Goal: Task Accomplishment & Management: Manage account settings

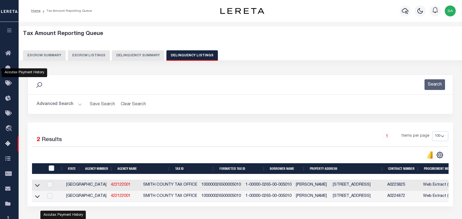
select select "[GEOGRAPHIC_DATA]"
select select "100"
click at [79, 99] on button "Advanced Search" at bounding box center [59, 104] width 45 height 11
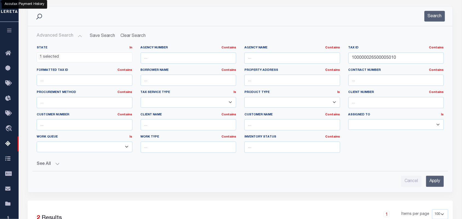
scroll to position [68, 0]
click at [368, 54] on input "100000026500005010" at bounding box center [397, 58] width 96 height 11
paste input "1995000090300600"
type input "119950000903006000"
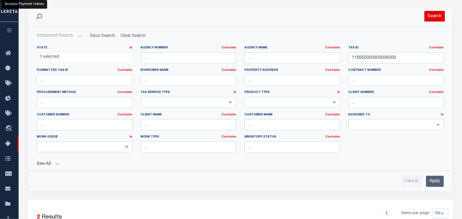
click at [440, 16] on button "Search" at bounding box center [435, 16] width 21 height 11
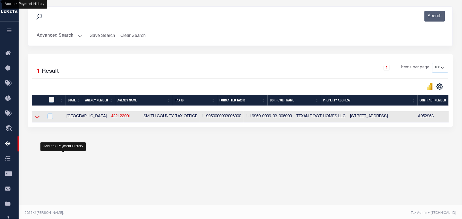
click at [39, 119] on icon at bounding box center [37, 117] width 5 height 3
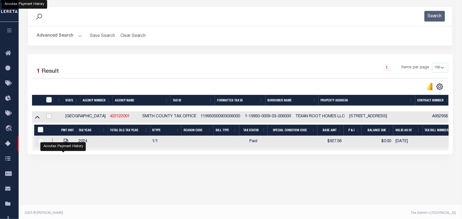
click at [50, 118] on input "checkbox" at bounding box center [48, 116] width 5 height 5
checkbox input "true"
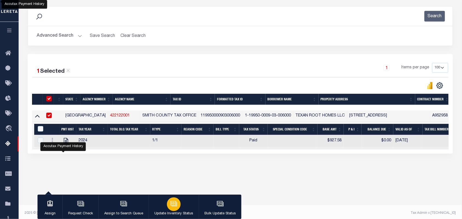
click at [181, 207] on button "Update Inventory Status" at bounding box center [174, 207] width 50 height 25
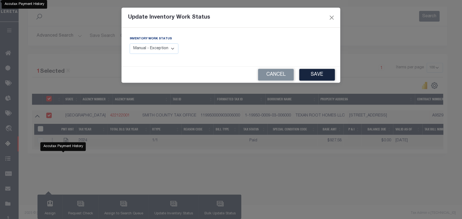
click at [173, 50] on select "Manual - Exception Pended - Awaiting Search Late Add Exception Completed" at bounding box center [154, 49] width 49 height 11
click at [158, 48] on select "Manual - Exception Pended - Awaiting Search Late Add Exception Completed" at bounding box center [154, 49] width 49 height 11
click at [175, 48] on select "Manual - Exception Pended - Awaiting Search Late Add Exception Completed" at bounding box center [154, 49] width 49 height 11
click at [158, 50] on select "Manual - Exception Pended - Awaiting Search Late Add Exception Completed" at bounding box center [154, 49] width 49 height 11
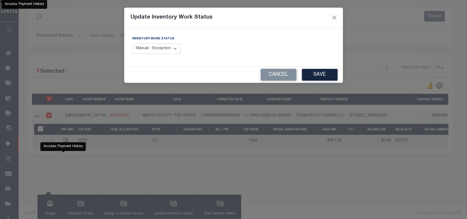
click at [175, 49] on select "Manual - Exception Pended - Awaiting Search Late Add Exception Completed" at bounding box center [157, 49] width 49 height 11
select select "4"
click at [133, 44] on select "Manual - Exception Pended - Awaiting Search Late Add Exception Completed" at bounding box center [157, 49] width 49 height 11
click at [303, 72] on button "Save" at bounding box center [320, 75] width 36 height 12
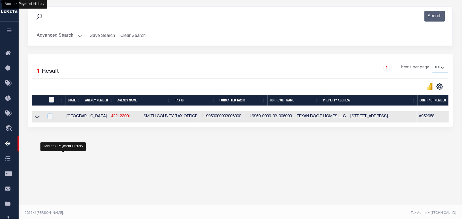
click at [78, 36] on button "Advanced Search" at bounding box center [59, 36] width 45 height 11
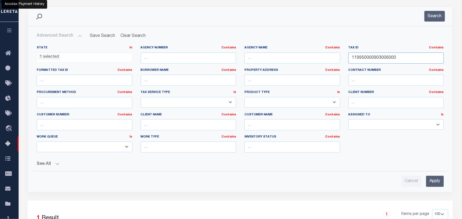
click at [392, 62] on input "119950000903006000" at bounding box center [397, 58] width 96 height 11
paste input "0000006260001"
type input "100000062600016000"
click at [436, 15] on button "Search" at bounding box center [435, 16] width 21 height 11
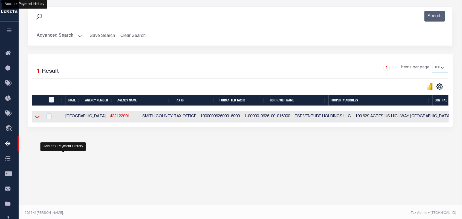
click at [35, 119] on icon at bounding box center [37, 117] width 5 height 6
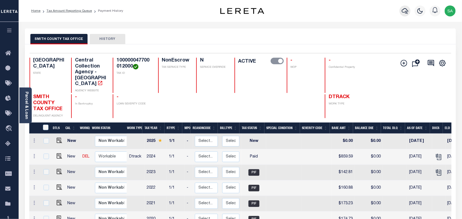
click at [403, 13] on icon "button" at bounding box center [405, 11] width 7 height 7
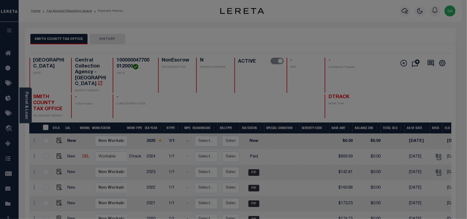
click at [0, 0] on div "Include Loans TBM Customers Borrowers Payments (Lender Non-Disb) Payments (Lend…" at bounding box center [0, 0] width 0 height 0
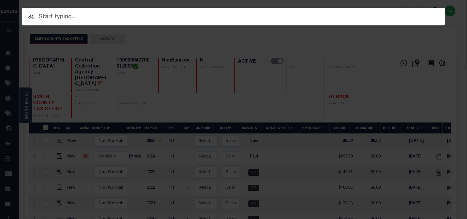
paste input "1225006417"
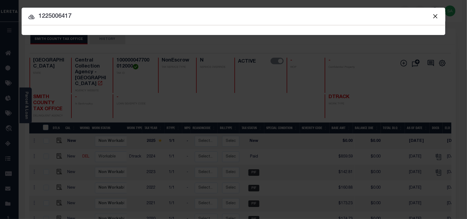
type input "1225006417"
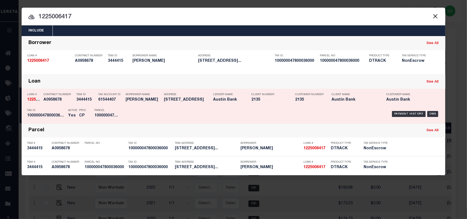
click at [125, 107] on div "Payment History OMS" at bounding box center [283, 114] width 321 height 16
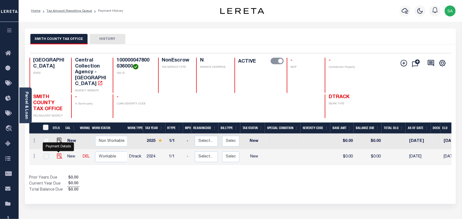
click at [58, 154] on img "" at bounding box center [59, 156] width 5 height 5
checkbox input "true"
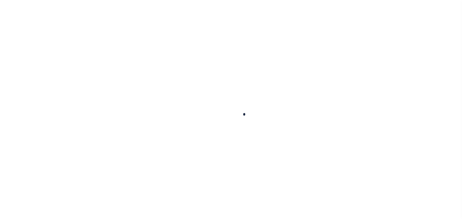
checkbox input "false"
type input "[DATE]"
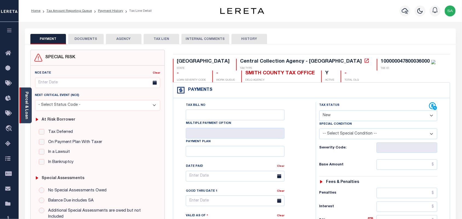
click at [29, 109] on div "Parcel & Loan" at bounding box center [25, 106] width 12 height 36
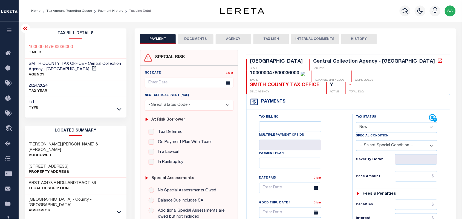
drag, startPoint x: 366, startPoint y: 114, endPoint x: 366, endPoint y: 120, distance: 5.5
click at [366, 122] on select "- Select Status Code - Open Due/Unpaid Paid Incomplete No Tax Due Internal Refu…" at bounding box center [397, 127] width 82 height 11
select select "PYD"
click at [356, 122] on select "- Select Status Code - Open Due/Unpaid Paid Incomplete No Tax Due Internal Refu…" at bounding box center [397, 127] width 82 height 11
type input "08/13/2025"
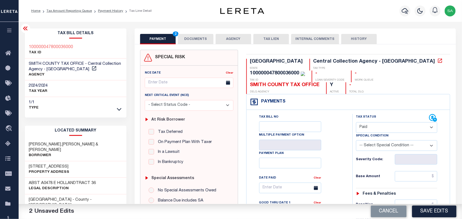
click at [188, 41] on button "DOCUMENTS" at bounding box center [196, 39] width 36 height 10
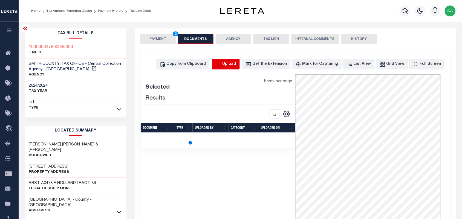
click at [222, 63] on icon "button" at bounding box center [219, 64] width 6 height 6
select select "POP"
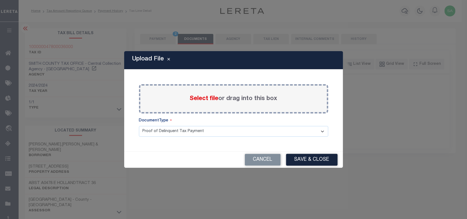
click at [205, 99] on span "Select file" at bounding box center [204, 99] width 29 height 6
click at [0, 0] on input "Select file or drag into this box" at bounding box center [0, 0] width 0 height 0
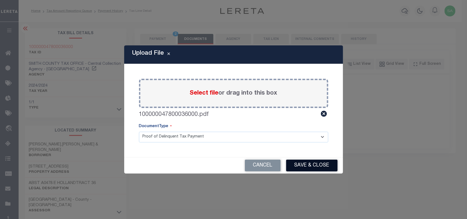
click at [316, 168] on button "Save & Close" at bounding box center [311, 166] width 51 height 12
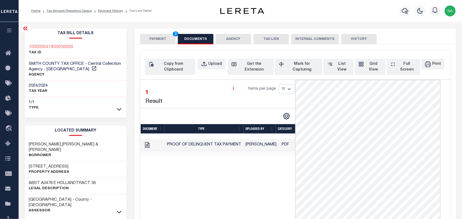
click at [159, 35] on button "PAYMENT 2" at bounding box center [158, 39] width 36 height 10
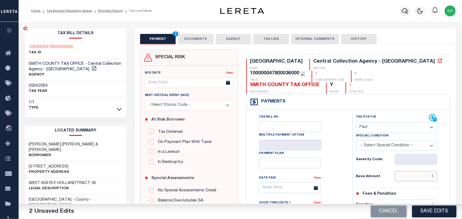
click at [421, 171] on input "text" at bounding box center [416, 176] width 43 height 10
paste input "5,145.13"
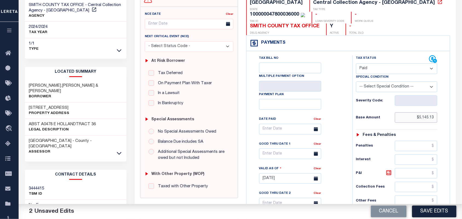
scroll to position [137, 0]
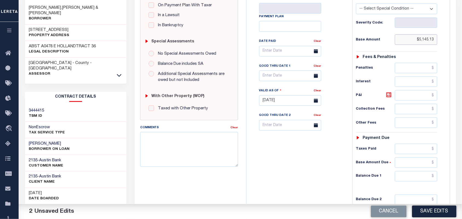
type input "$5,145.13"
drag, startPoint x: 416, startPoint y: 170, endPoint x: 401, endPoint y: 167, distance: 14.8
click at [416, 171] on input "text" at bounding box center [416, 176] width 43 height 10
type input "$0.00"
click at [328, 156] on div "Tax Bill No Multiple Payment Option Payment Plan Clear" at bounding box center [298, 98] width 101 height 242
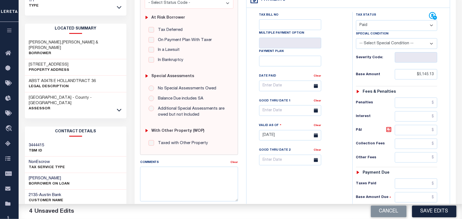
scroll to position [34, 0]
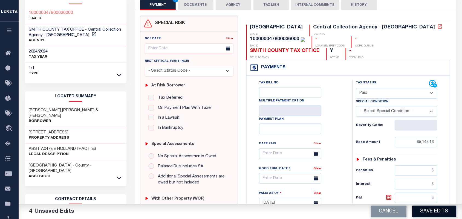
click at [419, 210] on button "Save Edits" at bounding box center [434, 212] width 44 height 12
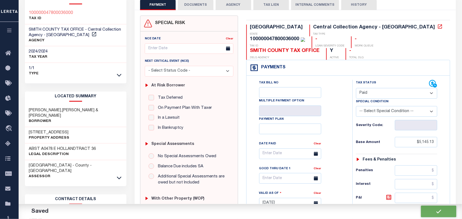
checkbox input "false"
type input "$5,145.13"
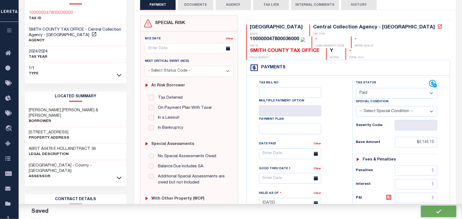
type input "$0"
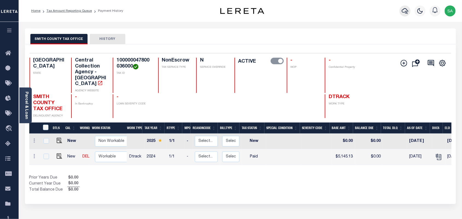
click at [404, 14] on icon "button" at bounding box center [405, 11] width 7 height 7
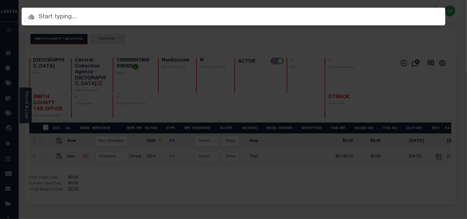
click at [275, 17] on input "text" at bounding box center [234, 17] width 424 height 10
paste input "1900138181"
type input "1900138181"
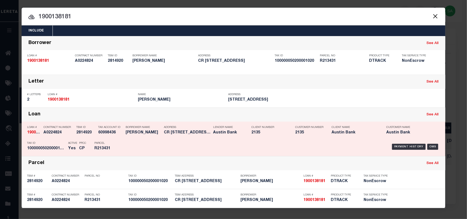
click at [128, 137] on div "Borrower Name MARK MCDONALD" at bounding box center [144, 131] width 36 height 16
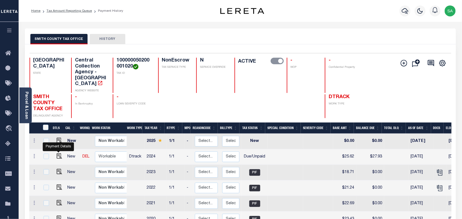
drag, startPoint x: 60, startPoint y: 151, endPoint x: 138, endPoint y: 151, distance: 78.0
click at [60, 154] on img "" at bounding box center [59, 156] width 5 height 5
checkbox input "true"
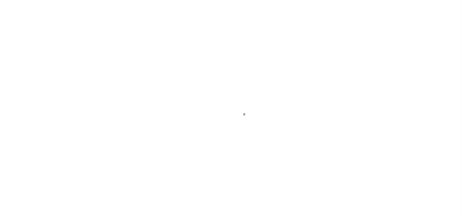
select select "DUE"
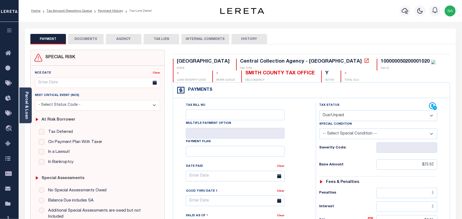
drag, startPoint x: 25, startPoint y: 110, endPoint x: 38, endPoint y: 109, distance: 12.1
click at [25, 110] on link "Parcel & Loan" at bounding box center [26, 106] width 4 height 28
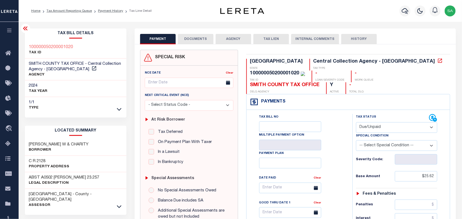
drag, startPoint x: 197, startPoint y: 38, endPoint x: 220, endPoint y: 54, distance: 28.0
click at [197, 38] on button "DOCUMENTS" at bounding box center [196, 39] width 36 height 10
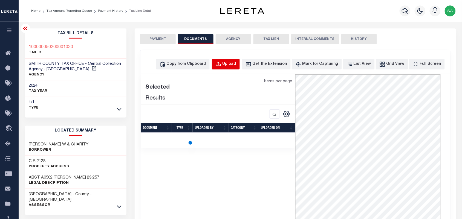
click at [233, 65] on div "Upload" at bounding box center [230, 64] width 14 height 6
select select "POP"
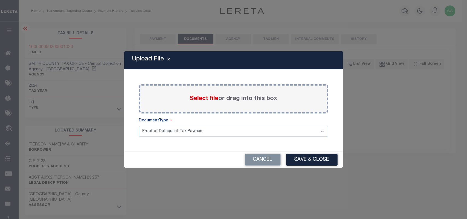
click at [199, 98] on span "Select file" at bounding box center [204, 99] width 29 height 6
click at [0, 0] on input "Select file or drag into this box" at bounding box center [0, 0] width 0 height 0
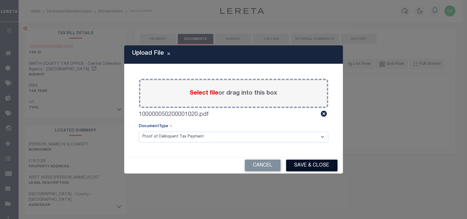
click at [315, 166] on button "Save & Close" at bounding box center [311, 166] width 51 height 12
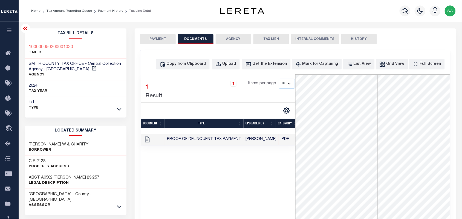
click at [153, 36] on button "PAYMENT" at bounding box center [158, 39] width 36 height 10
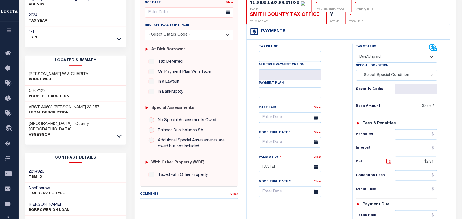
scroll to position [137, 0]
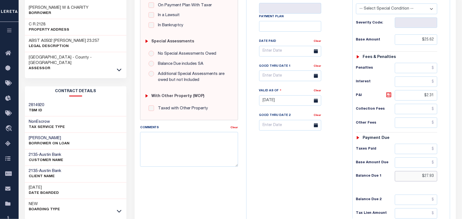
drag, startPoint x: 407, startPoint y: 167, endPoint x: 447, endPoint y: 173, distance: 39.6
click at [447, 173] on div "Tax Status Status" at bounding box center [399, 98] width 101 height 242
paste input "35.05"
type input "$35.05"
type input "[DATE]"
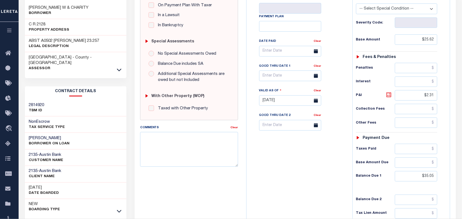
click at [388, 92] on icon at bounding box center [389, 95] width 7 height 7
type input "$9.43"
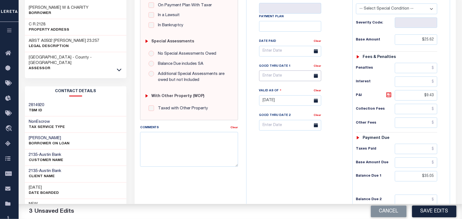
click at [299, 71] on input "text" at bounding box center [290, 76] width 62 height 11
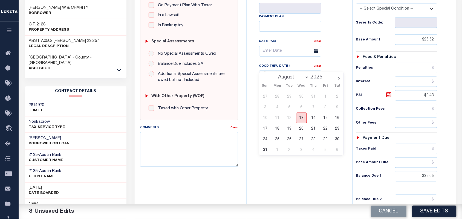
click at [301, 118] on span "13" at bounding box center [301, 118] width 11 height 11
type input "[DATE]"
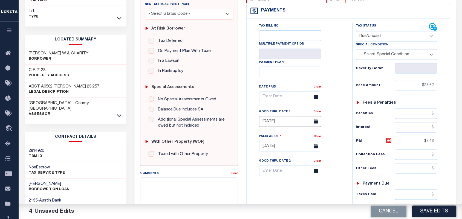
scroll to position [0, 0]
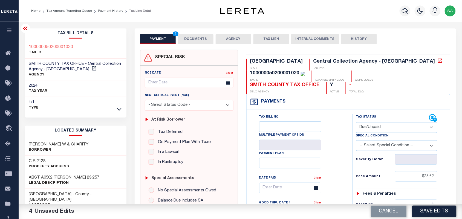
click at [196, 39] on button "DOCUMENTS" at bounding box center [196, 39] width 36 height 10
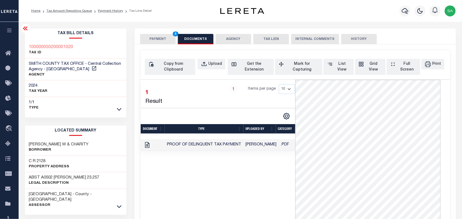
click at [164, 36] on button "PAYMENT 4" at bounding box center [158, 39] width 36 height 10
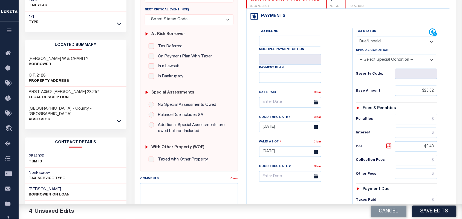
scroll to position [137, 0]
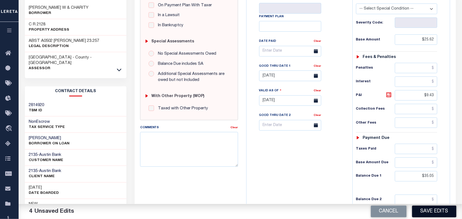
click at [425, 211] on button "Save Edits" at bounding box center [434, 212] width 44 height 12
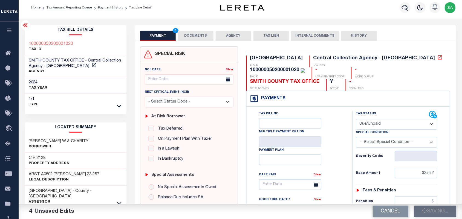
scroll to position [0, 0]
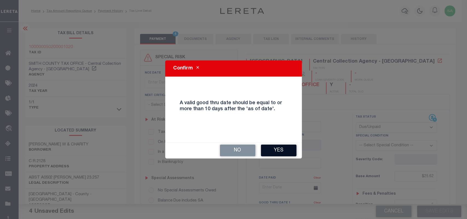
click at [290, 149] on button "Yes" at bounding box center [279, 151] width 36 height 12
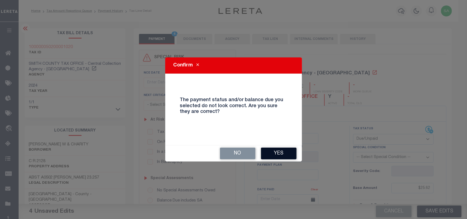
click at [283, 156] on button "Yes" at bounding box center [279, 154] width 36 height 12
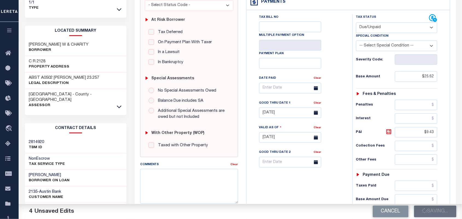
scroll to position [103, 0]
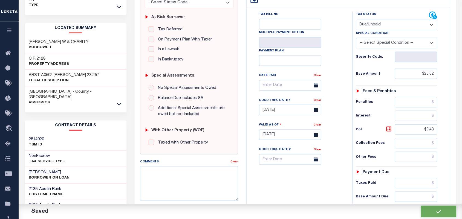
checkbox input "false"
type input "$25.62"
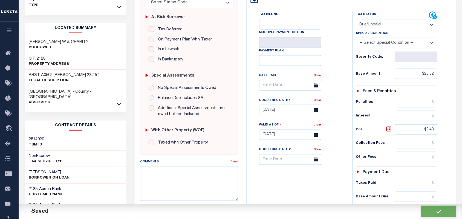
type input "$9.43"
type input "$35.05"
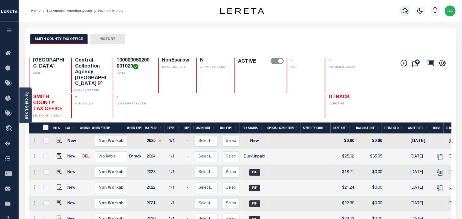
click at [402, 12] on icon "button" at bounding box center [405, 11] width 7 height 7
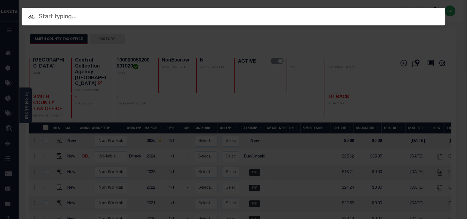
click at [283, 18] on input "text" at bounding box center [234, 17] width 424 height 10
paste input "1925008185"
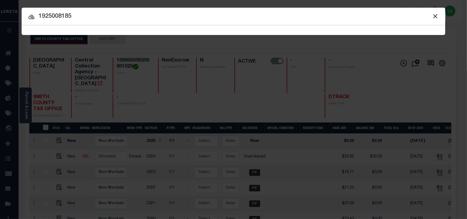
type input "1925008185"
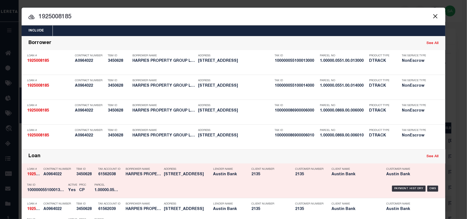
click at [101, 184] on p "Parcel" at bounding box center [106, 185] width 25 height 3
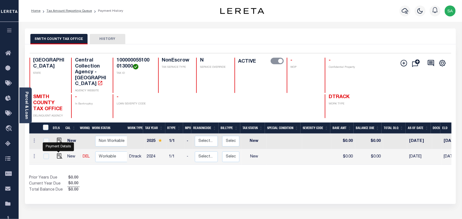
drag, startPoint x: 59, startPoint y: 149, endPoint x: 68, endPoint y: 150, distance: 8.5
click at [59, 154] on img "" at bounding box center [59, 156] width 5 height 5
checkbox input "true"
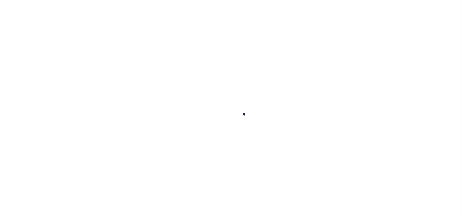
checkbox input "false"
type input "[DATE]"
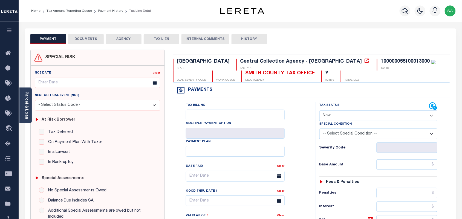
drag, startPoint x: 349, startPoint y: 118, endPoint x: 349, endPoint y: 121, distance: 2.8
click at [349, 118] on select "- Select Status Code - Open Due/Unpaid Paid Incomplete No Tax Due Internal Refu…" at bounding box center [379, 116] width 118 height 11
select select "PYD"
click at [320, 111] on select "- Select Status Code - Open Due/Unpaid Paid Incomplete No Tax Due Internal Refu…" at bounding box center [379, 116] width 118 height 11
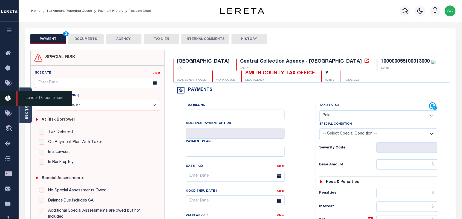
type input "[DATE]"
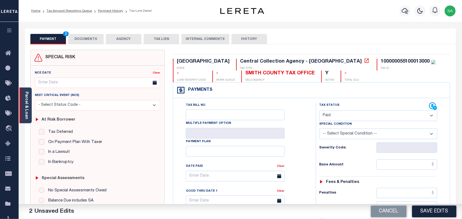
click at [29, 118] on div "Parcel & Loan" at bounding box center [25, 106] width 12 height 36
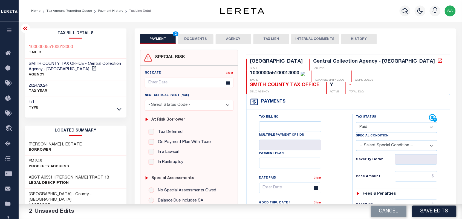
click at [193, 38] on button "DOCUMENTS" at bounding box center [196, 39] width 36 height 10
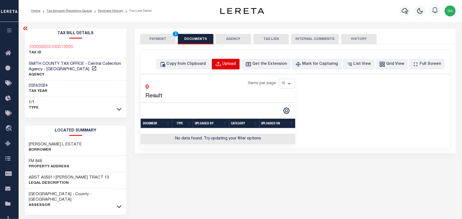
click at [236, 62] on div "Upload" at bounding box center [230, 64] width 14 height 6
select select "POP"
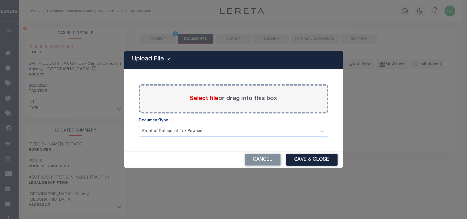
click at [213, 99] on span "Select file" at bounding box center [204, 99] width 29 height 6
click at [0, 0] on input "Select file or drag into this box" at bounding box center [0, 0] width 0 height 0
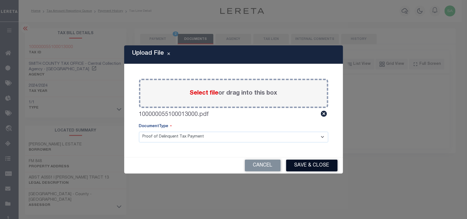
click at [302, 169] on button "Save & Close" at bounding box center [311, 166] width 51 height 12
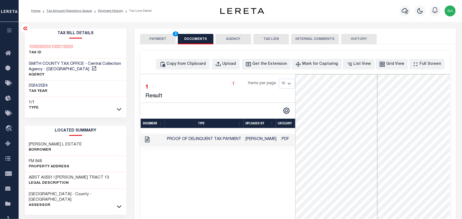
click at [168, 39] on button "PAYMENT 2" at bounding box center [158, 39] width 36 height 10
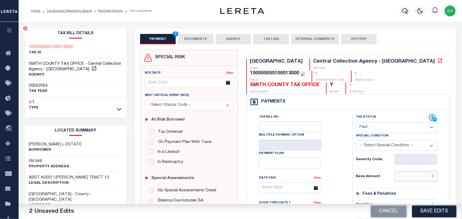
click at [416, 171] on input "text" at bounding box center [416, 176] width 43 height 10
paste input "34.18"
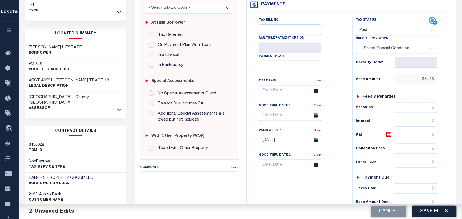
scroll to position [171, 0]
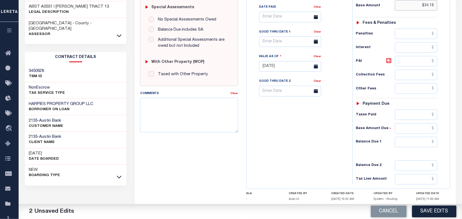
type input "$34.18"
click at [417, 137] on input "text" at bounding box center [416, 142] width 43 height 10
type input "$0.00"
click at [330, 131] on div "Tax Bill No Multiple Payment Option Payment Plan Clear" at bounding box center [298, 64] width 101 height 242
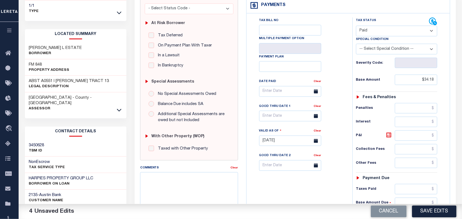
scroll to position [0, 0]
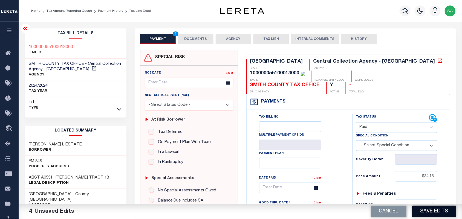
click at [414, 213] on button "Save Edits" at bounding box center [434, 212] width 44 height 12
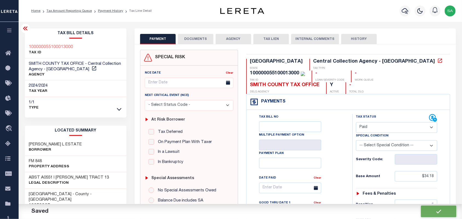
checkbox input "false"
type input "$34.18"
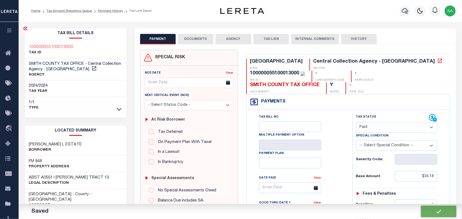
type input "$0"
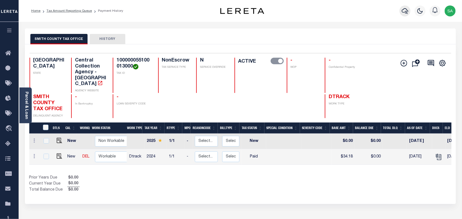
click at [406, 13] on icon "button" at bounding box center [405, 11] width 7 height 7
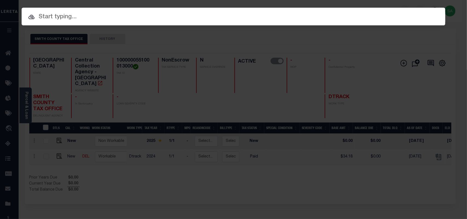
click at [350, 15] on input "text" at bounding box center [234, 17] width 424 height 10
paste input "3709050377"
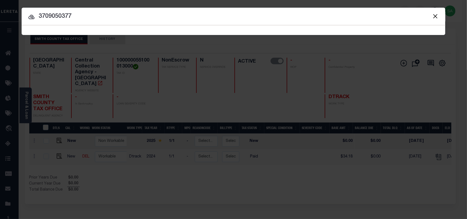
type input "3709050377"
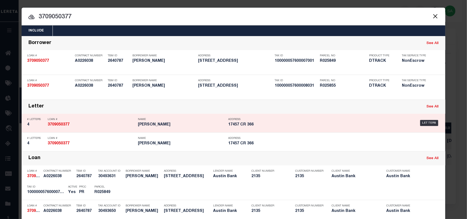
scroll to position [117, 0]
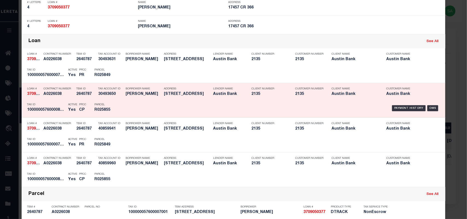
click at [131, 107] on div "Payment History OMS" at bounding box center [283, 109] width 313 height 16
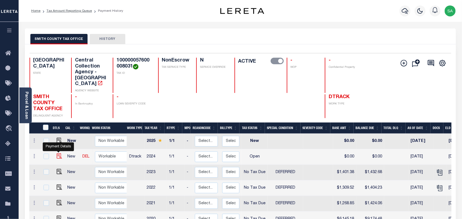
click at [60, 154] on img "" at bounding box center [59, 156] width 5 height 5
checkbox input "true"
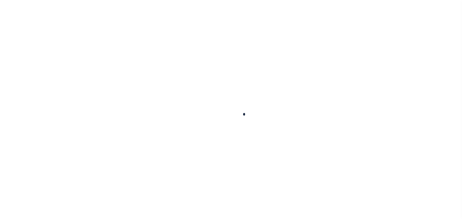
checkbox input "true"
checkbox input "false"
checkbox input "true"
type input "26560BMCCREAR"
checkbox input "false"
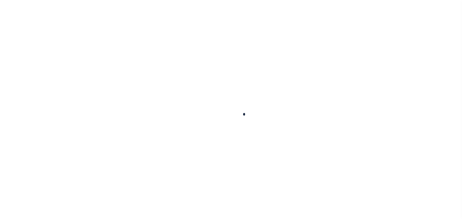
type input "[DATE]"
select select "OP2"
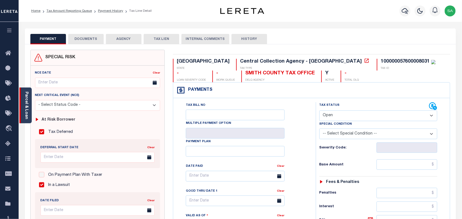
click at [26, 107] on link "Parcel & Loan" at bounding box center [26, 106] width 4 height 28
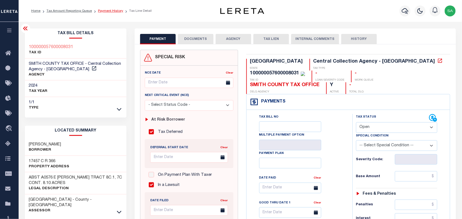
click at [112, 10] on link "Payment History" at bounding box center [110, 10] width 25 height 3
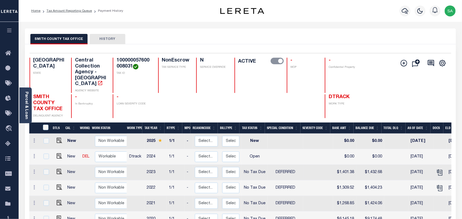
scroll to position [34, 0]
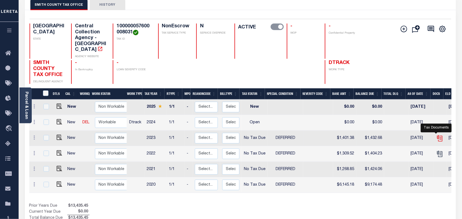
click at [437, 135] on icon "" at bounding box center [440, 138] width 7 height 7
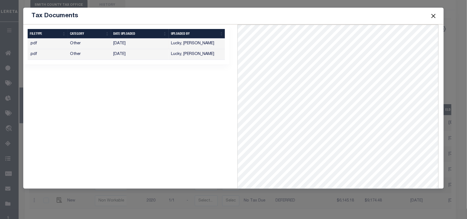
click at [434, 16] on button "Close" at bounding box center [433, 15] width 7 height 7
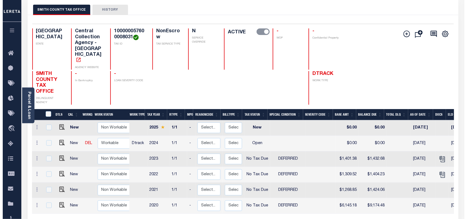
scroll to position [0, 0]
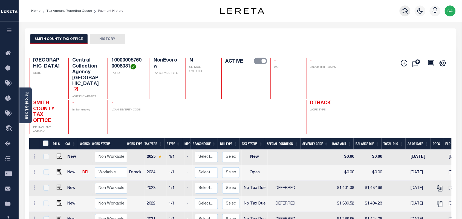
click at [402, 10] on button "button" at bounding box center [405, 10] width 11 height 11
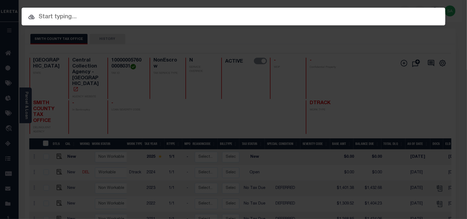
click at [362, 14] on input "text" at bounding box center [234, 17] width 424 height 10
paste input "1822017497"
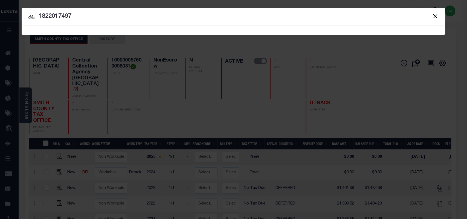
type input "1822017497"
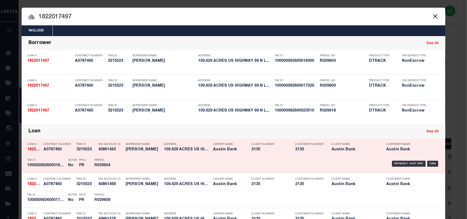
scroll to position [158, 0]
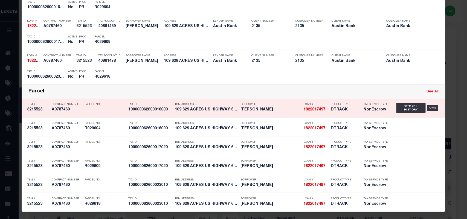
click at [167, 112] on div "Tax ID 100000062600016000" at bounding box center [150, 108] width 44 height 16
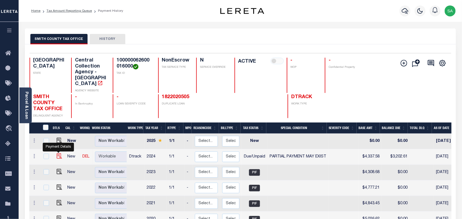
click at [58, 154] on img "" at bounding box center [59, 156] width 5 height 5
checkbox input "true"
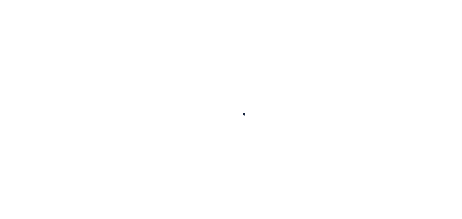
checkbox input "false"
type input "[DATE]"
select select "DUE"
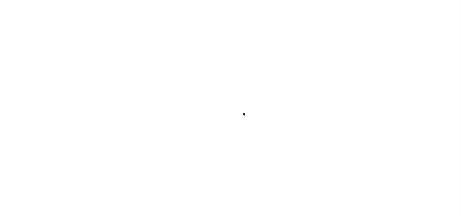
select select "15"
type input "$4,337.58"
type input "$264.44"
type input "$1,399.41"
type input "$3,202.61"
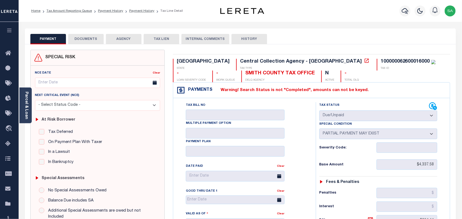
drag, startPoint x: 28, startPoint y: 113, endPoint x: 41, endPoint y: 109, distance: 13.4
click at [28, 113] on link "Parcel & Loan" at bounding box center [26, 106] width 4 height 28
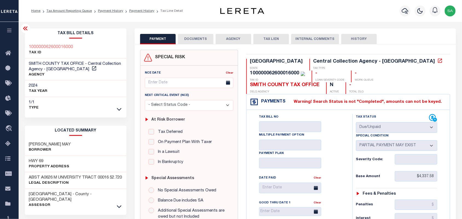
click at [199, 37] on button "DOCUMENTS" at bounding box center [196, 39] width 36 height 10
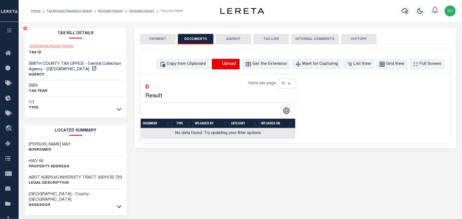
click at [222, 64] on icon "button" at bounding box center [219, 64] width 6 height 6
select select "POP"
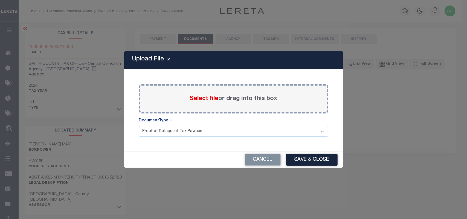
click at [206, 104] on div "Select file or drag into this box" at bounding box center [234, 98] width 190 height 29
click at [206, 99] on span "Select file" at bounding box center [204, 99] width 29 height 6
click at [0, 0] on input "Select file or drag into this box" at bounding box center [0, 0] width 0 height 0
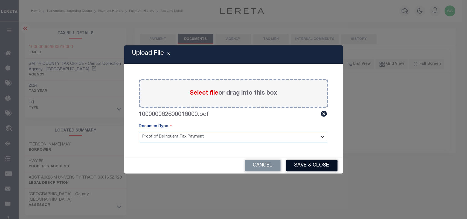
click at [293, 165] on button "Save & Close" at bounding box center [311, 166] width 51 height 12
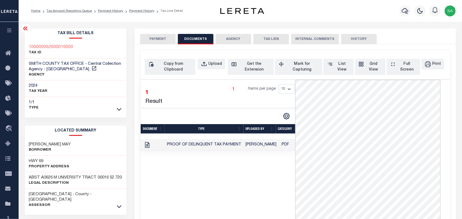
click at [165, 43] on button "PAYMENT" at bounding box center [158, 39] width 36 height 10
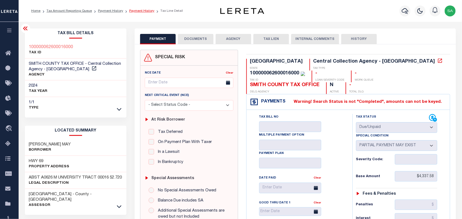
click at [138, 10] on link "Payment History" at bounding box center [141, 10] width 25 height 3
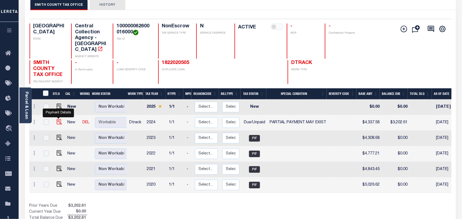
click at [58, 119] on img "" at bounding box center [59, 121] width 5 height 5
checkbox input "true"
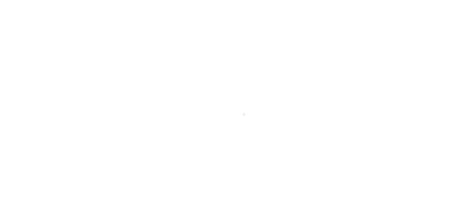
select select "DUE"
select select "15"
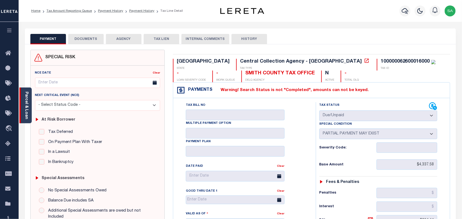
click at [27, 111] on link "Parcel & Loan" at bounding box center [26, 106] width 4 height 28
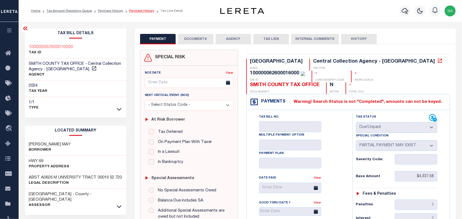
click at [136, 12] on link "Payment History" at bounding box center [141, 10] width 25 height 3
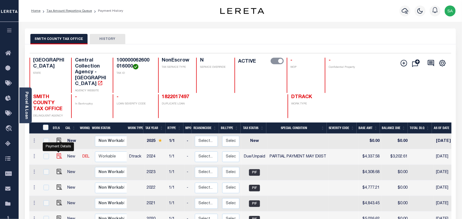
click at [59, 154] on img "" at bounding box center [59, 156] width 5 height 5
checkbox input "true"
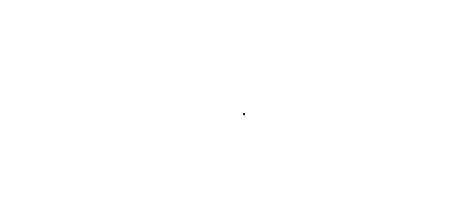
checkbox input "false"
type input "03/03/2025"
select select "DUE"
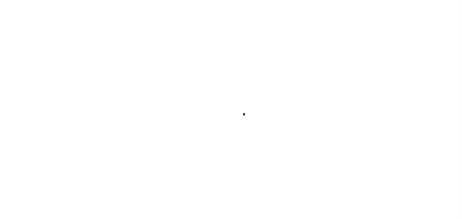
select select "15"
type input "$4,337.58"
type input "$264.44"
type input "$1,399.41"
type input "$3,202.61"
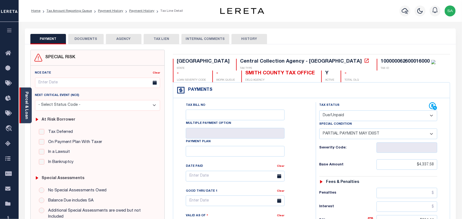
click at [27, 111] on link "Parcel & Loan" at bounding box center [26, 106] width 4 height 28
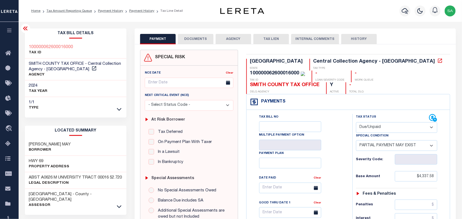
drag, startPoint x: 182, startPoint y: 39, endPoint x: 190, endPoint y: 42, distance: 9.3
click at [182, 39] on button "DOCUMENTS" at bounding box center [196, 39] width 36 height 10
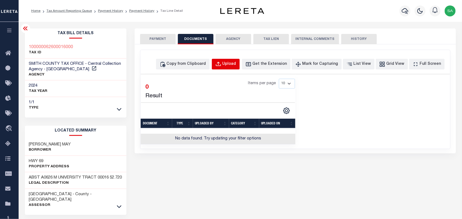
click at [238, 69] on button "Upload" at bounding box center [226, 64] width 28 height 11
select select "POP"
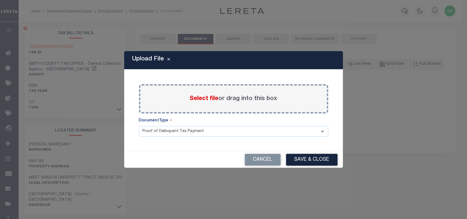
click at [218, 99] on label "Select file or drag into this box" at bounding box center [234, 98] width 88 height 9
click at [0, 0] on input "Select file or drag into this box" at bounding box center [0, 0] width 0 height 0
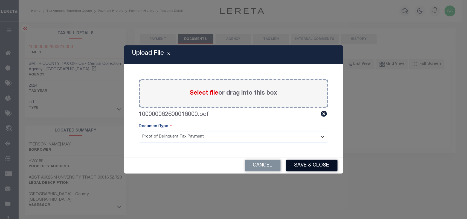
click button "Save & Close"
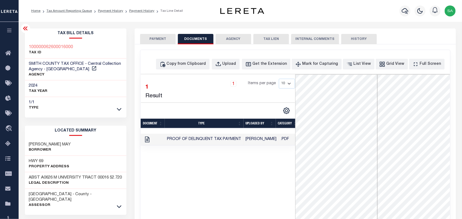
click button "PAYMENT"
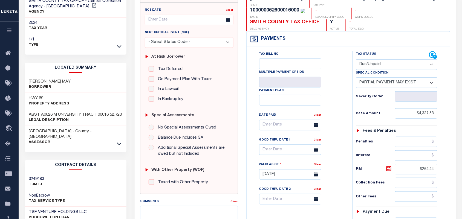
scroll to position [68, 0]
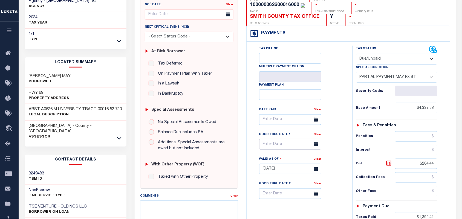
click input "text"
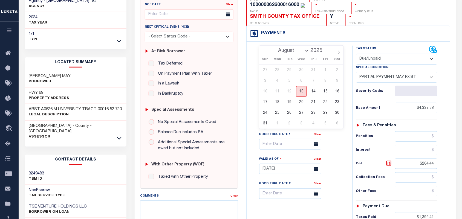
click span "13"
type input "[DATE]"
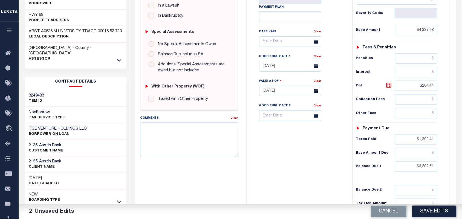
scroll to position [171, 0]
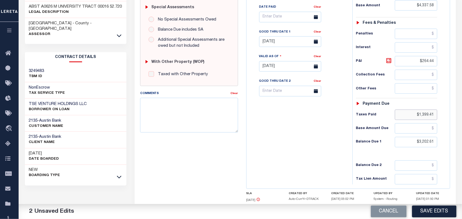
drag, startPoint x: 412, startPoint y: 105, endPoint x: 444, endPoint y: 102, distance: 31.6
click div "Tax Status Status - Select Status Code -"
drag, startPoint x: 416, startPoint y: 120, endPoint x: 413, endPoint y: 120, distance: 3.3
click input "text"
paste input "2,938.17"
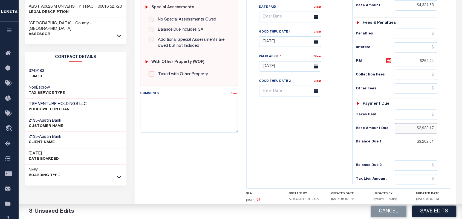
type input "$2,938.17"
click div "Tax Bill No Multiple Payment Option Payment Plan Clear"
click input "$3,202.61"
paste input "4,020.90"
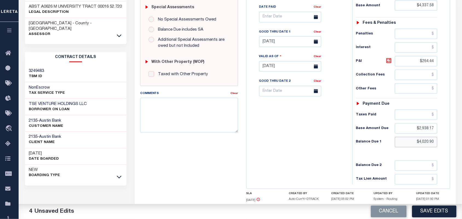
type input "$4,020.90"
click div "Tax Bill No Multiple Payment Option Payment Plan Clear"
click input "$264.44"
paste input "1,082.73"
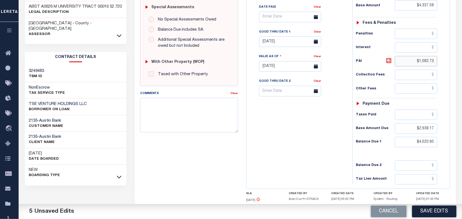
type input "$1,082.73"
click div "Tax Bill No Multiple Payment Option Payment Plan Clear"
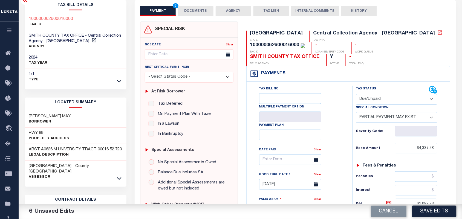
scroll to position [0, 0]
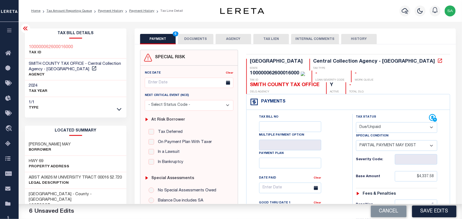
click button "DOCUMENTS"
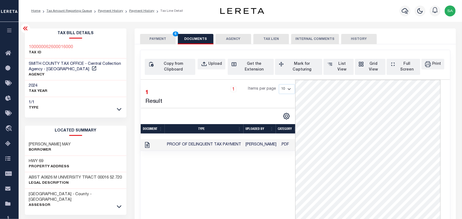
click button "PAYMENT 6"
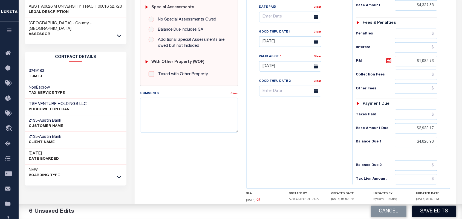
click button "Save Edits"
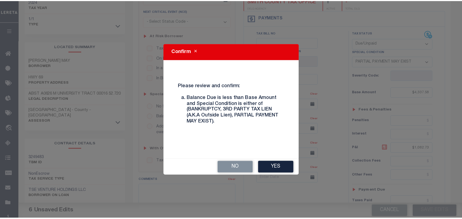
scroll to position [68, 0]
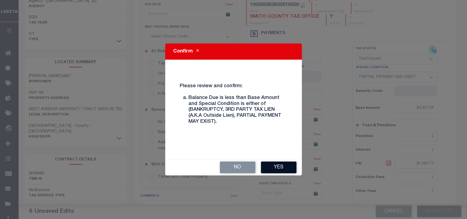
click button "Yes"
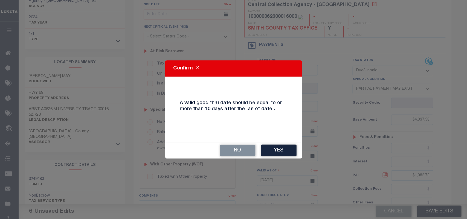
drag, startPoint x: 277, startPoint y: 150, endPoint x: 293, endPoint y: 159, distance: 18.3
click button "Yes"
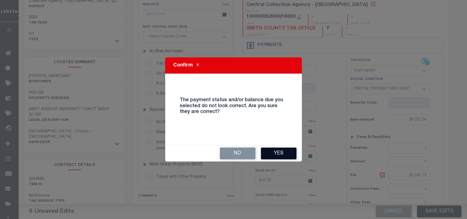
click button "Yes"
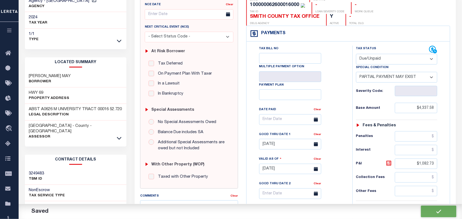
checkbox input "false"
type input "$4,337.58"
type input "$1,082.73"
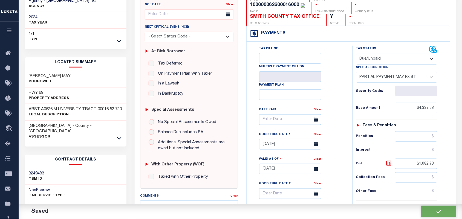
type input "$2,938.17"
type input "$4,020.9"
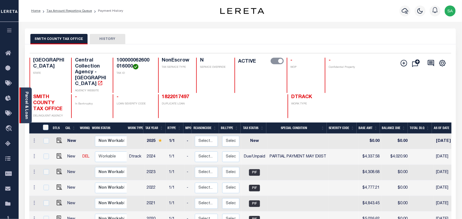
click at [28, 99] on link "Parcel & Loan" at bounding box center [26, 106] width 4 height 28
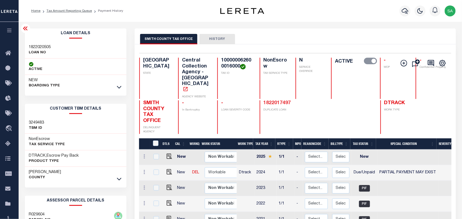
click at [266, 101] on link "1822017497" at bounding box center [277, 103] width 27 height 5
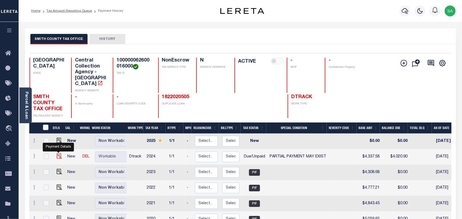
click at [59, 154] on img "" at bounding box center [59, 156] width 5 height 5
checkbox input "true"
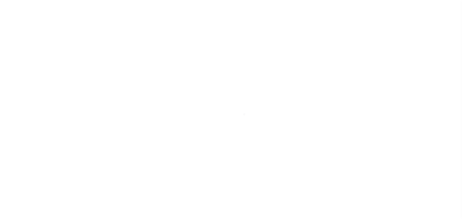
select select "DUE"
select select "15"
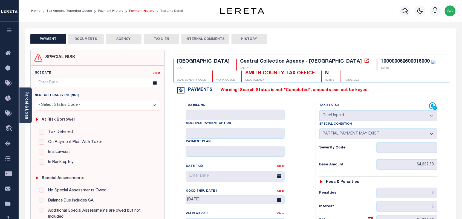
click at [136, 10] on link "Payment History" at bounding box center [141, 10] width 25 height 3
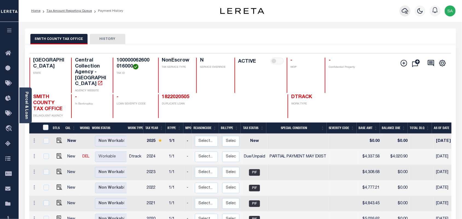
click at [406, 12] on icon "button" at bounding box center [405, 11] width 7 height 6
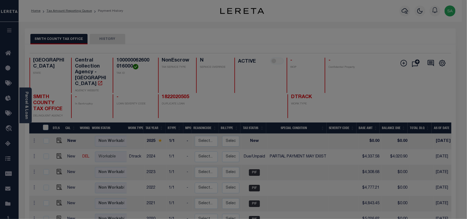
click at [0, 0] on div "Include Loans TBM Customers Borrowers Payments (Lender Non-Disb) Payments (Lend…" at bounding box center [0, 0] width 0 height 0
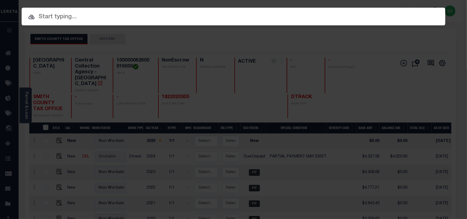
paste input "1923012009"
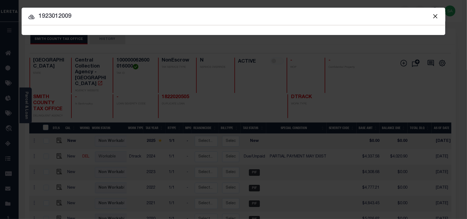
type input "1923012009"
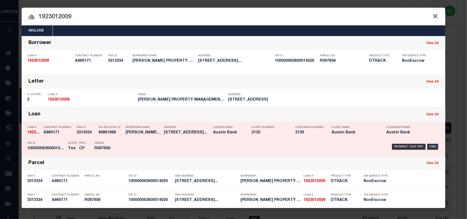
click at [138, 143] on div "Payment History OMS" at bounding box center [283, 147] width 313 height 16
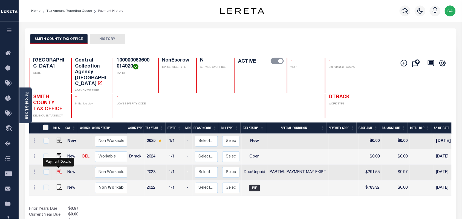
click at [57, 169] on img "" at bounding box center [59, 171] width 5 height 5
checkbox input "true"
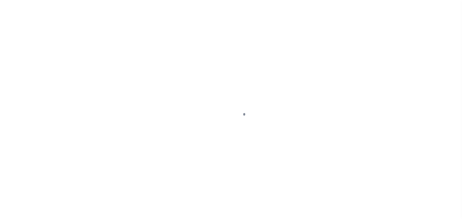
select select "DUE"
select select "15"
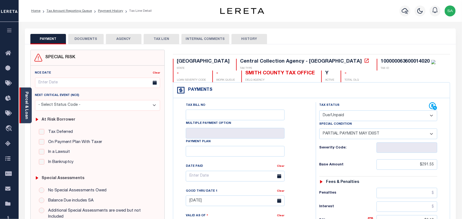
click at [25, 99] on link "Parcel & Loan" at bounding box center [26, 106] width 4 height 28
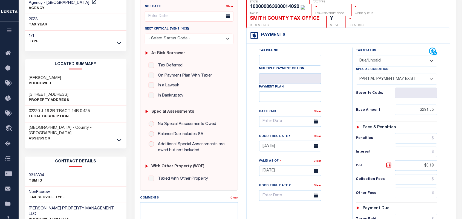
scroll to position [68, 0]
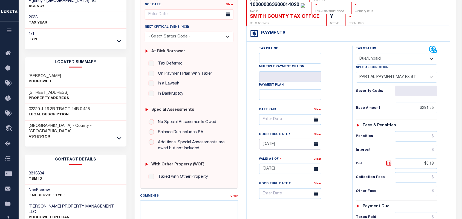
click at [284, 139] on input "[DATE]" at bounding box center [290, 144] width 62 height 11
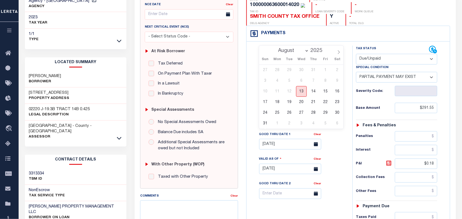
click at [301, 93] on span "13" at bounding box center [301, 91] width 11 height 11
type input "[DATE]"
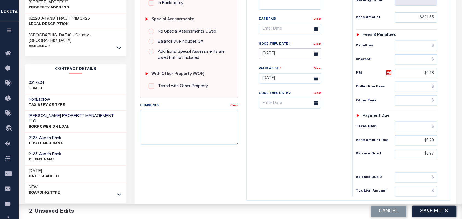
scroll to position [171, 0]
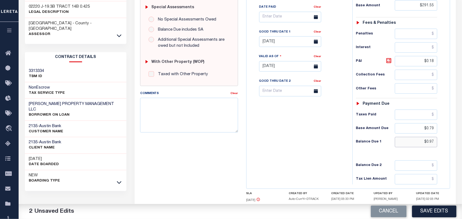
click at [431, 137] on input "$0.97" at bounding box center [416, 142] width 43 height 10
paste input "1.03"
type input "$1.03"
click at [332, 136] on div "Tax Bill No Multiple Payment Option Payment Plan Clear" at bounding box center [298, 64] width 101 height 242
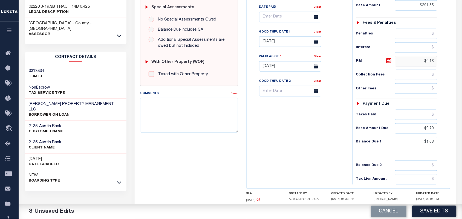
drag, startPoint x: 430, startPoint y: 51, endPoint x: 448, endPoint y: 49, distance: 18.0
click at [448, 49] on div "Tax Status Status" at bounding box center [399, 64] width 101 height 242
click at [311, 126] on div "Tax Bill No Multiple Payment Option Payment Plan Clear" at bounding box center [298, 64] width 101 height 242
click at [436, 56] on input "$0.21" at bounding box center [416, 61] width 43 height 10
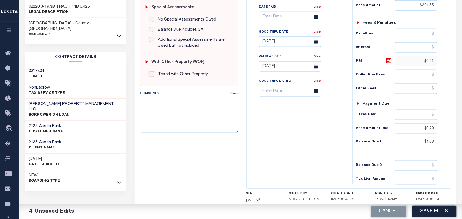
paste input "4"
type input "$0.24"
click at [318, 129] on div "Tax Bill No Multiple Payment Option Payment Plan Clear" at bounding box center [298, 64] width 101 height 242
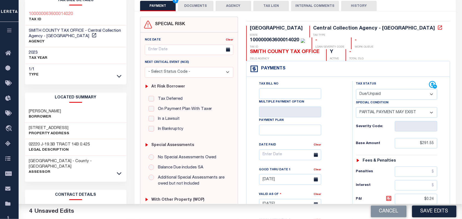
scroll to position [0, 0]
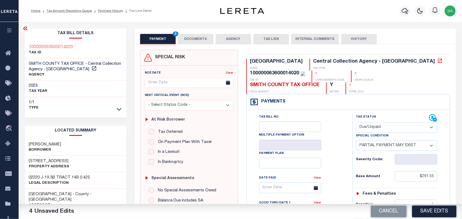
click at [189, 39] on button "DOCUMENTS" at bounding box center [196, 39] width 36 height 10
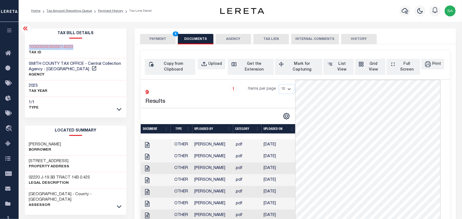
drag, startPoint x: 80, startPoint y: 46, endPoint x: 28, endPoint y: 46, distance: 51.5
click at [28, 46] on div "100000063600014020 TAX ID" at bounding box center [76, 50] width 102 height 17
copy h3 "100000063600014020"
click at [216, 61] on button "Upload" at bounding box center [212, 64] width 28 height 11
select select "POP"
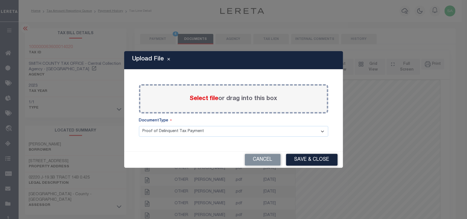
click at [196, 101] on span "Select file" at bounding box center [204, 99] width 29 height 6
click at [0, 0] on input "Select file or drag into this box" at bounding box center [0, 0] width 0 height 0
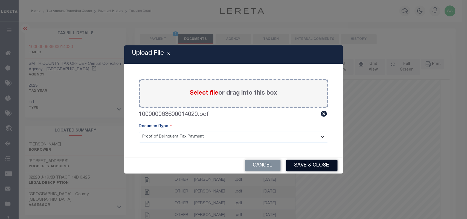
click at [313, 170] on button "Save & Close" at bounding box center [311, 166] width 51 height 12
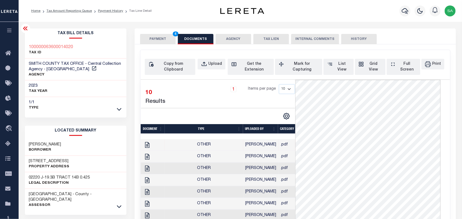
click at [170, 41] on button "PAYMENT 4" at bounding box center [158, 39] width 36 height 10
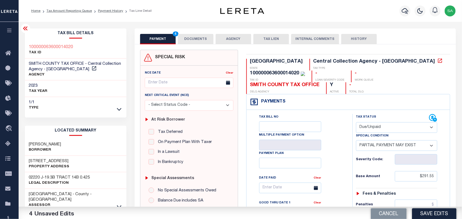
scroll to position [171, 0]
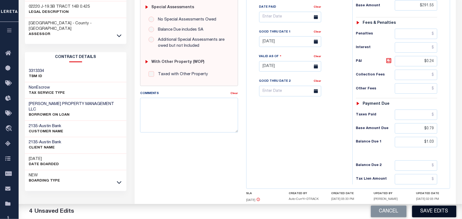
click at [429, 211] on button "Save Edits" at bounding box center [434, 212] width 44 height 12
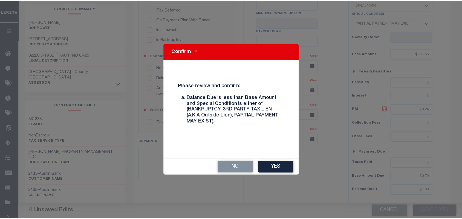
scroll to position [103, 0]
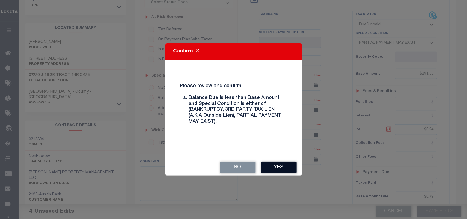
click at [272, 173] on button "Yes" at bounding box center [279, 168] width 36 height 12
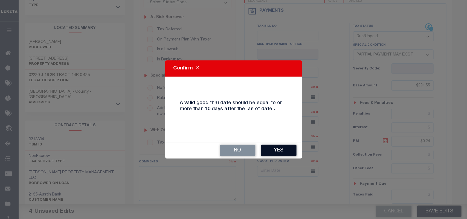
click at [277, 150] on button "Yes" at bounding box center [279, 151] width 36 height 12
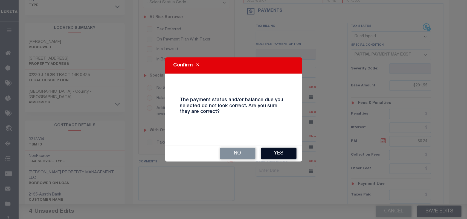
click at [281, 156] on button "Yes" at bounding box center [279, 154] width 36 height 12
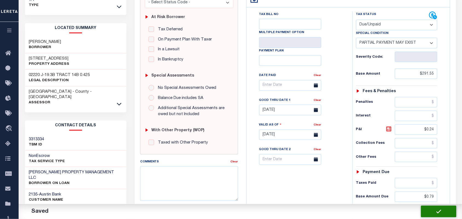
checkbox input "false"
type input "$291.55"
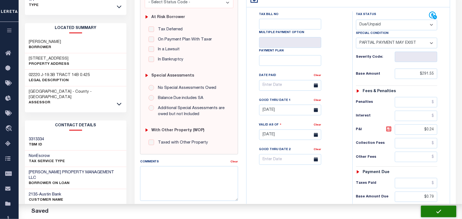
type input "$0.24"
type input "$0.79"
type input "$1.03"
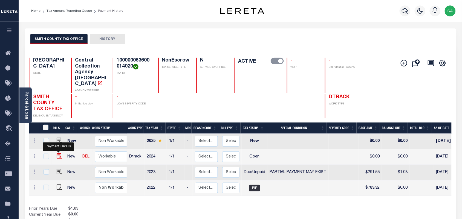
click at [58, 154] on img "" at bounding box center [59, 156] width 5 height 5
checkbox input "true"
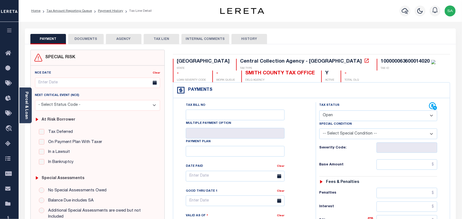
drag, startPoint x: 340, startPoint y: 117, endPoint x: 340, endPoint y: 121, distance: 4.1
click at [340, 117] on select "- Select Status Code - Open Due/Unpaid Paid Incomplete No Tax Due Internal Refu…" at bounding box center [379, 116] width 118 height 11
select select "PYD"
click at [320, 111] on select "- Select Status Code - Open Due/Unpaid Paid Incomplete No Tax Due Internal Refu…" at bounding box center [379, 116] width 118 height 11
type input "[DATE]"
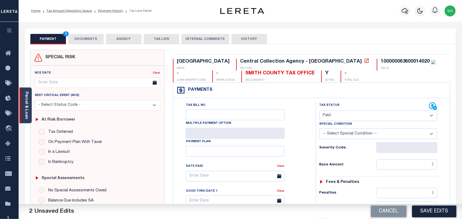
click at [30, 112] on div "Parcel & Loan" at bounding box center [25, 106] width 12 height 36
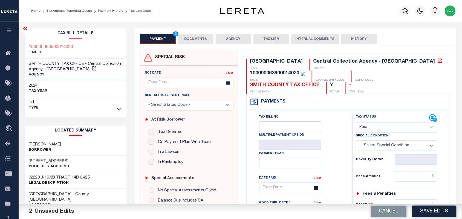
click at [200, 33] on div "PAYMENT 2 DOCUMENTS AGENCY DELINQUENT PAYEE TAX LIEN" at bounding box center [296, 36] width 322 height 16
click at [201, 37] on button "DOCUMENTS" at bounding box center [196, 39] width 36 height 10
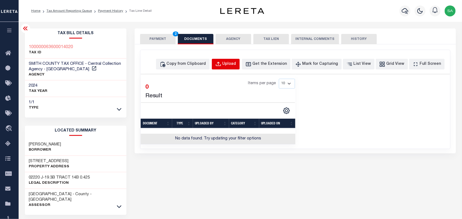
click at [233, 64] on div "Upload" at bounding box center [230, 64] width 14 height 6
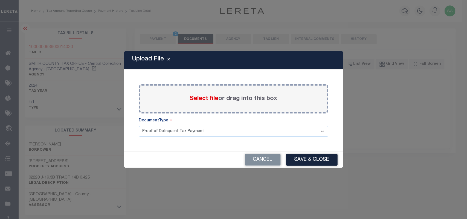
click at [209, 99] on span "Select file" at bounding box center [204, 99] width 29 height 6
click at [0, 0] on input "Select file or drag into this box" at bounding box center [0, 0] width 0 height 0
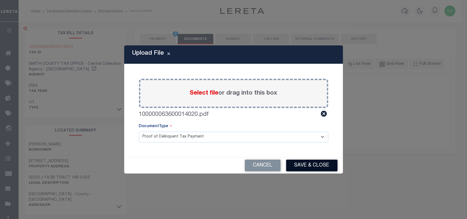
click at [320, 168] on button "Save & Close" at bounding box center [311, 166] width 51 height 12
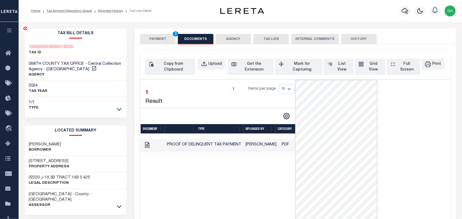
click at [166, 39] on button "PAYMENT 2" at bounding box center [158, 39] width 36 height 10
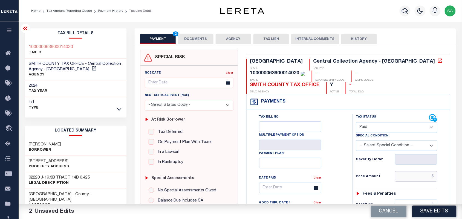
drag, startPoint x: 412, startPoint y: 170, endPoint x: 375, endPoint y: 170, distance: 36.7
click at [412, 171] on input "text" at bounding box center [416, 176] width 43 height 10
paste input "2,245.38"
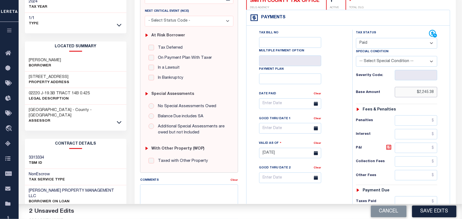
scroll to position [171, 0]
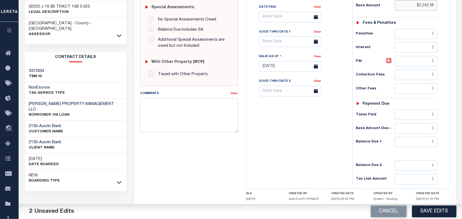
type input "$2,245.38"
click at [416, 137] on input "text" at bounding box center [416, 142] width 43 height 10
type input "$0.00"
click at [321, 126] on div "Tax Bill No Multiple Payment Option Payment Plan Clear" at bounding box center [298, 64] width 101 height 242
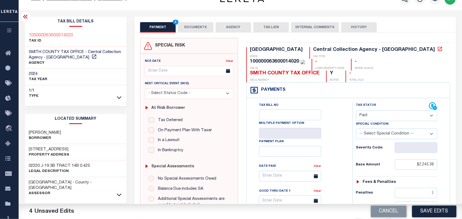
scroll to position [0, 0]
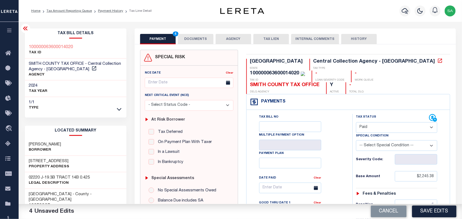
click at [185, 36] on button "DOCUMENTS" at bounding box center [196, 39] width 36 height 10
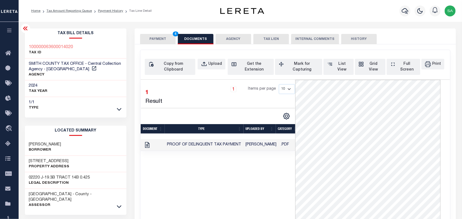
click at [169, 37] on button "PAYMENT 4" at bounding box center [158, 39] width 36 height 10
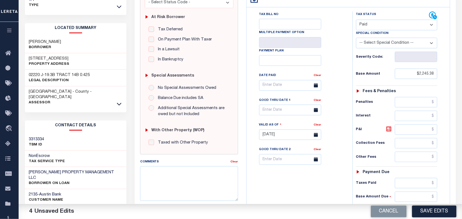
drag, startPoint x: 424, startPoint y: 211, endPoint x: 384, endPoint y: 188, distance: 45.8
click at [424, 211] on button "Save Edits" at bounding box center [434, 212] width 44 height 12
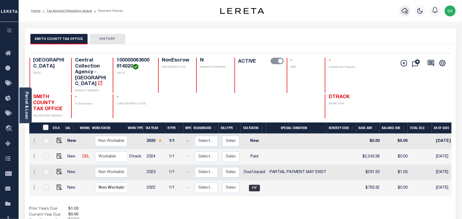
click at [405, 11] on icon "button" at bounding box center [405, 11] width 7 height 7
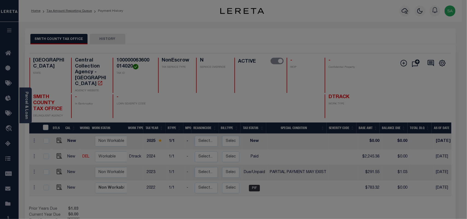
click at [0, 0] on input "text" at bounding box center [0, 0] width 0 height 0
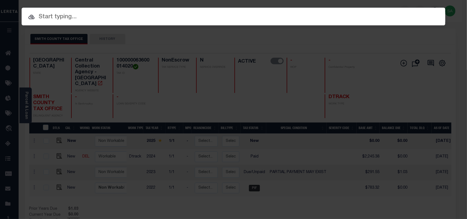
paste input "1921025769"
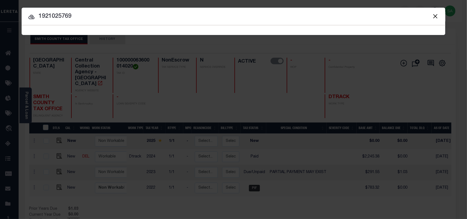
type input "1921025769"
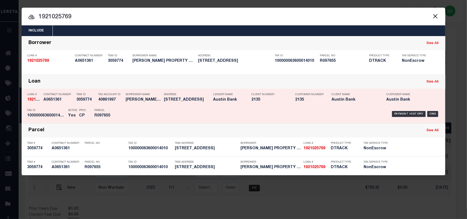
click at [112, 103] on div "Tax Account ID 40861997" at bounding box center [110, 98] width 25 height 16
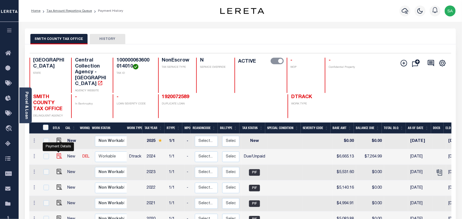
click at [57, 154] on img "" at bounding box center [59, 156] width 5 height 5
checkbox input "true"
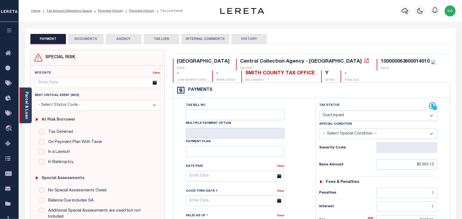
click at [27, 100] on link "Parcel & Loan" at bounding box center [26, 106] width 4 height 28
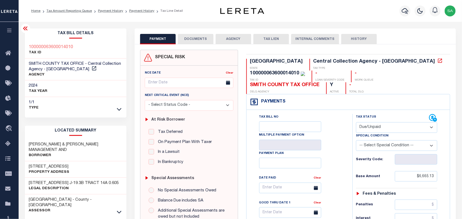
click at [377, 122] on select "- Select Status Code - Open Due/Unpaid Paid Incomplete No Tax Due Internal Refu…" at bounding box center [397, 127] width 82 height 11
select select "PYD"
click at [356, 122] on select "- Select Status Code - Open Due/Unpaid Paid Incomplete No Tax Due Internal Refu…" at bounding box center [397, 127] width 82 height 11
type input "[DATE]"
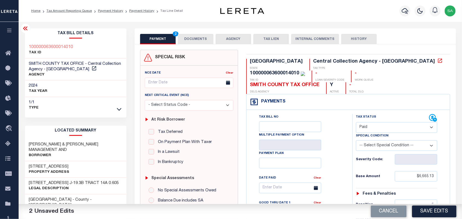
click at [203, 44] on button "DOCUMENTS" at bounding box center [196, 39] width 36 height 10
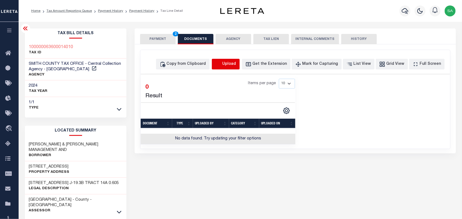
click at [221, 65] on icon "button" at bounding box center [218, 64] width 5 height 4
select select "POP"
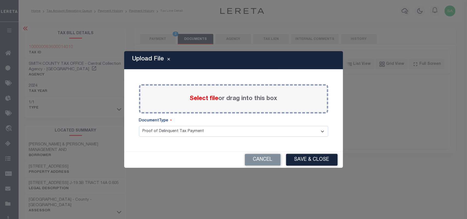
click at [202, 96] on span "Select file" at bounding box center [204, 99] width 29 height 6
click at [0, 0] on input "Select file or drag into this box" at bounding box center [0, 0] width 0 height 0
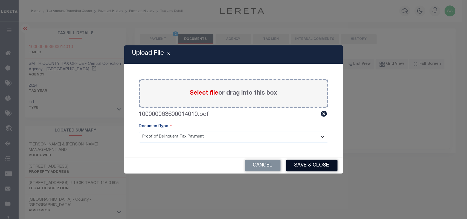
click at [318, 166] on button "Save & Close" at bounding box center [311, 166] width 51 height 12
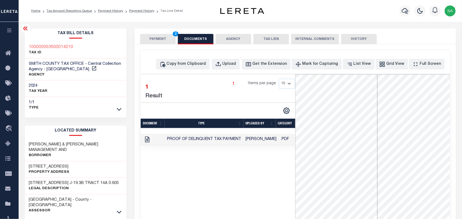
click at [163, 40] on button "PAYMENT 2" at bounding box center [158, 39] width 36 height 10
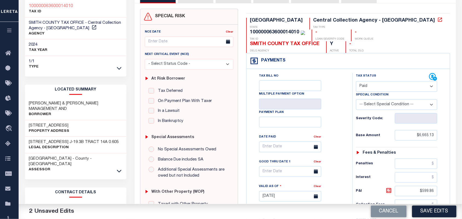
scroll to position [137, 0]
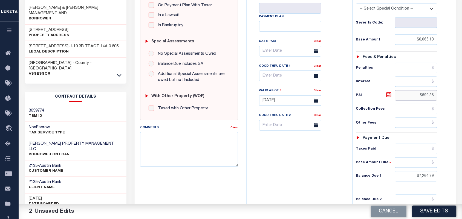
drag, startPoint x: 416, startPoint y: 84, endPoint x: 436, endPoint y: 84, distance: 20.3
click at [436, 90] on input "$599.86" at bounding box center [416, 95] width 43 height 10
click at [447, 170] on div "Tax Status Status" at bounding box center [399, 98] width 101 height 242
type input "$0.00"
click at [338, 165] on div "Tax Bill No Multiple Payment Option Payment Plan Clear" at bounding box center [298, 98] width 101 height 242
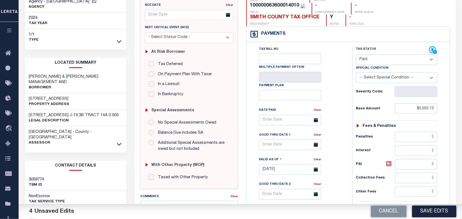
scroll to position [0, 0]
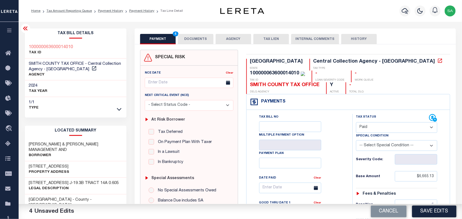
click at [191, 43] on button "DOCUMENTS" at bounding box center [196, 39] width 36 height 10
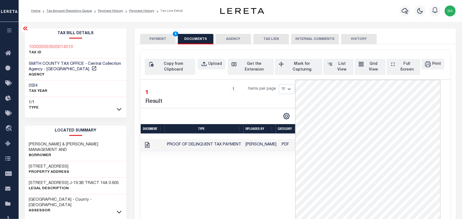
click at [166, 40] on button "PAYMENT 4" at bounding box center [158, 39] width 36 height 10
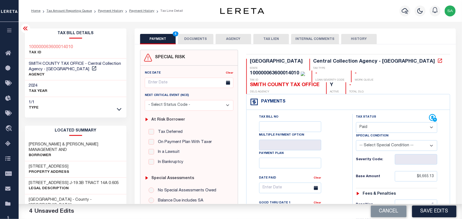
click at [202, 36] on button "DOCUMENTS" at bounding box center [196, 39] width 36 height 10
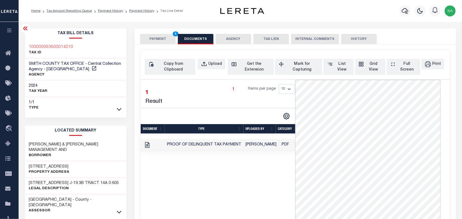
click at [154, 39] on button "PAYMENT 4" at bounding box center [158, 39] width 36 height 10
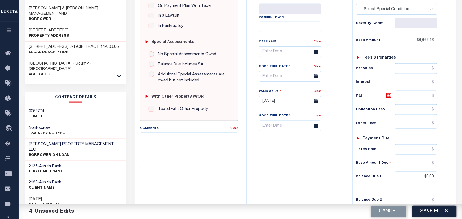
scroll to position [137, 0]
drag, startPoint x: 425, startPoint y: 215, endPoint x: 394, endPoint y: 193, distance: 38.3
click at [424, 215] on button "Save Edits" at bounding box center [434, 212] width 44 height 12
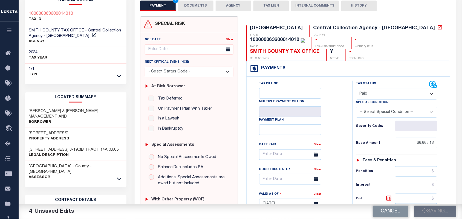
scroll to position [0, 0]
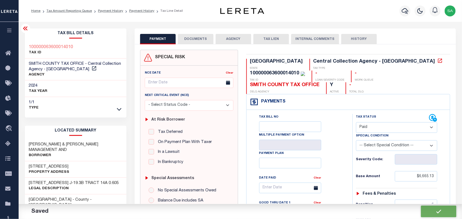
checkbox input "false"
type input "$6,665.13"
type input "$0"
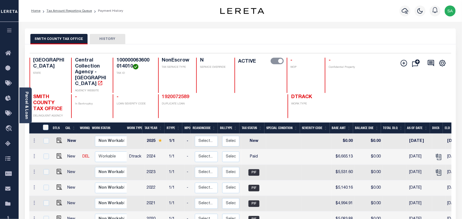
click at [179, 95] on link "1920072589" at bounding box center [175, 97] width 27 height 5
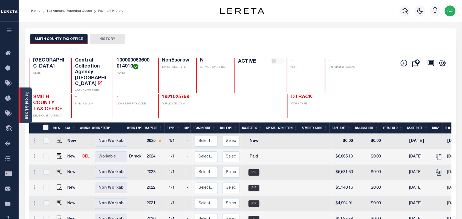
click at [28, 114] on link "Parcel & Loan" at bounding box center [26, 106] width 4 height 28
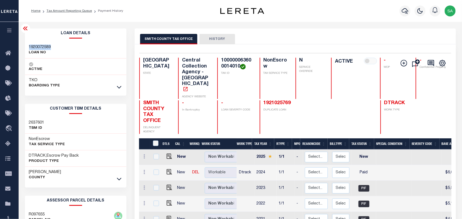
drag, startPoint x: 47, startPoint y: 45, endPoint x: 28, endPoint y: 44, distance: 19.5
click at [28, 44] on div "1920072589 LOAN NO" at bounding box center [76, 50] width 102 height 17
copy h3 "1920072589"
click at [403, 13] on icon "button" at bounding box center [405, 11] width 7 height 7
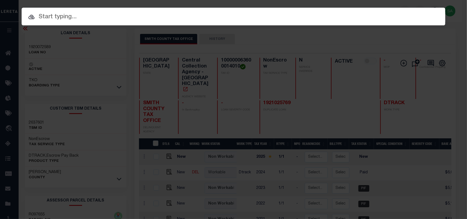
click at [352, 25] on div "Include Loans TBM Customers Borrowers Payments (Lender Non-Disb) Payments (Lend…" at bounding box center [234, 30] width 424 height 10
paste input "2025004441"
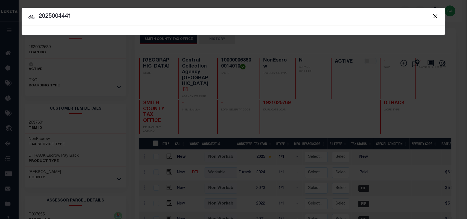
type input "2025004441"
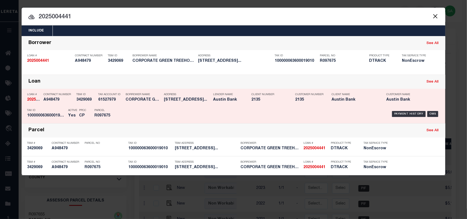
click at [140, 100] on h5 "CORPORATE GREEN TREEHOUSE LLC" at bounding box center [144, 100] width 36 height 5
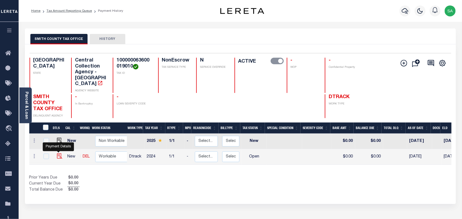
click at [59, 154] on img "" at bounding box center [59, 156] width 5 height 5
checkbox input "true"
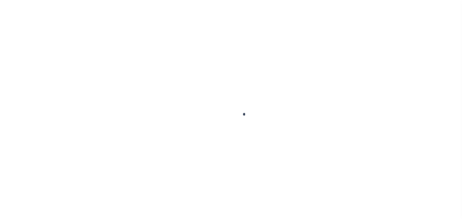
checkbox input "false"
type input "[DATE]"
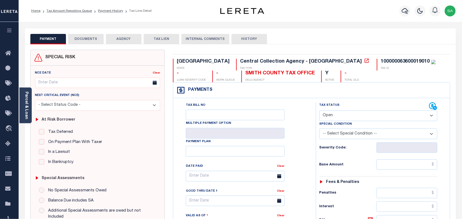
drag, startPoint x: 361, startPoint y: 114, endPoint x: 359, endPoint y: 119, distance: 6.0
click at [360, 116] on select "- Select Status Code - Open Due/Unpaid Paid Incomplete No Tax Due Internal Refu…" at bounding box center [379, 116] width 118 height 11
select select "PYD"
click at [320, 111] on select "- Select Status Code - Open Due/Unpaid Paid Incomplete No Tax Due Internal Refu…" at bounding box center [379, 116] width 118 height 11
type input "[DATE]"
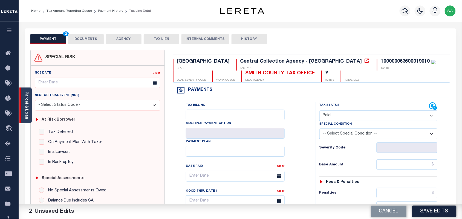
click at [26, 110] on link "Parcel & Loan" at bounding box center [26, 106] width 4 height 28
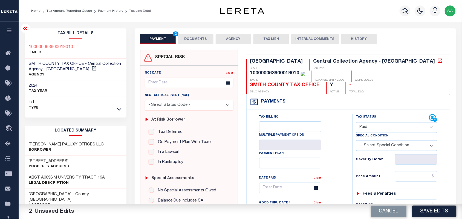
click at [199, 39] on button "DOCUMENTS" at bounding box center [196, 39] width 36 height 10
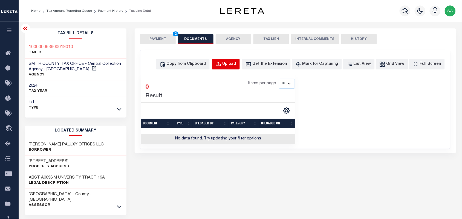
click at [236, 63] on div "Upload" at bounding box center [230, 64] width 14 height 6
select select "POP"
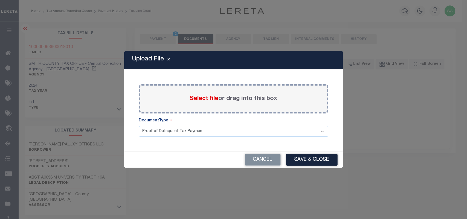
click at [209, 99] on span "Select file" at bounding box center [204, 99] width 29 height 6
click at [0, 0] on input "Select file or drag into this box" at bounding box center [0, 0] width 0 height 0
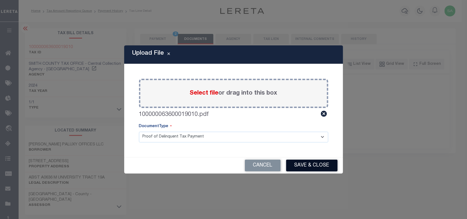
click at [310, 168] on button "Save & Close" at bounding box center [311, 166] width 51 height 12
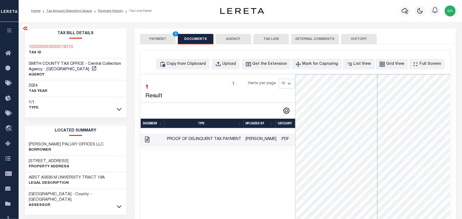
click at [163, 41] on button "PAYMENT 2" at bounding box center [158, 39] width 36 height 10
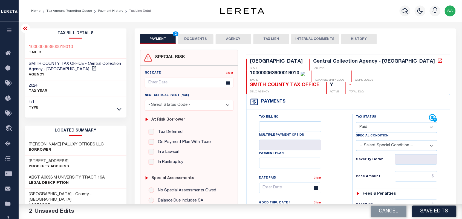
drag, startPoint x: 416, startPoint y: 170, endPoint x: 375, endPoint y: 170, distance: 41.1
click at [416, 171] on input "text" at bounding box center [416, 176] width 43 height 10
paste input "9,828.02"
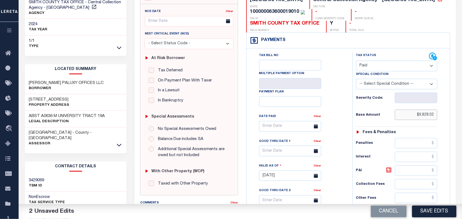
scroll to position [137, 0]
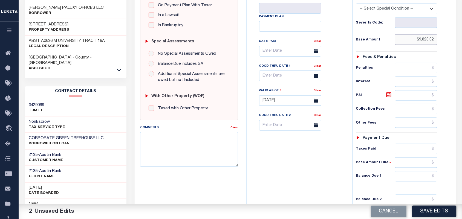
type input "$9,828.02"
drag, startPoint x: 414, startPoint y: 172, endPoint x: 391, endPoint y: 171, distance: 23.6
click at [414, 172] on input "text" at bounding box center [416, 176] width 43 height 10
type input "$0.00"
click at [323, 162] on div "Tax Bill No Multiple Payment Option Payment Plan Clear" at bounding box center [298, 98] width 101 height 242
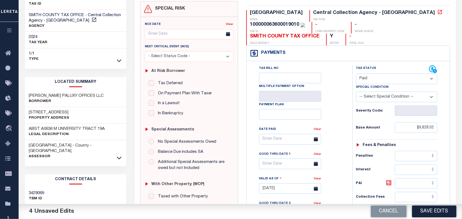
scroll to position [0, 0]
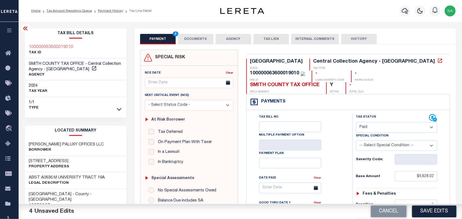
click at [190, 39] on button "DOCUMENTS" at bounding box center [196, 39] width 36 height 10
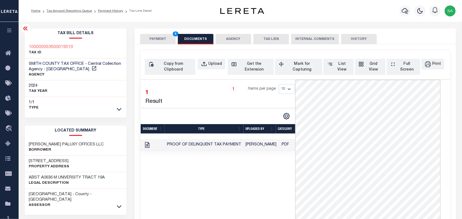
click at [151, 42] on button "PAYMENT 4" at bounding box center [158, 39] width 36 height 10
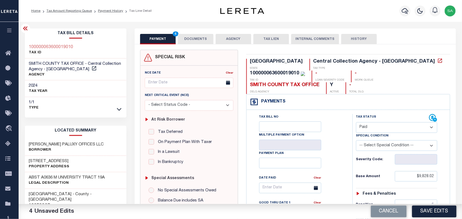
click at [201, 37] on button "DOCUMENTS" at bounding box center [196, 39] width 36 height 10
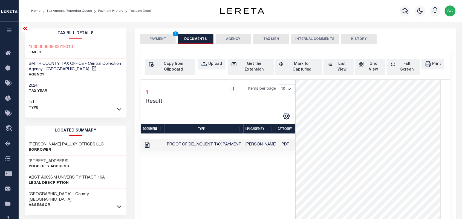
click at [165, 36] on button "PAYMENT 4" at bounding box center [158, 39] width 36 height 10
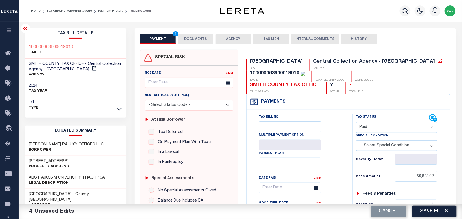
scroll to position [137, 0]
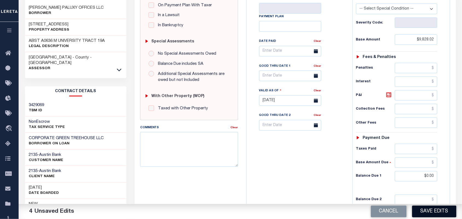
click at [429, 215] on button "Save Edits" at bounding box center [434, 212] width 44 height 12
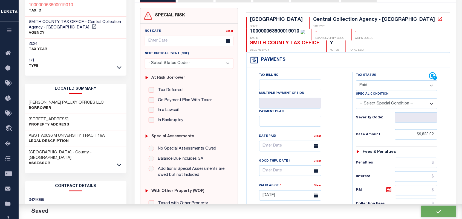
scroll to position [34, 0]
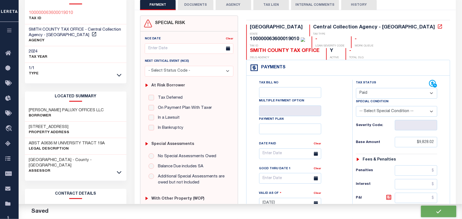
checkbox input "false"
type input "$9,828.02"
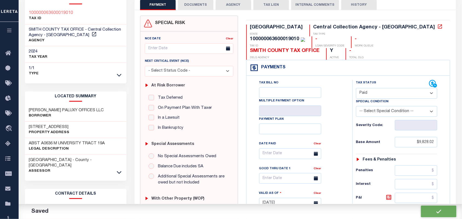
type input "$0"
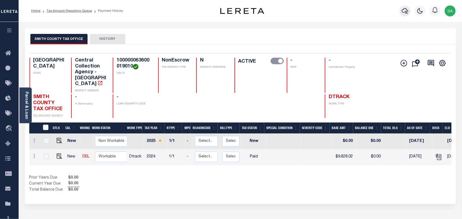
click at [403, 13] on icon "button" at bounding box center [405, 11] width 7 height 6
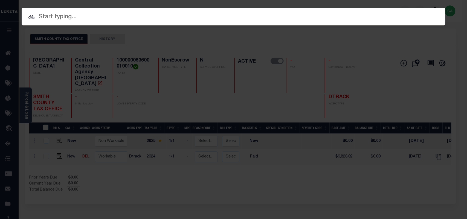
click at [364, 13] on input "text" at bounding box center [234, 17] width 424 height 10
paste input "1200148828"
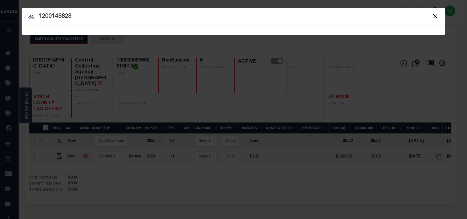
type input "1200148828"
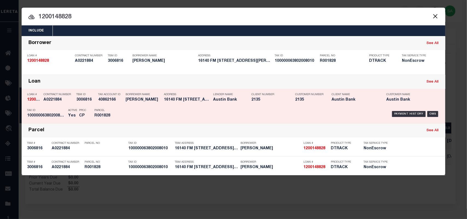
click at [122, 101] on div "Borrower Name [PERSON_NAME]" at bounding box center [141, 98] width 38 height 16
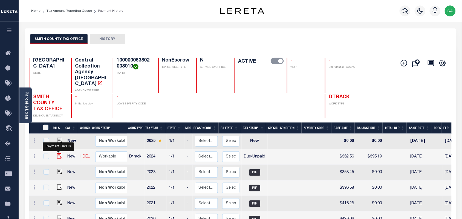
click at [59, 154] on img "" at bounding box center [59, 156] width 5 height 5
checkbox input "true"
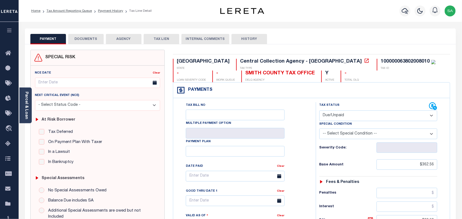
click at [357, 114] on select "- Select Status Code - Open Due/Unpaid Paid Incomplete No Tax Due Internal Refu…" at bounding box center [379, 116] width 118 height 11
select select "PYD"
click at [320, 111] on select "- Select Status Code - Open Due/Unpaid Paid Incomplete No Tax Due Internal Refu…" at bounding box center [379, 116] width 118 height 11
type input "[DATE]"
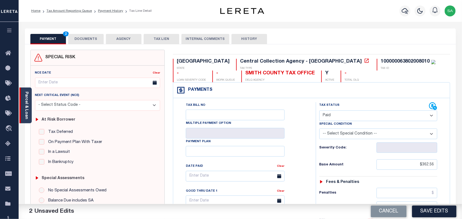
click at [26, 110] on link "Parcel & Loan" at bounding box center [26, 106] width 4 height 28
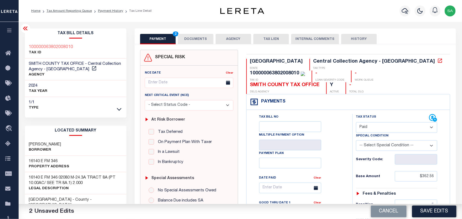
click at [194, 43] on button "DOCUMENTS" at bounding box center [196, 39] width 36 height 10
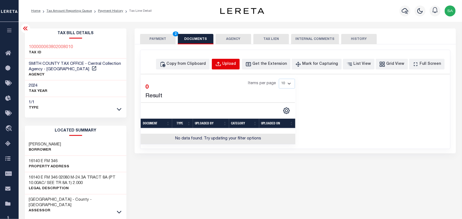
click at [227, 61] on button "Upload" at bounding box center [226, 64] width 28 height 11
select select "POP"
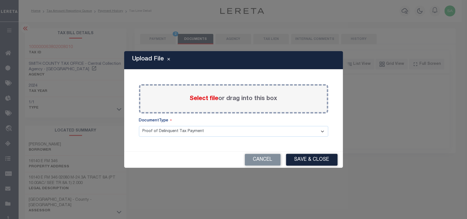
click at [207, 96] on span "Select file" at bounding box center [204, 99] width 29 height 6
click at [0, 0] on input "Select file or drag into this box" at bounding box center [0, 0] width 0 height 0
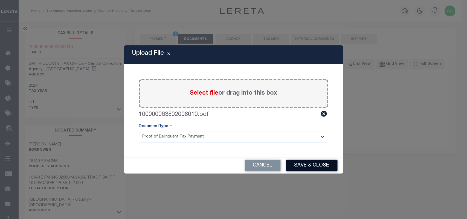
click at [313, 166] on button "Save & Close" at bounding box center [311, 166] width 51 height 12
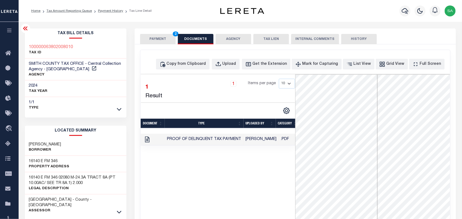
click at [166, 40] on button "PAYMENT 2" at bounding box center [158, 39] width 36 height 10
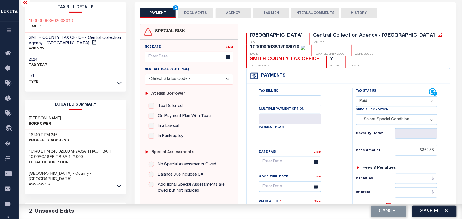
scroll to position [103, 0]
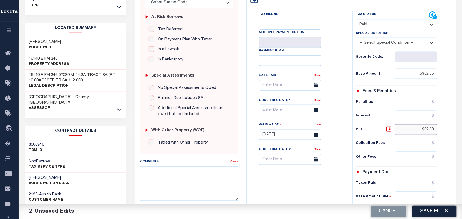
click at [449, 122] on div "Tax Bill No Multiple Payment Option Payment Plan" at bounding box center [349, 132] width 204 height 250
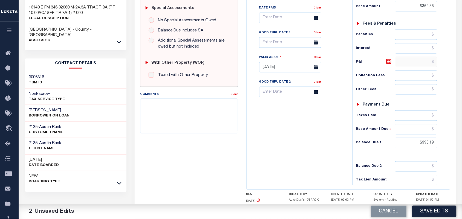
scroll to position [171, 0]
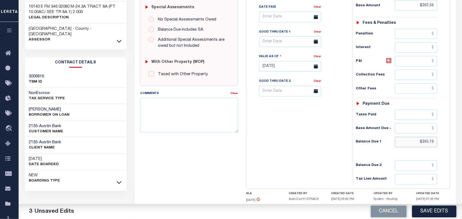
drag, startPoint x: 413, startPoint y: 134, endPoint x: 446, endPoint y: 134, distance: 33.4
click at [446, 134] on div "Tax Status Status" at bounding box center [399, 64] width 101 height 242
type input "$0.00"
click at [311, 136] on div "Tax Bill No Multiple Payment Option Payment Plan Clear" at bounding box center [298, 64] width 101 height 242
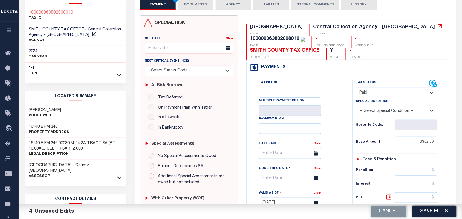
scroll to position [34, 0]
click at [436, 209] on button "Save Edits" at bounding box center [434, 212] width 44 height 12
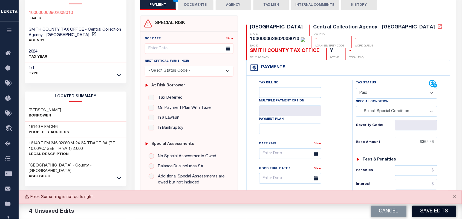
click at [429, 214] on button "Save Edits" at bounding box center [434, 212] width 44 height 12
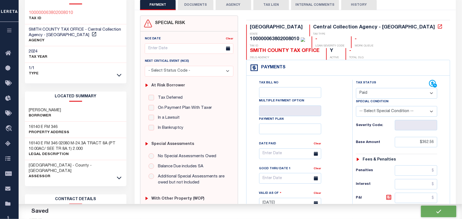
checkbox input "false"
type input "$362.56"
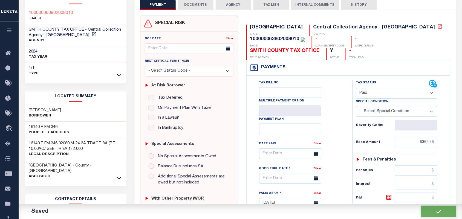
type input "$0"
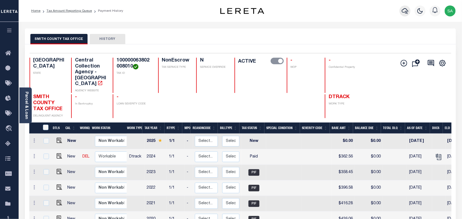
click at [405, 14] on icon "button" at bounding box center [405, 11] width 7 height 7
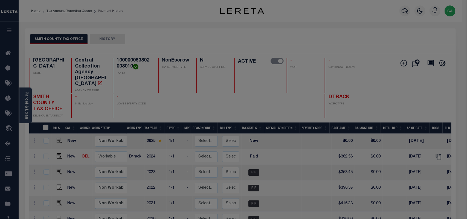
click at [0, 0] on div "Include Loans TBM Customers Borrowers Payments (Lender Non-Disb) Payments (Lend…" at bounding box center [0, 0] width 0 height 0
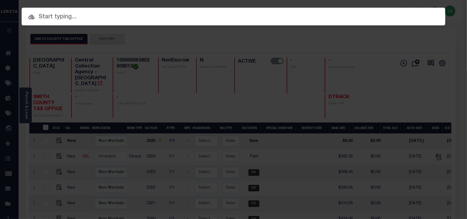
paste input "3024002049"
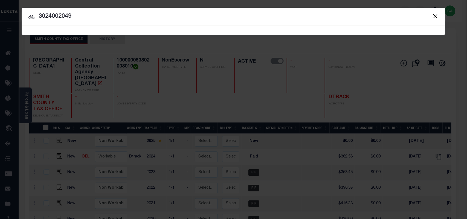
type input "3024002049"
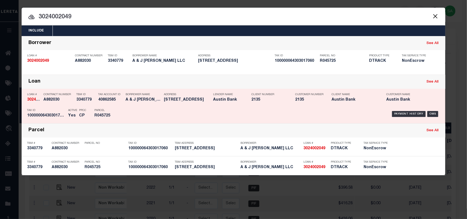
click at [128, 111] on div "Payment History OMS" at bounding box center [283, 114] width 313 height 16
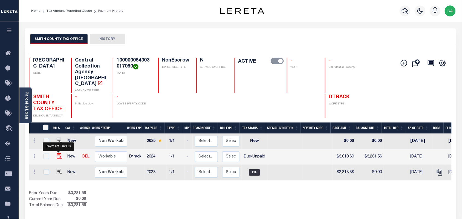
click at [59, 154] on img "" at bounding box center [59, 156] width 5 height 5
checkbox input "true"
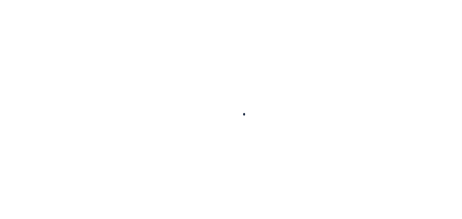
checkbox input "false"
type input "[DATE]"
select select "DUE"
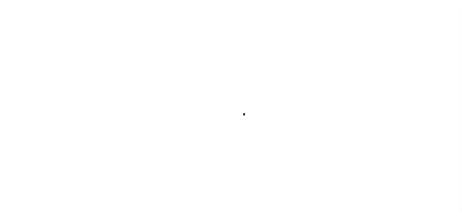
type input "$3,010.6"
type input "$270.96"
type input "$3,281.56"
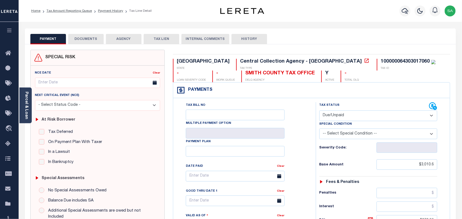
click at [335, 117] on select "- Select Status Code - Open Due/Unpaid Paid Incomplete No Tax Due Internal Refu…" at bounding box center [379, 116] width 118 height 11
select select "PYD"
click at [320, 111] on select "- Select Status Code - Open Due/Unpaid Paid Incomplete No Tax Due Internal Refu…" at bounding box center [379, 116] width 118 height 11
type input "[DATE]"
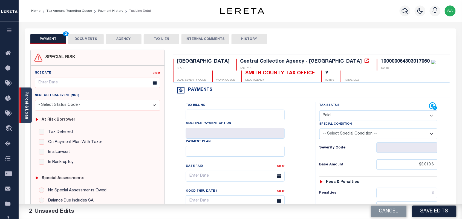
click at [25, 110] on link "Parcel & Loan" at bounding box center [26, 106] width 4 height 28
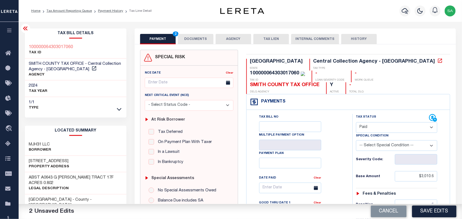
click at [199, 40] on button "DOCUMENTS" at bounding box center [196, 39] width 36 height 10
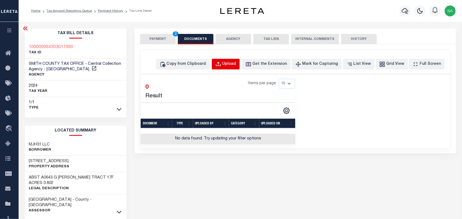
click at [228, 68] on button "Upload" at bounding box center [226, 64] width 28 height 11
select select "POP"
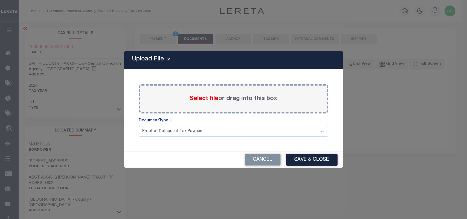
click at [209, 96] on span "Select file" at bounding box center [204, 99] width 29 height 6
click at [0, 0] on input "Select file or drag into this box" at bounding box center [0, 0] width 0 height 0
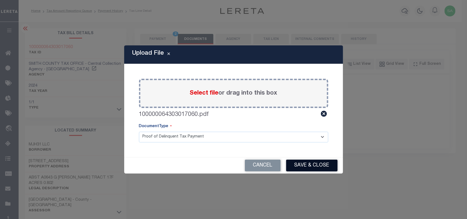
click at [306, 163] on button "Save & Close" at bounding box center [311, 166] width 51 height 12
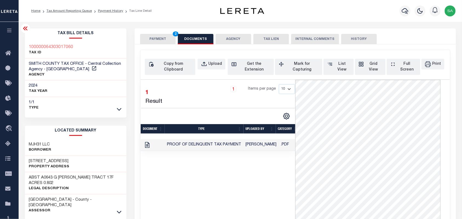
drag, startPoint x: 167, startPoint y: 40, endPoint x: 171, endPoint y: 50, distance: 10.1
click at [167, 40] on button "PAYMENT 2" at bounding box center [158, 39] width 36 height 10
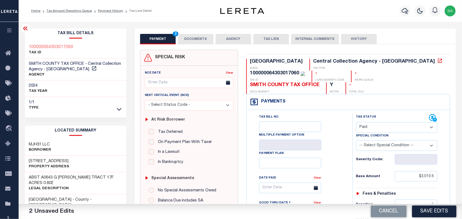
scroll to position [137, 0]
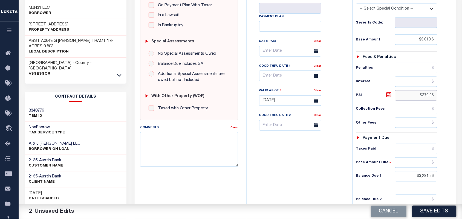
drag, startPoint x: 417, startPoint y: 88, endPoint x: 447, endPoint y: 85, distance: 30.0
click at [447, 85] on div "Tax Status Status" at bounding box center [399, 98] width 101 height 242
click at [462, 167] on html "Home Tax Amount Reporting Queue Payment History Tax Line Detail Profile" at bounding box center [231, 75] width 462 height 425
type input "$0.00"
click at [440, 214] on button "Save Edits" at bounding box center [434, 212] width 44 height 12
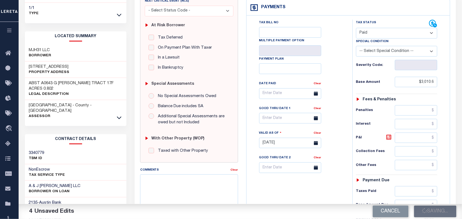
scroll to position [34, 0]
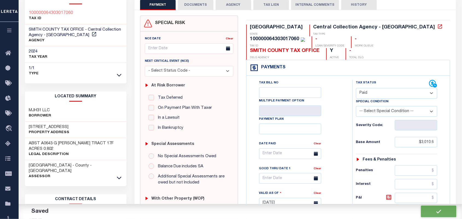
checkbox input "false"
type input "$3,010.6"
type input "$0"
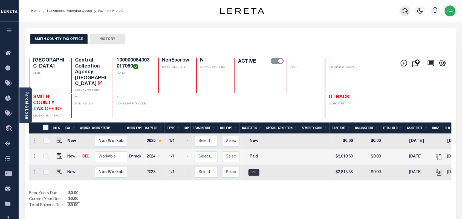
click at [406, 13] on icon "button" at bounding box center [405, 11] width 7 height 7
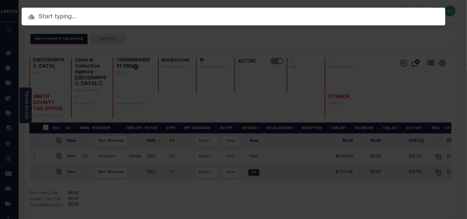
click at [366, 13] on input "text" at bounding box center [234, 17] width 424 height 10
paste input "1224001497"
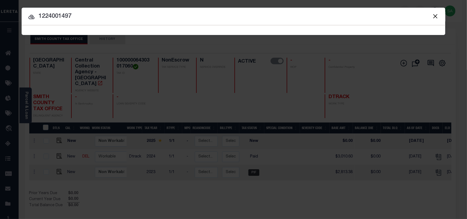
type input "1224001497"
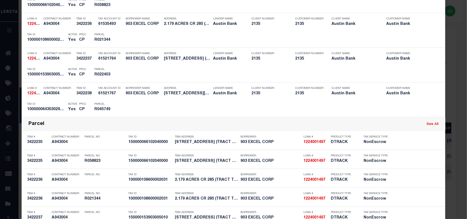
scroll to position [257, 0]
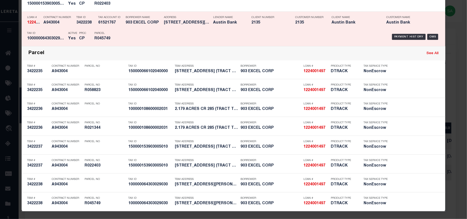
click at [160, 32] on div "Payment History OMS" at bounding box center [283, 37] width 313 height 16
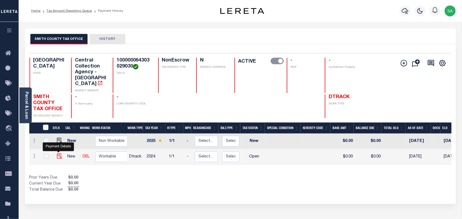
click at [57, 154] on img "" at bounding box center [59, 156] width 5 height 5
checkbox input "true"
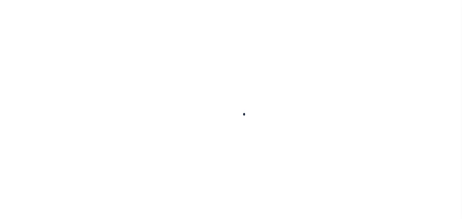
checkbox input "false"
type input "[DATE]"
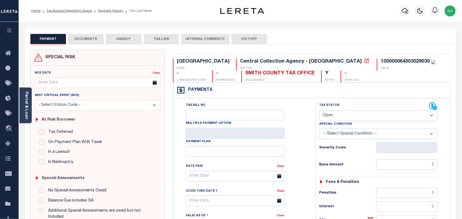
drag, startPoint x: 356, startPoint y: 116, endPoint x: 354, endPoint y: 120, distance: 4.5
click at [356, 116] on select "- Select Status Code - Open Due/Unpaid Paid Incomplete No Tax Due Internal Refu…" at bounding box center [379, 116] width 118 height 11
select select "PYD"
click at [320, 111] on select "- Select Status Code - Open Due/Unpaid Paid Incomplete No Tax Due Internal Refu…" at bounding box center [379, 116] width 118 height 11
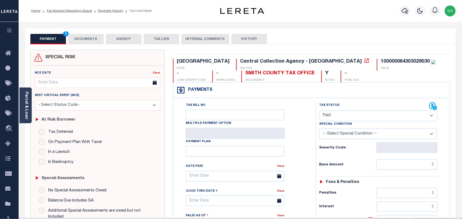
type input "[DATE]"
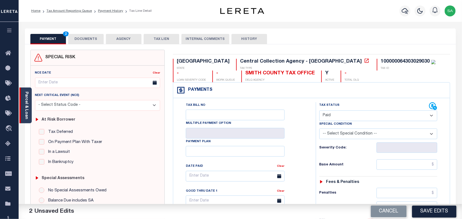
click at [27, 113] on link "Parcel & Loan" at bounding box center [26, 106] width 4 height 28
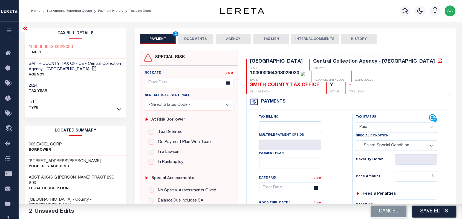
click at [193, 42] on button "DOCUMENTS" at bounding box center [196, 39] width 36 height 10
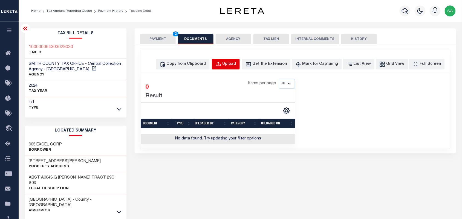
click at [236, 65] on div "Upload" at bounding box center [230, 64] width 14 height 6
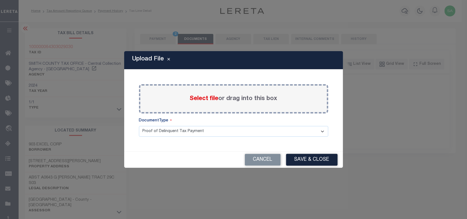
click at [199, 98] on span "Select file" at bounding box center [204, 99] width 29 height 6
click at [0, 0] on input "Select file or drag into this box" at bounding box center [0, 0] width 0 height 0
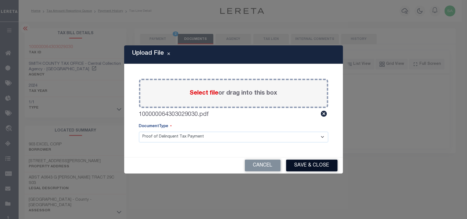
click at [319, 166] on button "Save & Close" at bounding box center [311, 166] width 51 height 12
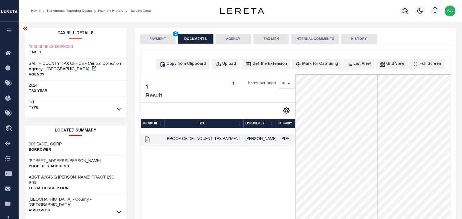
drag, startPoint x: 161, startPoint y: 42, endPoint x: 164, endPoint y: 45, distance: 4.3
click at [161, 42] on button "PAYMENT 2" at bounding box center [158, 39] width 36 height 10
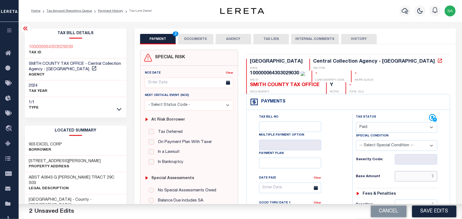
drag, startPoint x: 418, startPoint y: 166, endPoint x: 364, endPoint y: 164, distance: 54.5
click at [418, 171] on input "text" at bounding box center [416, 176] width 43 height 10
paste input "179.65"
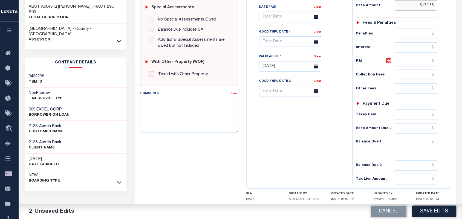
type input "$179.65"
click at [429, 137] on input "text" at bounding box center [416, 142] width 43 height 10
type input "$0.00"
click at [336, 130] on div "Tax Bill No Multiple Payment Option Payment Plan Clear" at bounding box center [298, 64] width 101 height 242
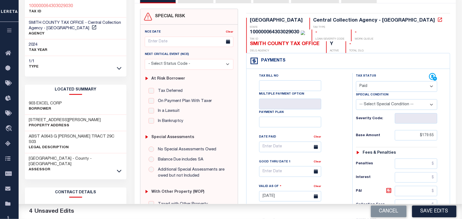
scroll to position [34, 0]
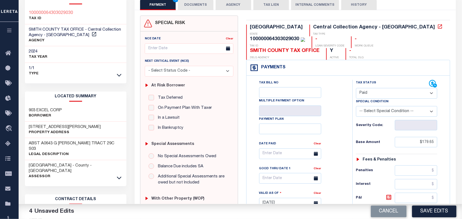
click at [208, 3] on button "DOCUMENTS" at bounding box center [196, 5] width 36 height 10
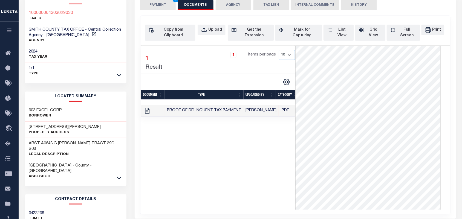
click at [170, 5] on button "PAYMENT 4" at bounding box center [158, 5] width 36 height 10
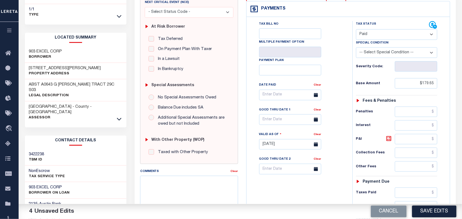
scroll to position [171, 0]
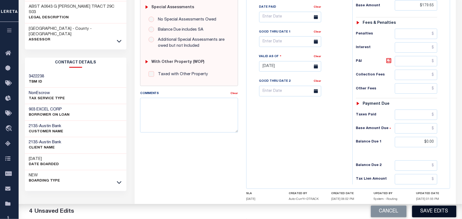
click at [434, 210] on button "Save Edits" at bounding box center [434, 212] width 44 height 12
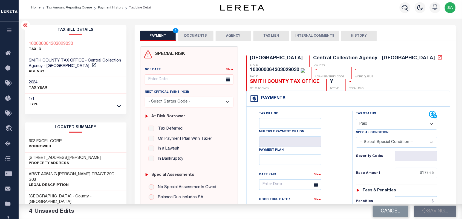
scroll to position [0, 0]
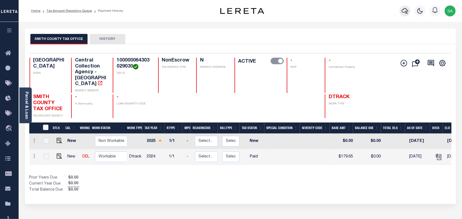
click at [405, 15] on button "button" at bounding box center [405, 10] width 11 height 11
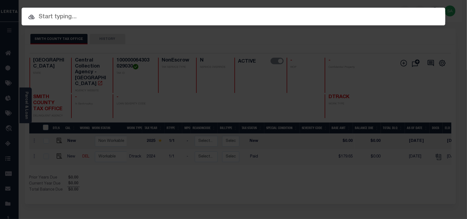
click at [390, 25] on div "Include Loans TBM Customers Borrowers Payments (Lender Non-Disb) Payments (Lend…" at bounding box center [234, 30] width 424 height 10
paste input "500178062"
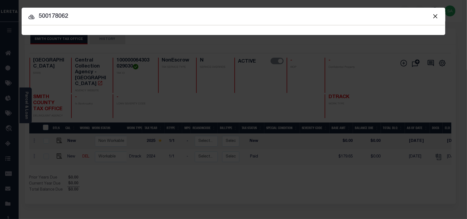
type input "500178062"
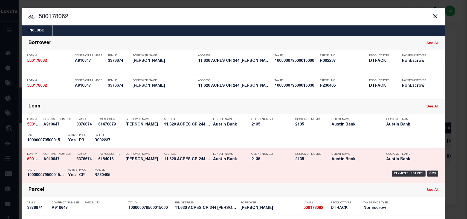
click at [127, 167] on div "Payment History OMS" at bounding box center [283, 174] width 313 height 16
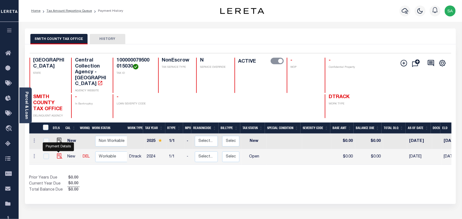
click at [58, 154] on img "" at bounding box center [59, 156] width 5 height 5
checkbox input "true"
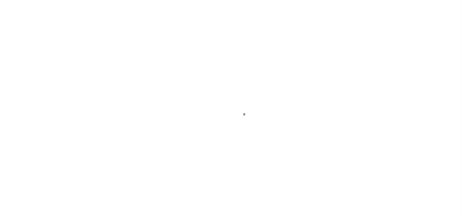
select select "OP2"
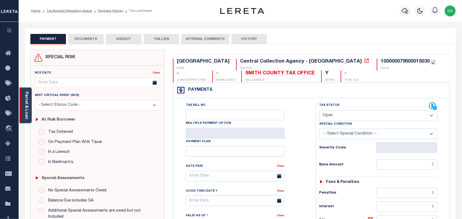
click at [27, 110] on link "Parcel & Loan" at bounding box center [26, 106] width 4 height 28
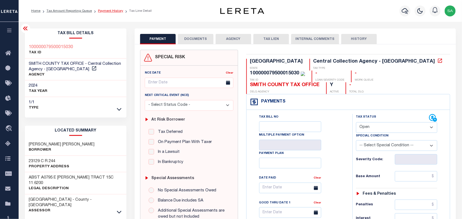
click at [105, 10] on link "Payment History" at bounding box center [110, 10] width 25 height 3
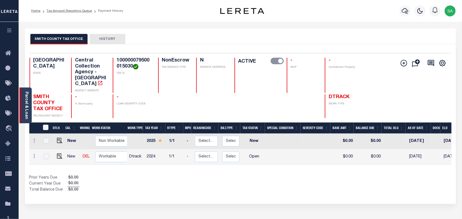
click at [30, 111] on div "Parcel & Loan" at bounding box center [25, 106] width 12 height 36
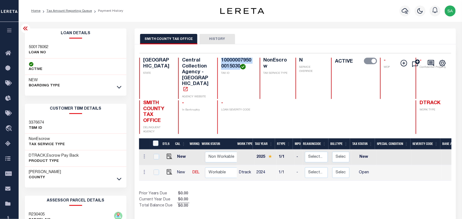
drag, startPoint x: 232, startPoint y: 67, endPoint x: 208, endPoint y: 60, distance: 25.1
click at [217, 60] on div "100000079500015030 TAX ID" at bounding box center [235, 78] width 36 height 41
copy h4 "100000079500015030"
click at [169, 170] on img "" at bounding box center [169, 172] width 5 height 5
checkbox input "true"
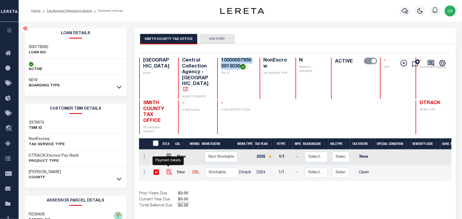
checkbox input "true"
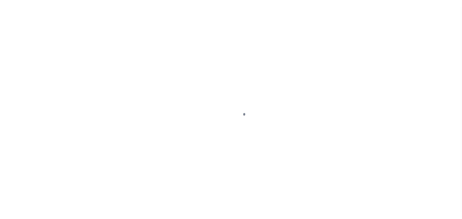
select select "OP2"
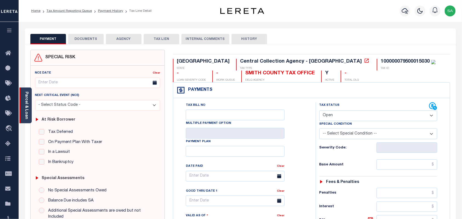
click at [29, 111] on div "Parcel & Loan" at bounding box center [25, 106] width 12 height 36
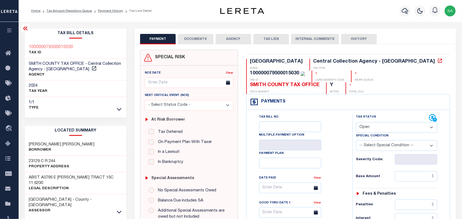
click at [204, 40] on button "DOCUMENTS" at bounding box center [196, 39] width 36 height 10
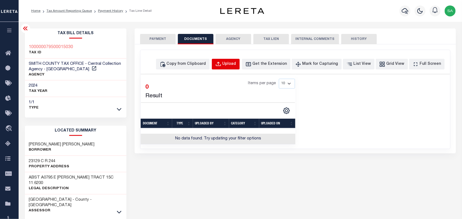
click at [233, 64] on div "Upload" at bounding box center [230, 64] width 14 height 6
select select "POP"
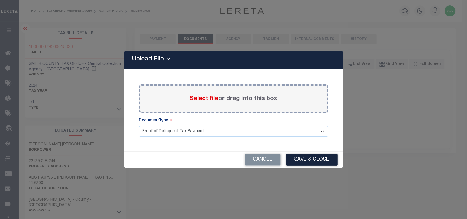
click at [200, 101] on span "Select file" at bounding box center [204, 99] width 29 height 6
click at [0, 0] on input "Select file or drag into this box" at bounding box center [0, 0] width 0 height 0
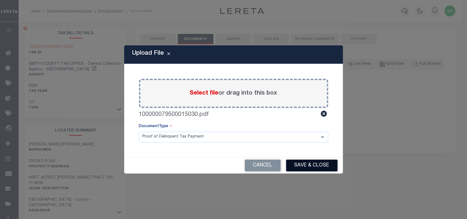
click at [313, 164] on button "Save & Close" at bounding box center [311, 166] width 51 height 12
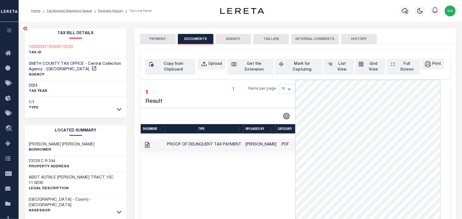
click at [151, 38] on button "PAYMENT" at bounding box center [158, 39] width 36 height 10
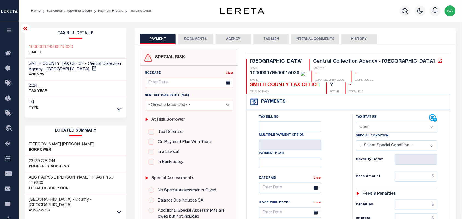
drag, startPoint x: 380, startPoint y: 115, endPoint x: 380, endPoint y: 118, distance: 3.3
click at [380, 122] on select "- Select Status Code - Open Due/Unpaid Paid Incomplete No Tax Due Internal Refu…" at bounding box center [397, 127] width 82 height 11
select select "NTX"
click at [356, 122] on select "- Select Status Code - Open Due/Unpaid Paid Incomplete No Tax Due Internal Refu…" at bounding box center [397, 127] width 82 height 11
type input "[DATE]"
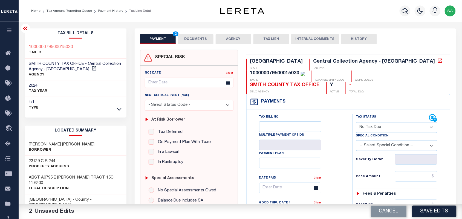
drag, startPoint x: 380, startPoint y: 133, endPoint x: 380, endPoint y: 140, distance: 7.1
click at [380, 140] on select "-- Select Special Condition -- 3RD PARTY TAX LIEN AGENCY TAX LIEN (A.K.A Inside…" at bounding box center [397, 145] width 82 height 11
select select "7"
click at [356, 140] on select "-- Select Special Condition -- 3RD PARTY TAX LIEN AGENCY TAX LIEN (A.K.A Inside…" at bounding box center [397, 145] width 82 height 11
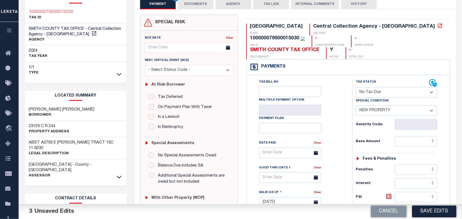
scroll to position [196, 0]
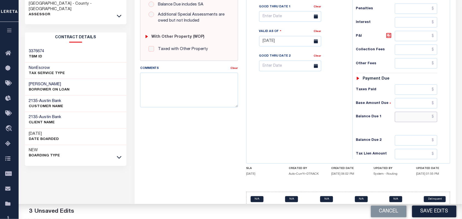
click at [415, 112] on input "text" at bounding box center [416, 117] width 43 height 10
type input "$0.00"
click at [314, 115] on div "Tax Bill No Multiple Payment Option Payment Plan Clear" at bounding box center [298, 39] width 101 height 242
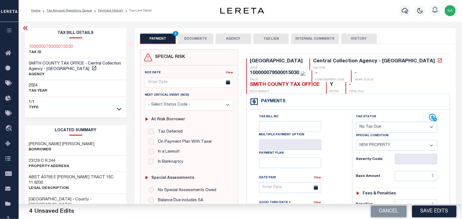
scroll to position [0, 0]
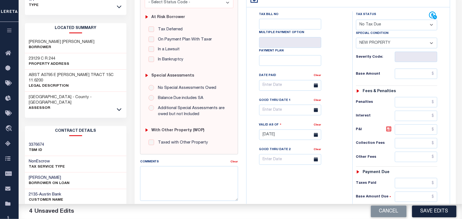
drag, startPoint x: 426, startPoint y: 211, endPoint x: 422, endPoint y: 207, distance: 5.8
click at [426, 211] on button "Save Edits" at bounding box center [434, 212] width 44 height 12
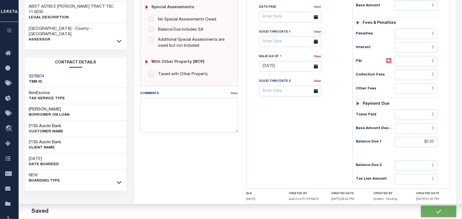
checkbox input "false"
type input "$0"
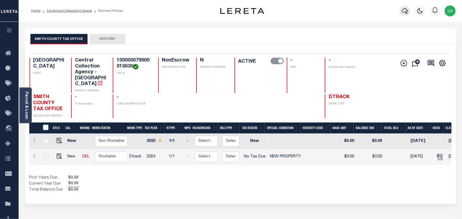
click at [400, 12] on div at bounding box center [405, 10] width 15 height 19
click at [407, 13] on icon "button" at bounding box center [405, 11] width 7 height 6
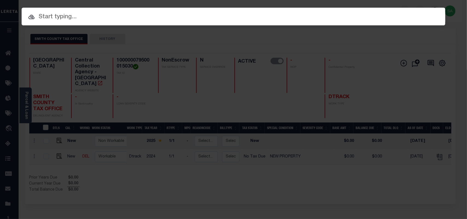
click at [340, 13] on input "text" at bounding box center [234, 17] width 424 height 10
paste input "30010581"
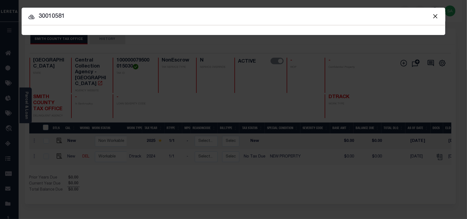
type input "30010581"
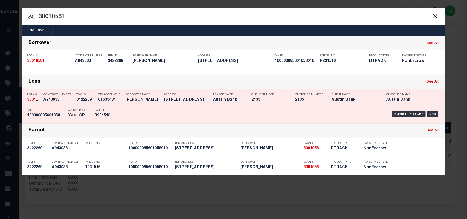
click at [129, 98] on h5 "[PERSON_NAME]" at bounding box center [144, 100] width 36 height 5
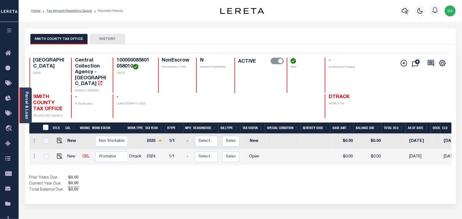
click at [27, 109] on link "Parcel & Loan" at bounding box center [26, 106] width 4 height 28
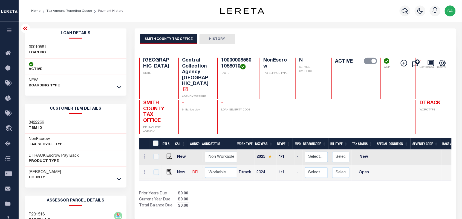
scroll to position [2, 0]
click at [168, 168] on img "" at bounding box center [169, 170] width 5 height 5
checkbox input "true"
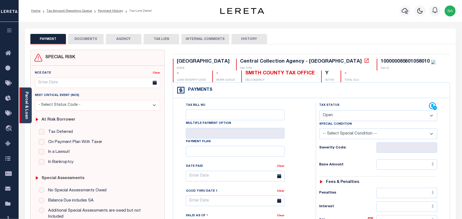
click at [27, 110] on link "Parcel & Loan" at bounding box center [26, 106] width 4 height 28
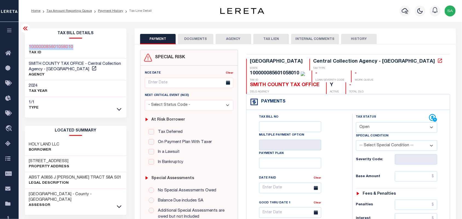
drag, startPoint x: 80, startPoint y: 45, endPoint x: 24, endPoint y: 44, distance: 55.9
click at [372, 122] on select "- Select Status Code - Open Due/Unpaid Paid Incomplete No Tax Due Internal Refu…" at bounding box center [397, 127] width 82 height 11
select select "NTX"
click at [356, 122] on select "- Select Status Code - Open Due/Unpaid Paid Incomplete No Tax Due Internal Refu…" at bounding box center [397, 127] width 82 height 11
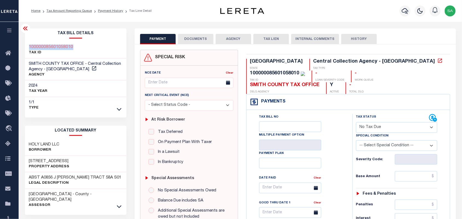
type input "[DATE]"
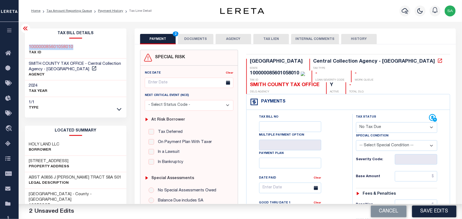
click at [378, 140] on select "-- Select Special Condition -- 3RD PARTY TAX LIEN AGENCY TAX LIEN (A.K.A Inside…" at bounding box center [397, 145] width 82 height 11
select select "7"
click at [379, 140] on select "-- Select Special Condition -- 3RD PARTY TAX LIEN AGENCY TAX LIEN (A.K.A Inside…" at bounding box center [397, 145] width 82 height 11
click at [194, 37] on button "DOCUMENTS" at bounding box center [196, 39] width 36 height 10
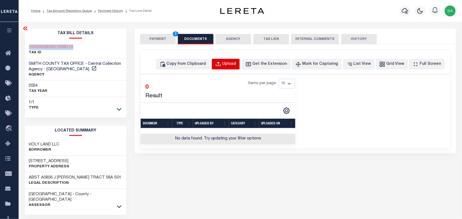
click at [236, 62] on div "Upload" at bounding box center [230, 64] width 14 height 6
select select "POP"
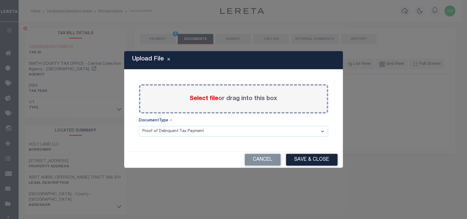
click at [223, 98] on label "Select file or drag into this box" at bounding box center [234, 98] width 88 height 9
click at [0, 0] on input "Select file or drag into this box" at bounding box center [0, 0] width 0 height 0
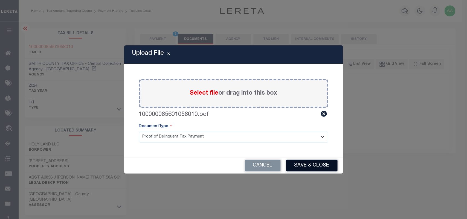
click at [298, 167] on button "Save & Close" at bounding box center [311, 166] width 51 height 12
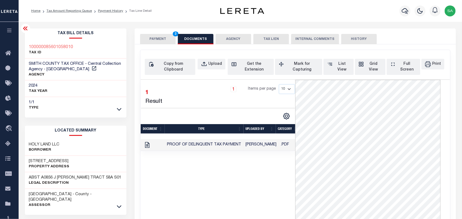
click at [153, 44] on button "PAYMENT 3" at bounding box center [158, 39] width 36 height 10
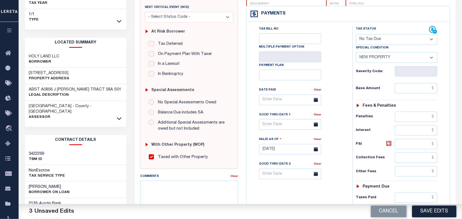
scroll to position [137, 0]
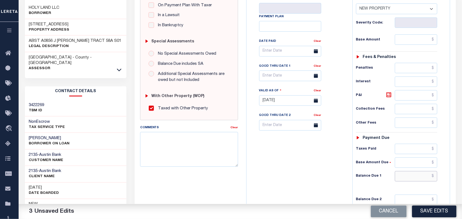
click at [418, 171] on input "text" at bounding box center [416, 176] width 43 height 10
type input "$0.00"
drag, startPoint x: 320, startPoint y: 166, endPoint x: 414, endPoint y: 211, distance: 104.2
click at [321, 167] on div "Tax Bill No Multiple Payment Option Payment Plan Clear" at bounding box center [298, 98] width 101 height 242
click at [429, 215] on button "Save Edits" at bounding box center [434, 212] width 44 height 12
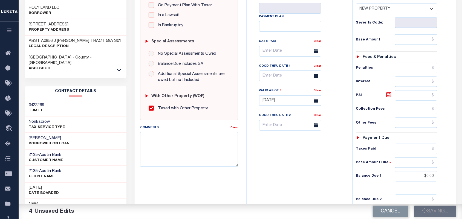
checkbox input "false"
type input "$0"
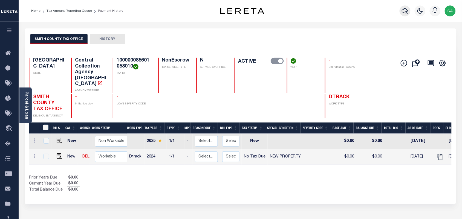
click at [403, 12] on icon "button" at bounding box center [405, 11] width 7 height 6
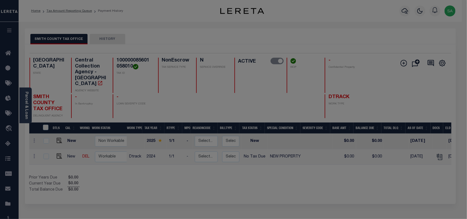
click at [0, 0] on input "text" at bounding box center [0, 0] width 0 height 0
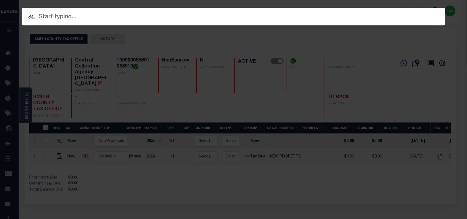
paste input "124008929"
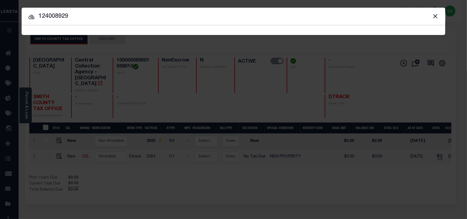
type input "124008929"
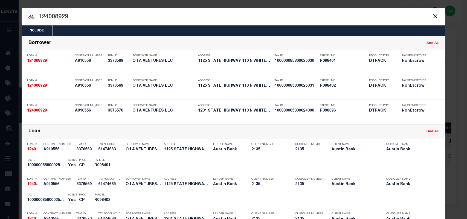
scroll to position [125, 0]
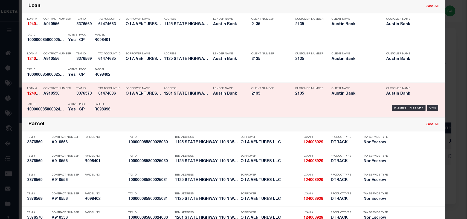
click at [114, 99] on div "Tax Account ID 61474686" at bounding box center [110, 92] width 25 height 16
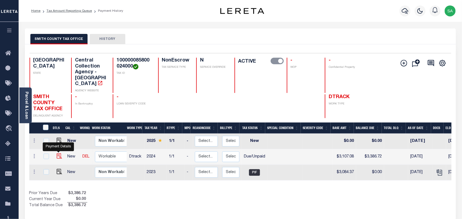
click at [60, 154] on img "" at bounding box center [59, 156] width 5 height 5
checkbox input "true"
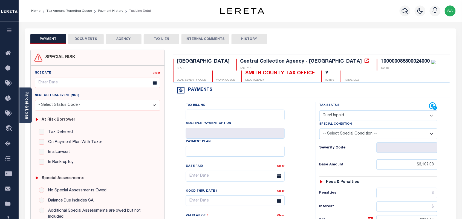
click at [337, 116] on select "- Select Status Code - Open Due/Unpaid Paid Incomplete No Tax Due Internal Refu…" at bounding box center [379, 116] width 118 height 11
select select "PYD"
click at [320, 111] on select "- Select Status Code - Open Due/Unpaid Paid Incomplete No Tax Due Internal Refu…" at bounding box center [379, 116] width 118 height 11
type input "[DATE]"
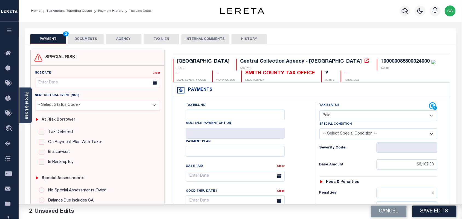
drag, startPoint x: 28, startPoint y: 107, endPoint x: 36, endPoint y: 106, distance: 8.3
click at [28, 107] on link "Parcel & Loan" at bounding box center [26, 106] width 4 height 28
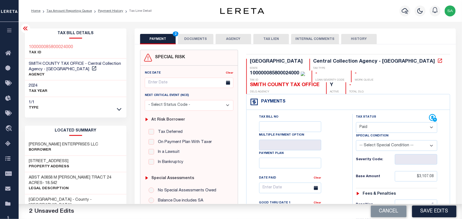
click at [205, 39] on button "DOCUMENTS" at bounding box center [196, 39] width 36 height 10
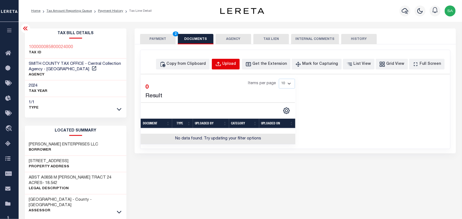
click at [232, 65] on button "Upload" at bounding box center [226, 64] width 28 height 11
select select "POP"
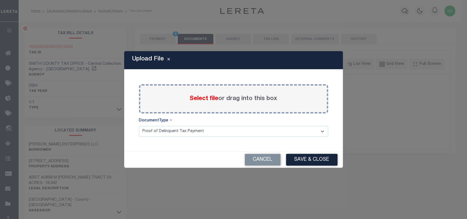
click at [201, 96] on span "Select file" at bounding box center [204, 99] width 29 height 6
click at [0, 0] on input "Select file or drag into this box" at bounding box center [0, 0] width 0 height 0
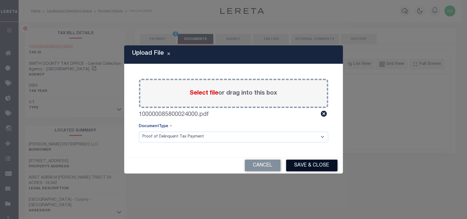
click at [311, 163] on button "Save & Close" at bounding box center [311, 166] width 51 height 12
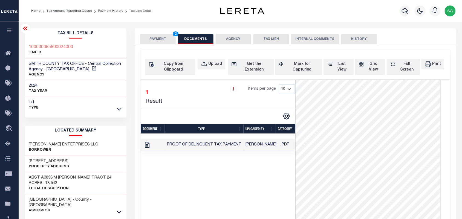
click at [168, 38] on button "PAYMENT 2" at bounding box center [158, 39] width 36 height 10
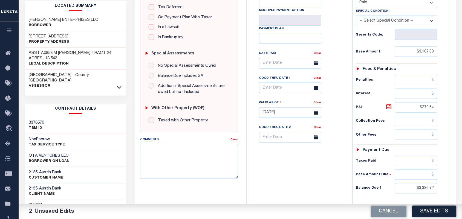
scroll to position [137, 0]
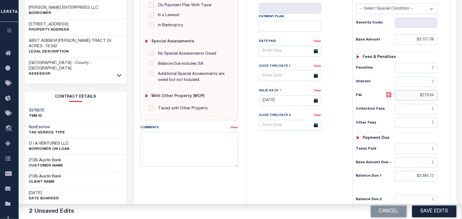
drag, startPoint x: 414, startPoint y: 87, endPoint x: 451, endPoint y: 84, distance: 37.6
click at [451, 84] on div "TX STATE Central Collection Agency - TX TAX TYPE 100000085800024000 TAX ID - LO…" at bounding box center [348, 95] width 213 height 364
drag, startPoint x: 415, startPoint y: 163, endPoint x: 441, endPoint y: 165, distance: 25.8
click at [441, 165] on div "Tax Status Status - Select Status Code -" at bounding box center [399, 98] width 92 height 242
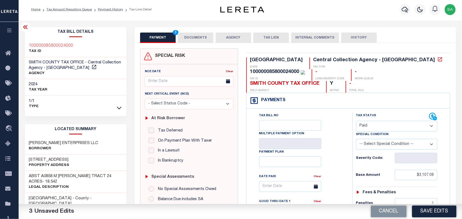
scroll to position [0, 0]
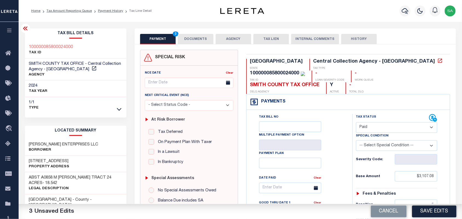
type input "$0.00"
click at [207, 43] on button "DOCUMENTS" at bounding box center [196, 39] width 36 height 10
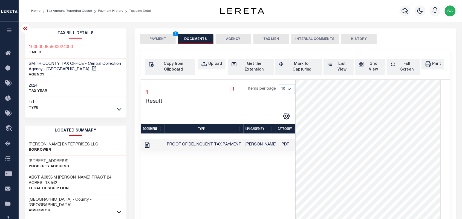
click at [164, 38] on button "PAYMENT 4" at bounding box center [158, 39] width 36 height 10
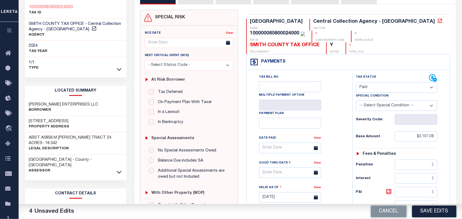
scroll to position [103, 0]
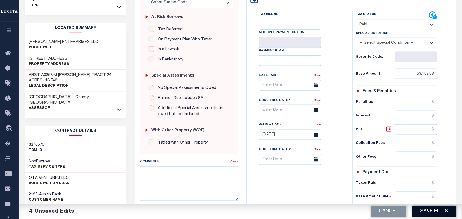
click at [423, 212] on button "Save Edits" at bounding box center [434, 212] width 44 height 12
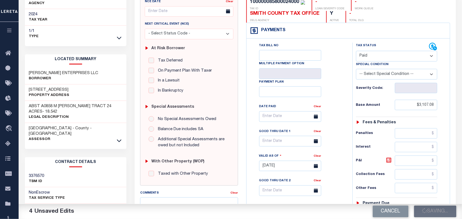
scroll to position [34, 0]
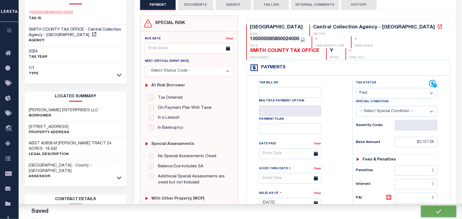
checkbox input "false"
type input "$3,107.08"
type input "$0"
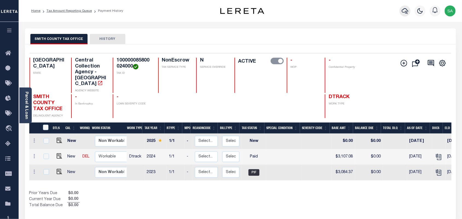
click at [407, 10] on icon "button" at bounding box center [405, 11] width 7 height 6
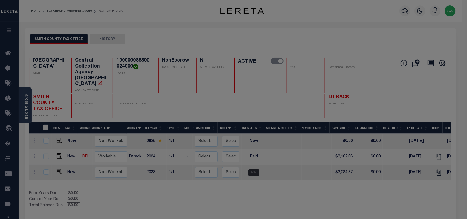
click at [0, 0] on input "text" at bounding box center [0, 0] width 0 height 0
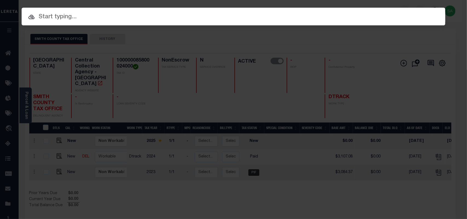
paste input "124008929"
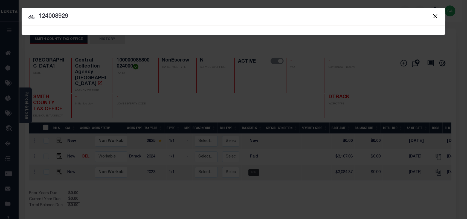
type input "124008929"
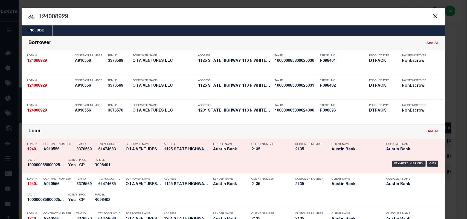
click at [136, 163] on div "Payment History OMS" at bounding box center [283, 164] width 313 height 16
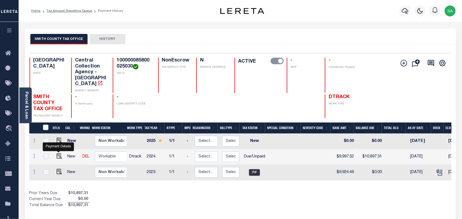
click at [59, 154] on img "" at bounding box center [59, 156] width 5 height 5
checkbox input "true"
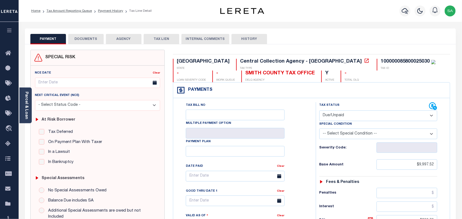
drag, startPoint x: 341, startPoint y: 113, endPoint x: 341, endPoint y: 119, distance: 6.0
click at [341, 113] on select "- Select Status Code - Open Due/Unpaid Paid Incomplete No Tax Due Internal Refu…" at bounding box center [379, 116] width 118 height 11
select select "PYD"
click at [320, 111] on select "- Select Status Code - Open Due/Unpaid Paid Incomplete No Tax Due Internal Refu…" at bounding box center [379, 116] width 118 height 11
type input "[DATE]"
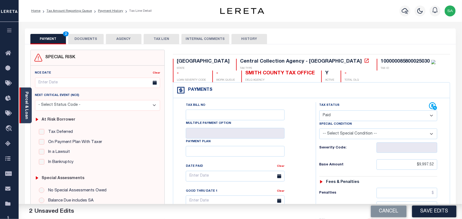
click at [29, 110] on div "Parcel & Loan" at bounding box center [25, 106] width 12 height 36
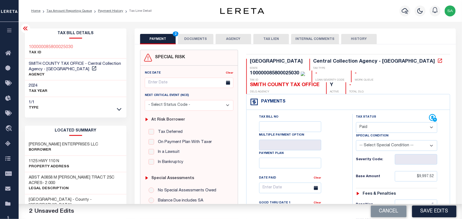
click at [190, 42] on button "DOCUMENTS" at bounding box center [196, 39] width 36 height 10
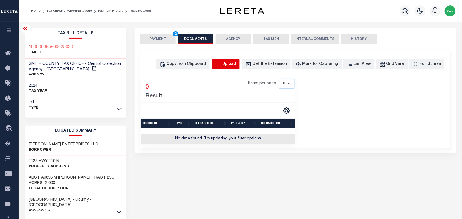
click at [222, 63] on icon "button" at bounding box center [219, 64] width 6 height 6
select select "POP"
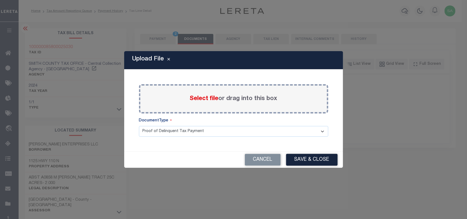
click at [209, 99] on span "Select file" at bounding box center [204, 99] width 29 height 6
click at [0, 0] on input "Select file or drag into this box" at bounding box center [0, 0] width 0 height 0
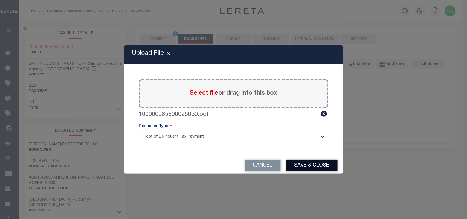
click at [299, 167] on button "Save & Close" at bounding box center [311, 166] width 51 height 12
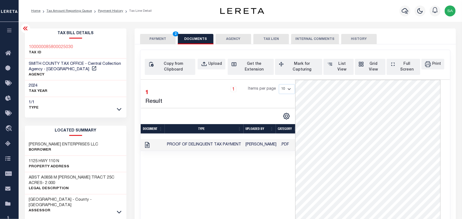
click at [160, 36] on button "PAYMENT 2" at bounding box center [158, 39] width 36 height 10
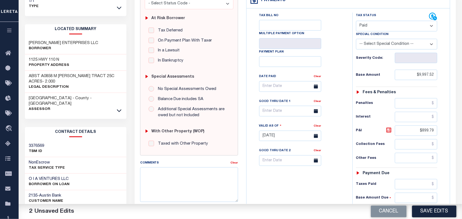
scroll to position [171, 0]
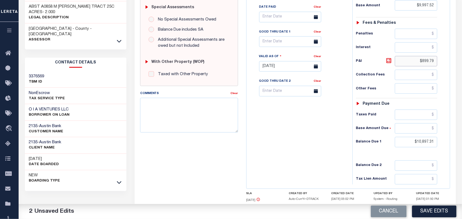
drag, startPoint x: 423, startPoint y: 56, endPoint x: 462, endPoint y: 56, distance: 38.6
click at [462, 56] on div "Parcel & Loan Tax Bill Details 100000085800025030 TAX ID AGENCY 2024 TAX YEAR […" at bounding box center [241, 52] width 444 height 403
drag, startPoint x: 411, startPoint y: 133, endPoint x: 463, endPoint y: 134, distance: 51.5
click at [462, 134] on html "Home Tax Amount Reporting Queue Payment History Tax Line Detail Profile" at bounding box center [231, 41] width 462 height 425
type input "$0.00"
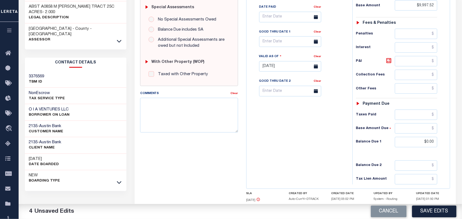
click at [340, 139] on div "Tax Bill No Multiple Payment Option Payment Plan Clear" at bounding box center [298, 64] width 101 height 242
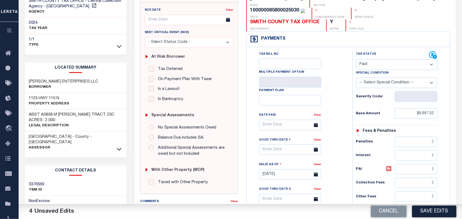
scroll to position [0, 0]
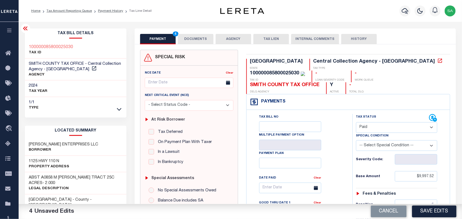
click at [188, 42] on button "DOCUMENTS" at bounding box center [196, 39] width 36 height 10
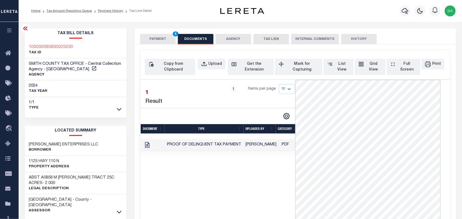
click at [170, 42] on button "PAYMENT 4" at bounding box center [158, 39] width 36 height 10
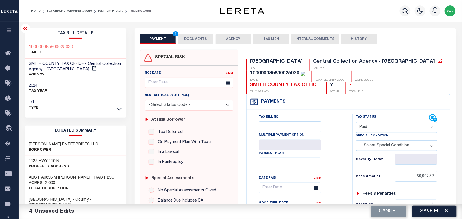
scroll to position [103, 0]
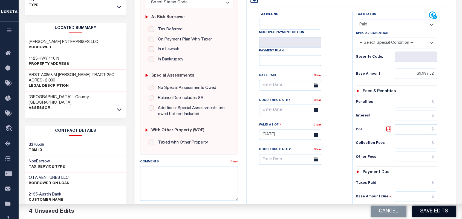
click at [424, 208] on button "Save Edits" at bounding box center [434, 212] width 44 height 12
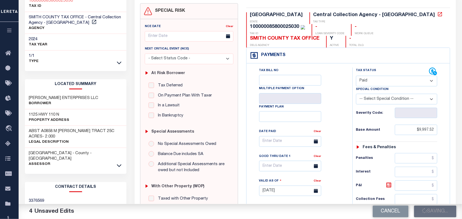
scroll to position [0, 0]
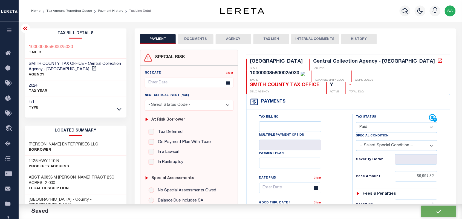
checkbox input "false"
type input "$9,997.52"
type input "$0"
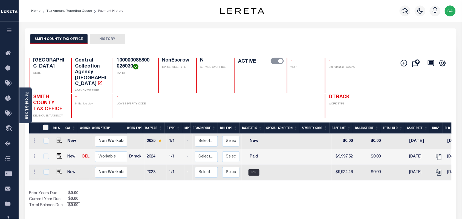
click at [400, 13] on div at bounding box center [405, 10] width 15 height 19
click at [406, 13] on icon "button" at bounding box center [405, 11] width 7 height 7
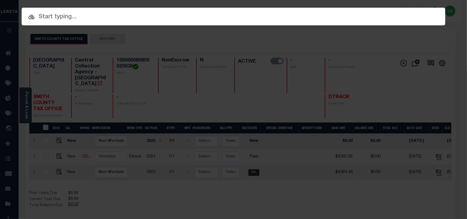
click at [361, 17] on div "Include Loans TBM Customers Borrowers Payments (Lender Non-Disb) Payments (Lend…" at bounding box center [233, 109] width 467 height 219
paste input "124008929"
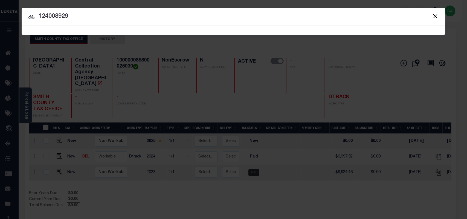
type input "124008929"
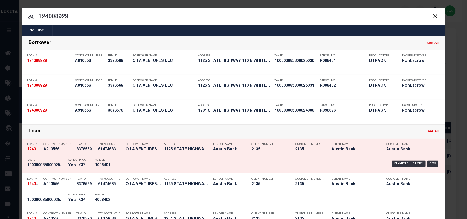
scroll to position [34, 0]
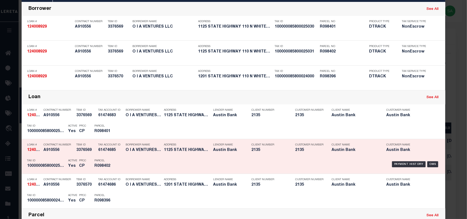
click at [127, 164] on div "Payment History OMS" at bounding box center [283, 165] width 313 height 16
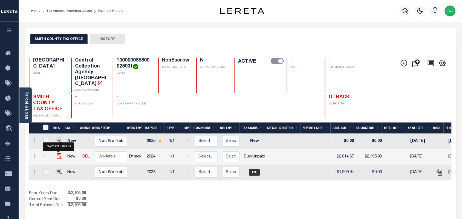
click at [60, 154] on img "" at bounding box center [59, 156] width 5 height 5
checkbox input "true"
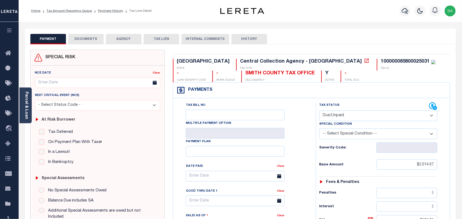
drag, startPoint x: 338, startPoint y: 117, endPoint x: 338, endPoint y: 120, distance: 3.6
click at [338, 117] on select "- Select Status Code - Open Due/Unpaid Paid Incomplete No Tax Due Internal Refu…" at bounding box center [379, 116] width 118 height 11
select select "PYD"
click at [320, 111] on select "- Select Status Code - Open Due/Unpaid Paid Incomplete No Tax Due Internal Refu…" at bounding box center [379, 116] width 118 height 11
type input "[DATE]"
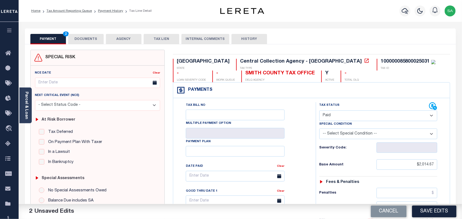
click at [81, 40] on button "DOCUMENTS" at bounding box center [86, 39] width 36 height 10
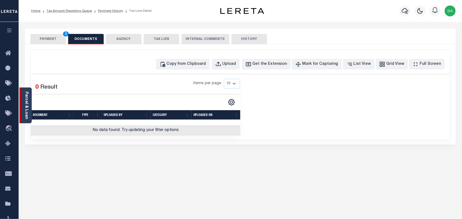
click at [25, 106] on link "Parcel & Loan" at bounding box center [26, 106] width 4 height 28
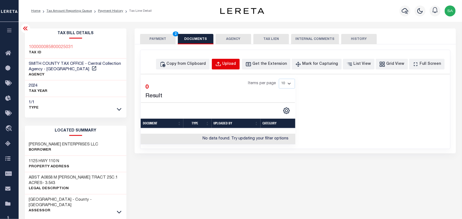
click at [236, 62] on div "Upload" at bounding box center [230, 64] width 14 height 6
select select "POP"
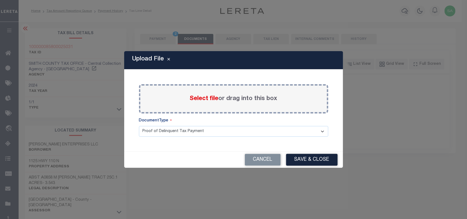
click at [214, 99] on span "Select file" at bounding box center [204, 99] width 29 height 6
click at [0, 0] on input "Select file or drag into this box" at bounding box center [0, 0] width 0 height 0
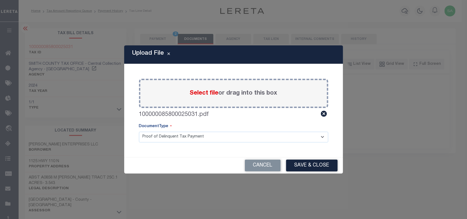
click at [330, 172] on div "Cancel Save & Close" at bounding box center [233, 166] width 219 height 16
click at [318, 169] on button "Save & Close" at bounding box center [311, 166] width 51 height 12
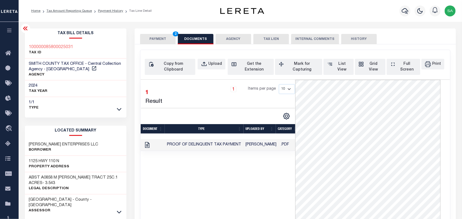
click at [158, 43] on button "PAYMENT 2" at bounding box center [158, 39] width 36 height 10
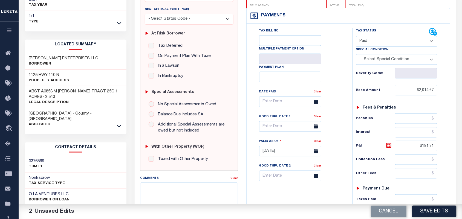
scroll to position [103, 0]
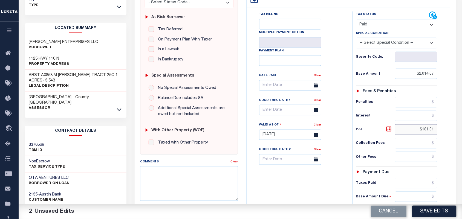
drag, startPoint x: 412, startPoint y: 122, endPoint x: 457, endPoint y: 123, distance: 45.2
click at [457, 123] on div "PAYMENT 2 DOCUMENTS AGENCY DELINQUENT PAYEE" at bounding box center [296, 124] width 330 height 397
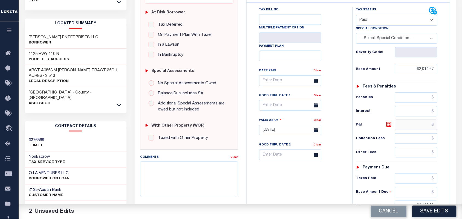
scroll to position [171, 0]
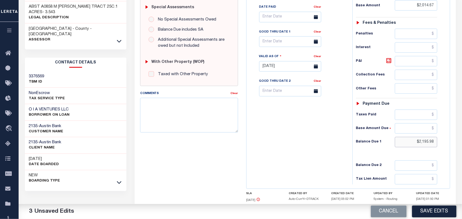
drag, startPoint x: 417, startPoint y: 136, endPoint x: 449, endPoint y: 138, distance: 32.7
click at [449, 138] on div "Tax Bill No Multiple Payment Option Payment Plan" at bounding box center [349, 64] width 204 height 250
type input "$0.00"
click at [344, 142] on div "Tax Bill No Multiple Payment Option Payment Plan Clear" at bounding box center [298, 64] width 101 height 242
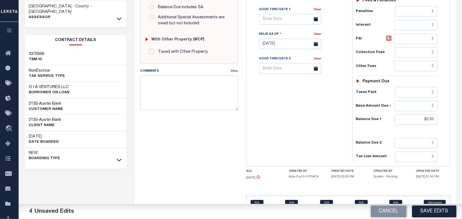
scroll to position [197, 0]
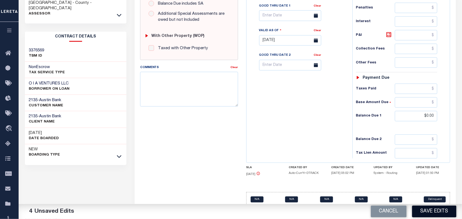
click at [427, 207] on button "Save Edits" at bounding box center [434, 212] width 44 height 12
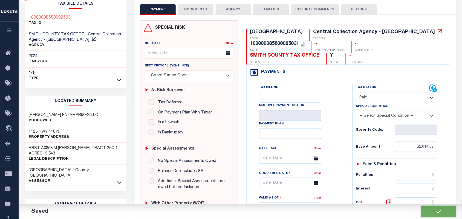
scroll to position [0, 0]
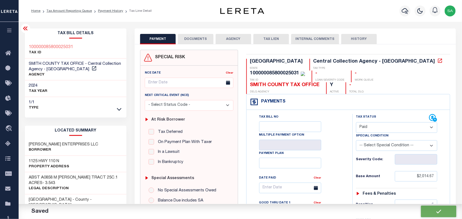
checkbox input "false"
type input "$2,014.67"
type input "$0"
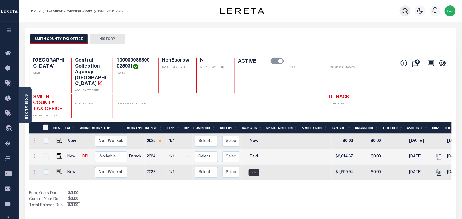
click at [403, 13] on icon "button" at bounding box center [405, 11] width 7 height 7
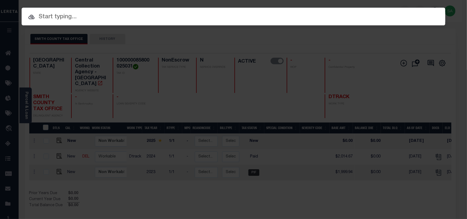
click at [370, 14] on input "text" at bounding box center [234, 17] width 424 height 10
paste input "3600162219"
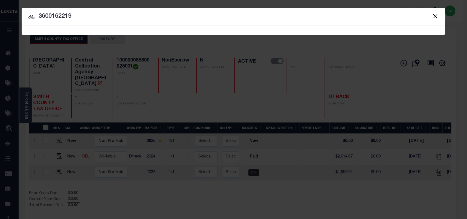
type input "3600162219"
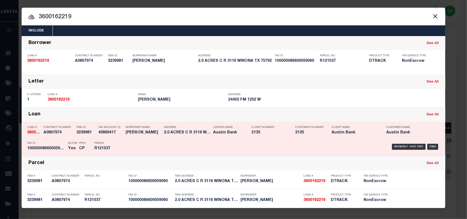
click at [114, 142] on p "Parcel" at bounding box center [106, 143] width 25 height 3
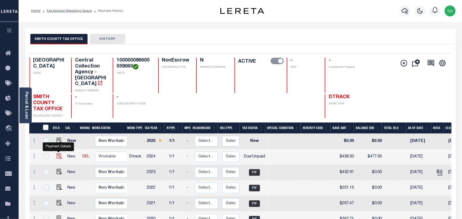
click at [58, 154] on img "" at bounding box center [59, 156] width 5 height 5
checkbox input "true"
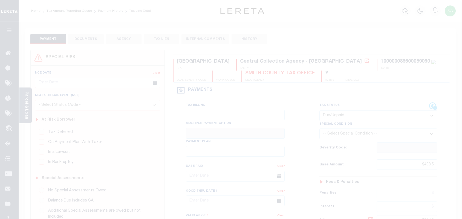
select select "DUE"
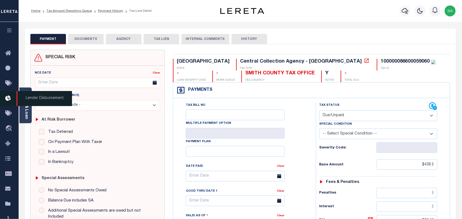
drag, startPoint x: 92, startPoint y: 38, endPoint x: 12, endPoint y: 99, distance: 100.5
click at [92, 38] on button "DOCUMENTS" at bounding box center [86, 39] width 36 height 10
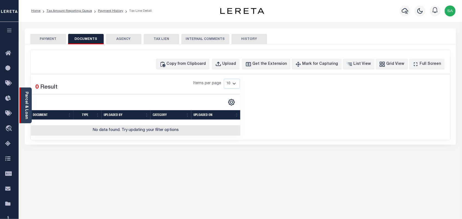
click at [24, 100] on link "Parcel & Loan" at bounding box center [26, 106] width 4 height 28
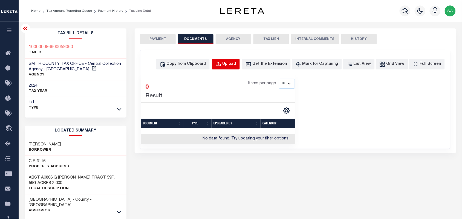
click at [230, 57] on div "Copy from Clipboard Upload Get the Extension Mark for Capturing Got it List Vie…" at bounding box center [295, 99] width 310 height 99
click at [231, 59] on button "Upload" at bounding box center [226, 64] width 28 height 11
select select "POP"
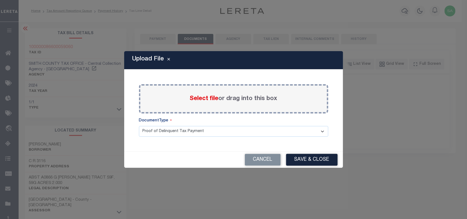
click at [208, 99] on span "Select file" at bounding box center [204, 99] width 29 height 6
click at [0, 0] on input "Select file or drag into this box" at bounding box center [0, 0] width 0 height 0
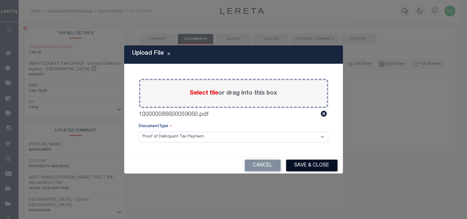
click at [310, 165] on button "Save & Close" at bounding box center [311, 166] width 51 height 12
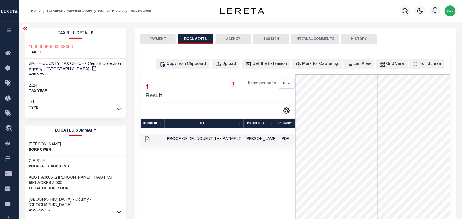
drag, startPoint x: 157, startPoint y: 41, endPoint x: 155, endPoint y: 47, distance: 6.6
click at [157, 41] on button "PAYMENT" at bounding box center [158, 39] width 36 height 10
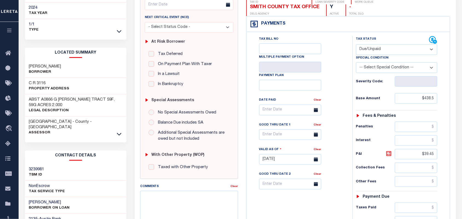
scroll to position [137, 0]
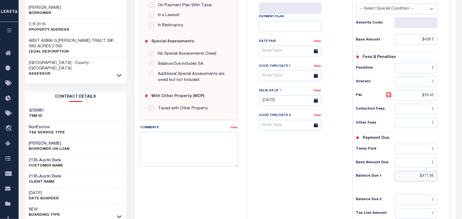
drag, startPoint x: 411, startPoint y: 167, endPoint x: 451, endPoint y: 168, distance: 40.0
click at [451, 168] on div "TX STATE Central Collection Agency - TX TAX TYPE 100000086600059060 TAX ID - LO…" at bounding box center [348, 95] width 213 height 364
paste input "600.09"
type input "$600.09"
click at [387, 93] on icon at bounding box center [389, 95] width 5 height 5
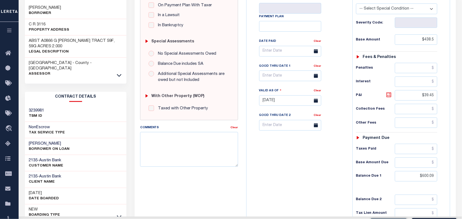
type input "[DATE]"
type input "$161.59"
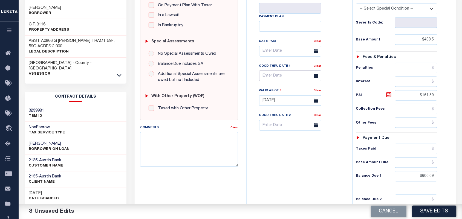
click at [288, 71] on input "text" at bounding box center [290, 76] width 62 height 11
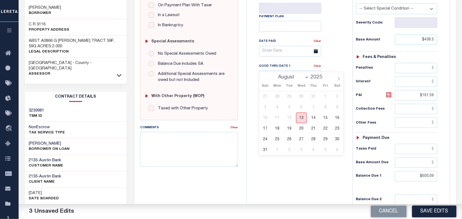
click at [300, 119] on span "13" at bounding box center [301, 118] width 11 height 11
type input "[DATE]"
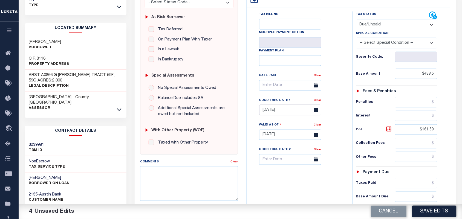
scroll to position [0, 0]
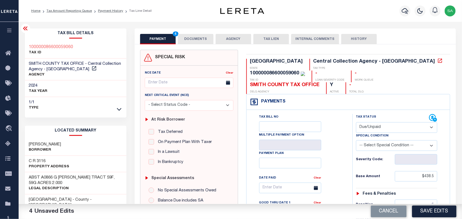
click at [204, 40] on button "DOCUMENTS" at bounding box center [196, 39] width 36 height 10
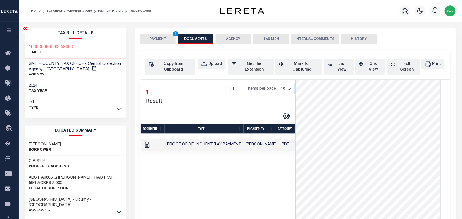
click at [165, 40] on button "PAYMENT 4" at bounding box center [158, 39] width 36 height 10
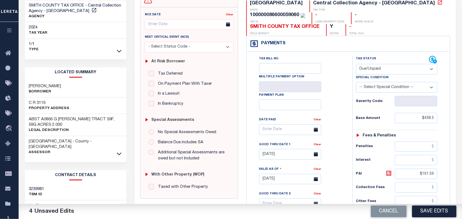
scroll to position [137, 0]
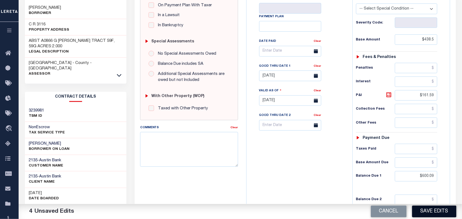
click at [437, 210] on button "Save Edits" at bounding box center [434, 212] width 44 height 12
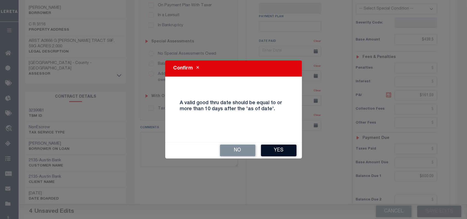
click at [277, 156] on button "Yes" at bounding box center [279, 151] width 36 height 12
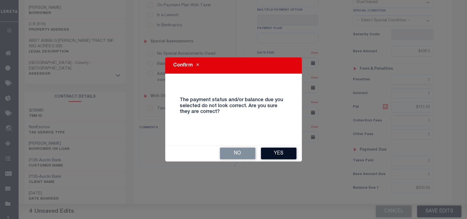
click at [285, 153] on button "Yes" at bounding box center [279, 154] width 36 height 12
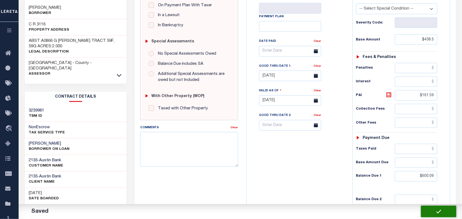
checkbox input "false"
type input "$438.5"
type input "$161.59"
type input "$600.09"
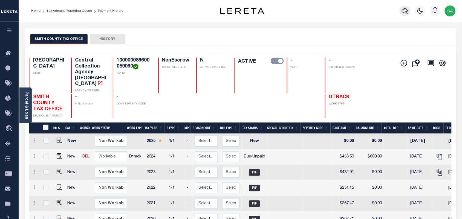
click at [406, 14] on icon "button" at bounding box center [405, 11] width 7 height 7
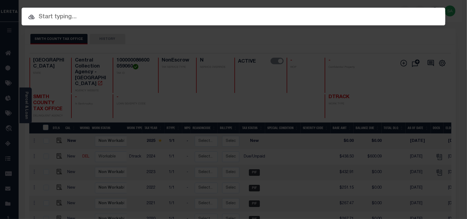
click at [359, 14] on div "Include Loans TBM Customers Borrowers Payments (Lender Non-Disb) Payments (Lend…" at bounding box center [234, 17] width 424 height 18
paste input "1925008185"
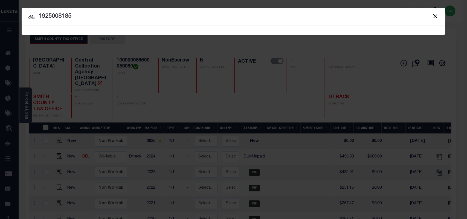
type input "1925008185"
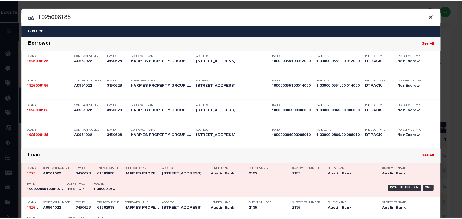
scroll to position [151, 0]
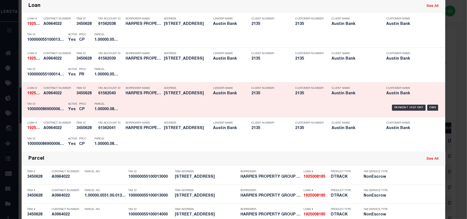
click at [131, 106] on div "Payment History OMS" at bounding box center [283, 108] width 313 height 16
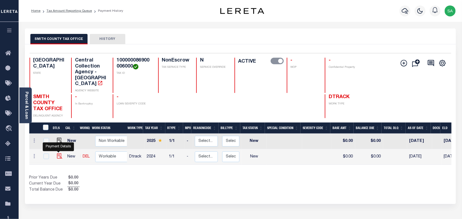
click at [58, 154] on img "" at bounding box center [59, 156] width 5 height 5
checkbox input "true"
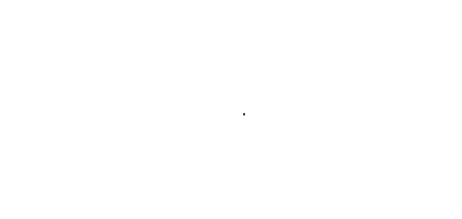
checkbox input "false"
type input "[DATE]"
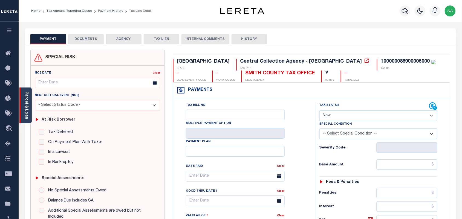
click at [24, 107] on link "Parcel & Loan" at bounding box center [26, 106] width 4 height 28
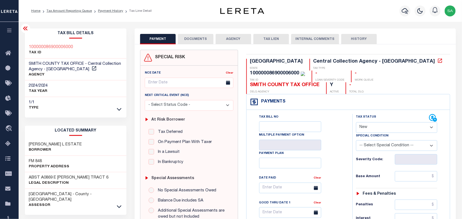
drag, startPoint x: 381, startPoint y: 116, endPoint x: 379, endPoint y: 121, distance: 5.4
click at [381, 122] on select "- Select Status Code - Open Due/Unpaid Paid Incomplete No Tax Due Internal Refu…" at bounding box center [397, 127] width 82 height 11
select select "PYD"
click at [356, 122] on select "- Select Status Code - Open Due/Unpaid Paid Incomplete No Tax Due Internal Refu…" at bounding box center [397, 127] width 82 height 11
type input "[DATE]"
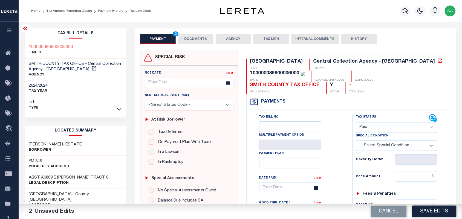
click at [203, 38] on button "DOCUMENTS" at bounding box center [196, 39] width 36 height 10
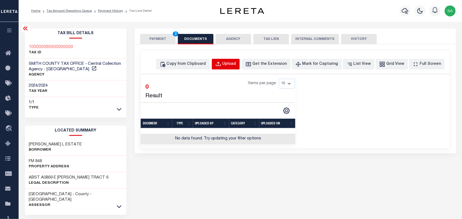
click at [235, 67] on div "Upload" at bounding box center [230, 64] width 14 height 6
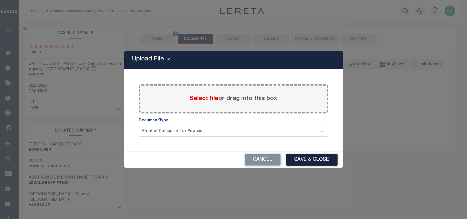
click at [208, 97] on span "Select file" at bounding box center [204, 99] width 29 height 6
click at [0, 0] on input "Select file or drag into this box" at bounding box center [0, 0] width 0 height 0
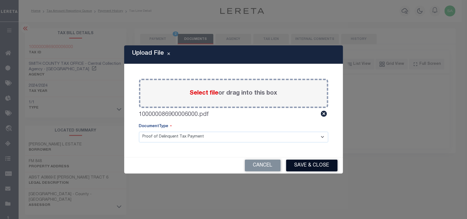
click at [309, 162] on button "Save & Close" at bounding box center [311, 166] width 51 height 12
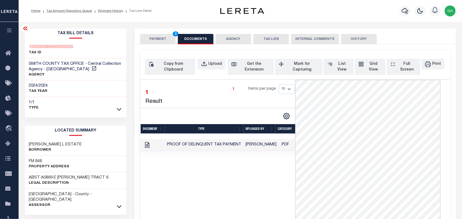
click at [168, 41] on button "PAYMENT 2" at bounding box center [158, 39] width 36 height 10
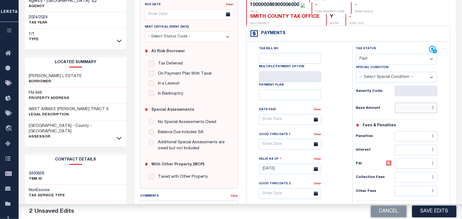
click at [407, 103] on input "text" at bounding box center [416, 108] width 43 height 10
paste input "547.22"
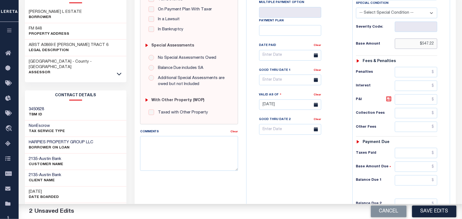
scroll to position [196, 0]
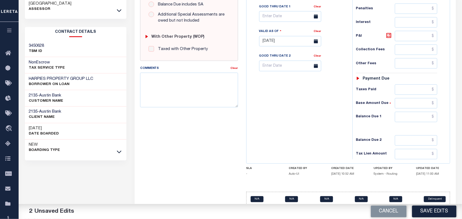
type input "$547.22"
click at [413, 112] on input "text" at bounding box center [416, 117] width 43 height 10
type input "$0.00"
click at [327, 114] on div "Tax Bill No Multiple Payment Option Payment Plan Clear" at bounding box center [298, 39] width 101 height 242
click at [427, 208] on button "Save Edits" at bounding box center [434, 212] width 44 height 12
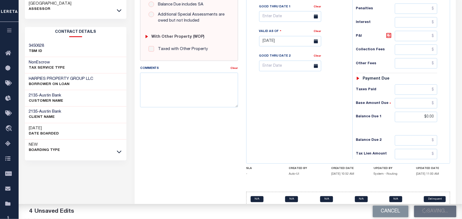
scroll to position [128, 0]
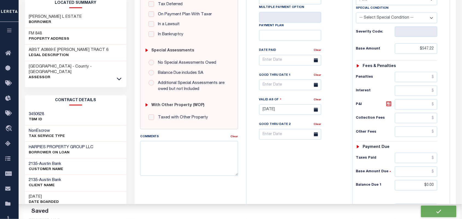
checkbox input "false"
type input "$547.22"
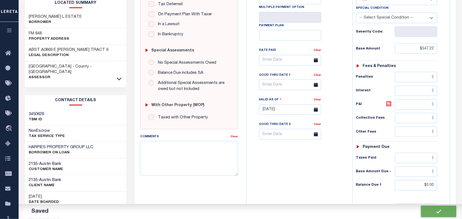
type input "$0"
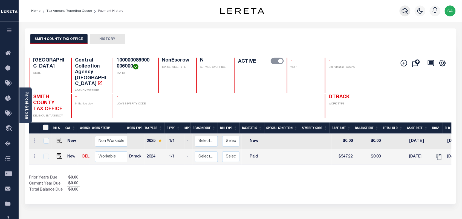
click at [407, 10] on icon "button" at bounding box center [405, 11] width 7 height 7
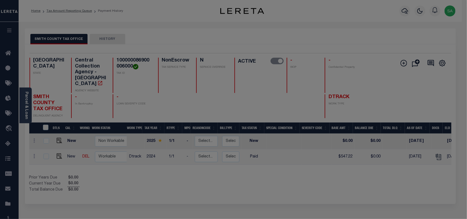
click at [0, 0] on div "Include Loans TBM Customers Borrowers Payments (Lender Non-Disb) Payments (Lend…" at bounding box center [0, 0] width 0 height 0
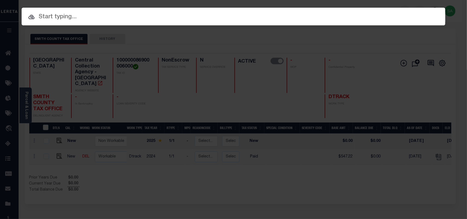
paste input "1925008185"
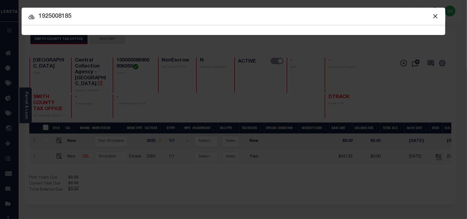
type input "1925008185"
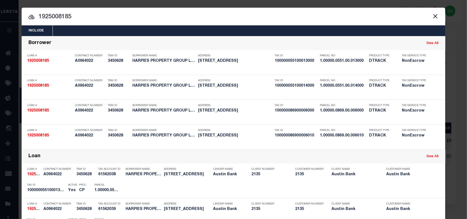
scroll to position [185, 0]
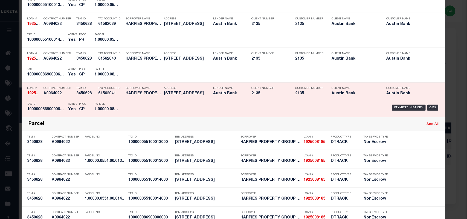
drag, startPoint x: 153, startPoint y: 102, endPoint x: 156, endPoint y: 103, distance: 3.2
click at [153, 102] on div "Payment History OMS" at bounding box center [283, 108] width 313 height 16
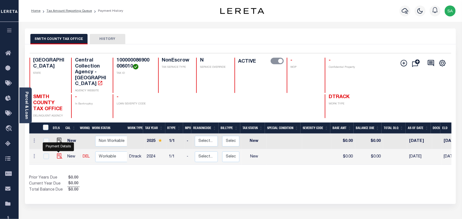
click at [58, 154] on img "" at bounding box center [59, 156] width 5 height 5
checkbox input "true"
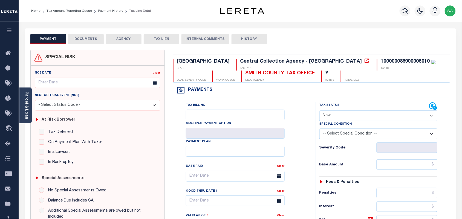
click at [345, 121] on select "- Select Status Code - Open Due/Unpaid Paid Incomplete No Tax Due Internal Refu…" at bounding box center [379, 116] width 118 height 11
select select "PYD"
click at [320, 111] on select "- Select Status Code - Open Due/Unpaid Paid Incomplete No Tax Due Internal Refu…" at bounding box center [379, 116] width 118 height 11
type input "[DATE]"
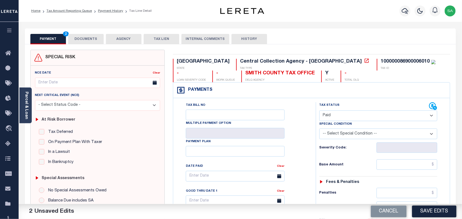
click at [32, 114] on div "NCE Date Clear Next Critical Event (NCE)" at bounding box center [98, 161] width 134 height 191
click at [30, 116] on div "Parcel & Loan" at bounding box center [25, 106] width 12 height 36
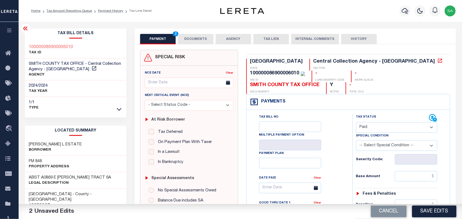
click at [188, 40] on button "DOCUMENTS" at bounding box center [196, 39] width 36 height 10
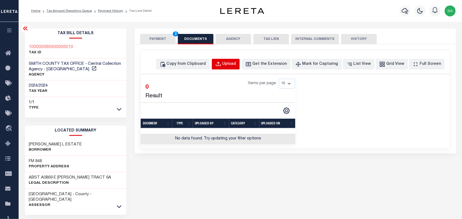
click at [225, 65] on button "Upload" at bounding box center [226, 64] width 28 height 11
select select "POP"
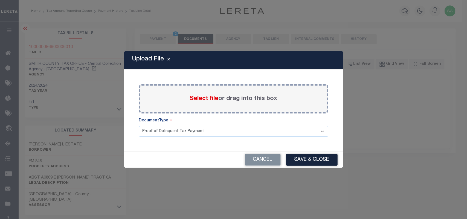
click at [207, 100] on span "Select file" at bounding box center [204, 99] width 29 height 6
click at [0, 0] on input "Select file or drag into this box" at bounding box center [0, 0] width 0 height 0
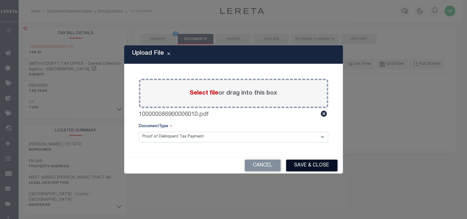
click at [313, 168] on button "Save & Close" at bounding box center [311, 166] width 51 height 12
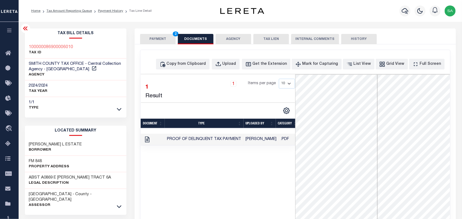
click at [164, 41] on button "PAYMENT 2" at bounding box center [158, 39] width 36 height 10
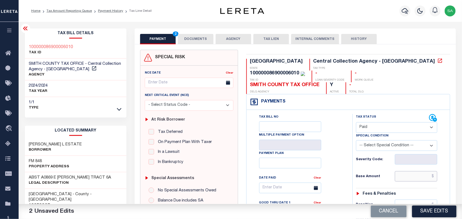
click at [422, 171] on input "text" at bounding box center [416, 176] width 43 height 10
paste input "139.77"
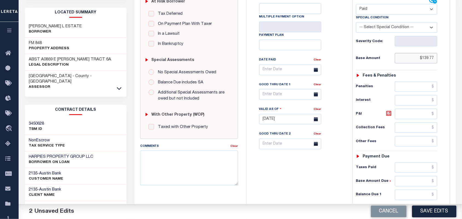
scroll to position [196, 0]
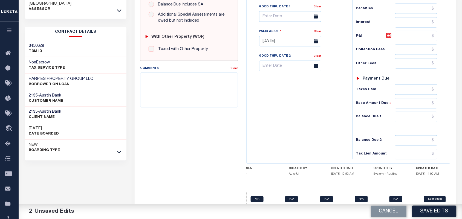
type input "$139.77"
click at [425, 112] on input "text" at bounding box center [416, 117] width 43 height 10
type input "$0.00"
click at [338, 118] on div "Tax Bill No Multiple Payment Option Payment Plan Clear" at bounding box center [298, 39] width 101 height 242
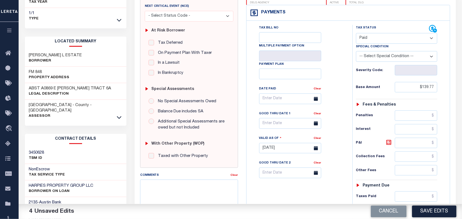
scroll to position [25, 0]
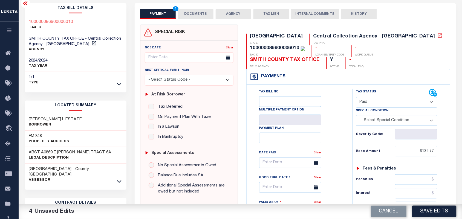
click at [202, 16] on button "DOCUMENTS" at bounding box center [196, 14] width 36 height 10
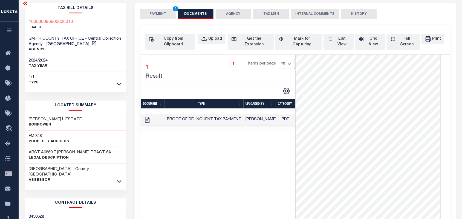
click at [168, 15] on button "PAYMENT 4" at bounding box center [158, 14] width 36 height 10
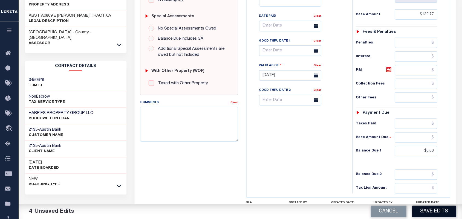
click at [433, 210] on button "Save Edits" at bounding box center [434, 212] width 44 height 12
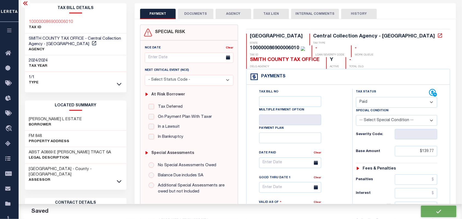
checkbox input "false"
type input "$139.77"
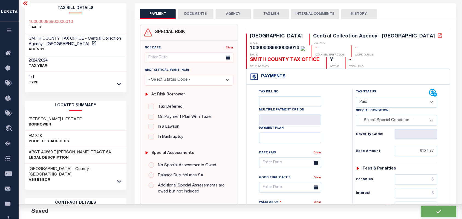
type input "$0"
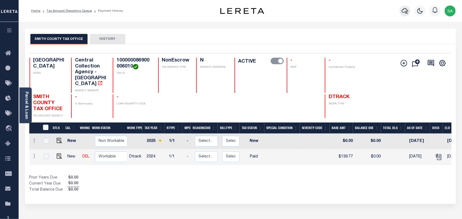
click at [404, 14] on icon "button" at bounding box center [405, 11] width 7 height 7
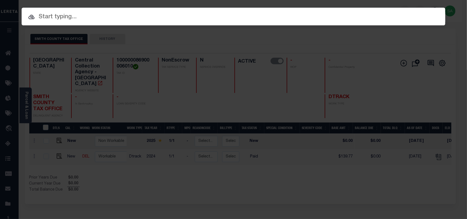
click at [369, 17] on input "text" at bounding box center [234, 17] width 424 height 10
paste input "30012959"
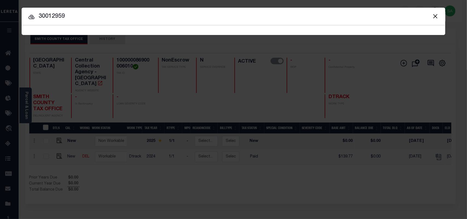
type input "30012959"
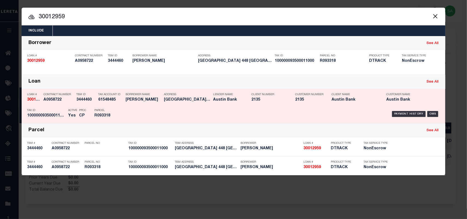
click at [88, 101] on h5 "3444460" at bounding box center [85, 100] width 19 height 5
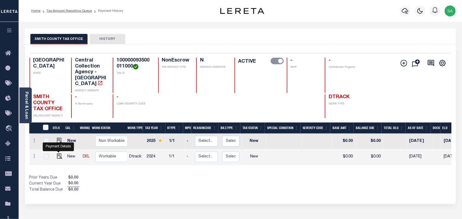
drag, startPoint x: 58, startPoint y: 151, endPoint x: 165, endPoint y: 151, distance: 106.8
click at [58, 154] on img "" at bounding box center [59, 156] width 5 height 5
checkbox input "true"
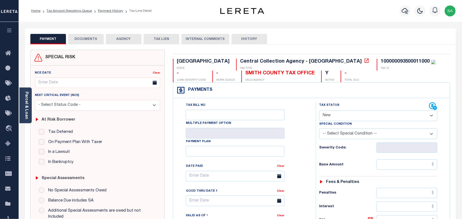
drag, startPoint x: 353, startPoint y: 113, endPoint x: 351, endPoint y: 120, distance: 7.9
click at [353, 113] on select "- Select Status Code - Open Due/Unpaid Paid Incomplete No Tax Due Internal Refu…" at bounding box center [379, 116] width 118 height 11
select select "PYD"
click at [320, 111] on select "- Select Status Code - Open Due/Unpaid Paid Incomplete No Tax Due Internal Refu…" at bounding box center [379, 116] width 118 height 11
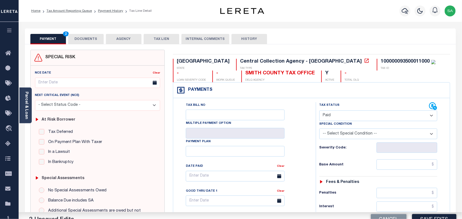
type input "[DATE]"
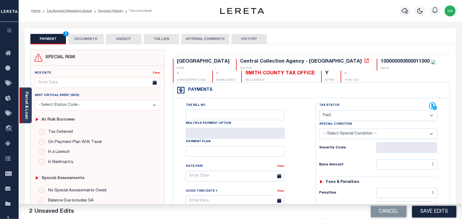
click at [28, 111] on link "Parcel & Loan" at bounding box center [26, 106] width 4 height 28
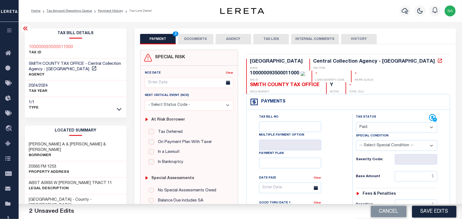
click at [190, 36] on button "DOCUMENTS" at bounding box center [196, 39] width 36 height 10
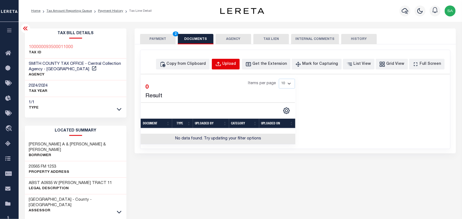
click at [232, 64] on button "Upload" at bounding box center [226, 64] width 28 height 11
select select "POP"
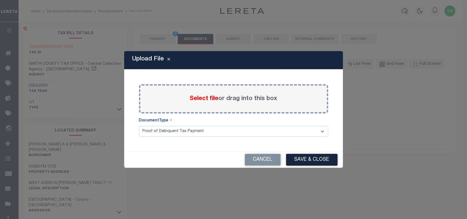
click at [205, 101] on span "Select file" at bounding box center [204, 99] width 29 height 6
click at [0, 0] on input "Select file or drag into this box" at bounding box center [0, 0] width 0 height 0
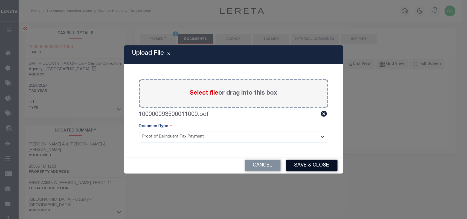
click at [318, 169] on button "Save & Close" at bounding box center [311, 166] width 51 height 12
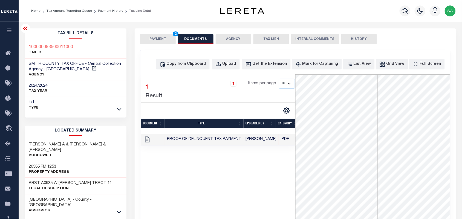
click at [161, 44] on button "PAYMENT 2" at bounding box center [158, 39] width 36 height 10
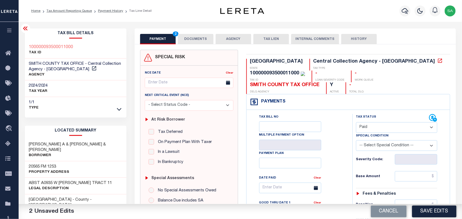
click at [385, 122] on select "- Select Status Code - Open Due/Unpaid Paid Incomplete No Tax Due Internal Refu…" at bounding box center [397, 127] width 82 height 11
click at [192, 40] on button "DOCUMENTS" at bounding box center [196, 39] width 36 height 10
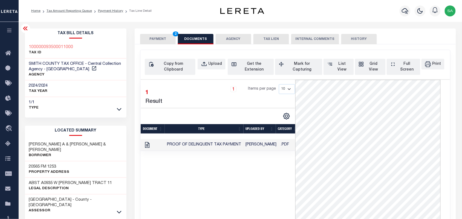
click at [162, 41] on button "PAYMENT 2" at bounding box center [158, 39] width 36 height 10
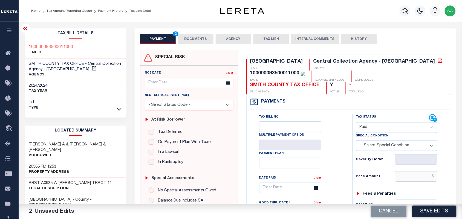
drag, startPoint x: 417, startPoint y: 166, endPoint x: 388, endPoint y: 168, distance: 28.8
click at [417, 171] on input "text" at bounding box center [416, 176] width 43 height 10
paste input "733.86"
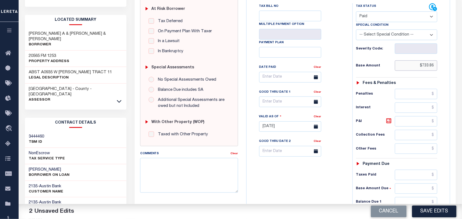
scroll to position [171, 0]
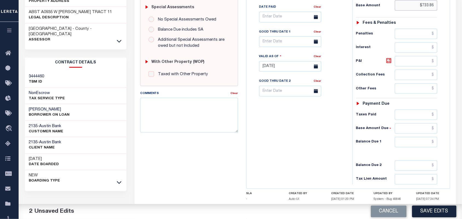
type input "$733.86"
click at [425, 140] on div "Tax Status Status - Select Status Code -" at bounding box center [399, 64] width 92 height 242
drag, startPoint x: 418, startPoint y: 133, endPoint x: 399, endPoint y: 135, distance: 19.0
click at [418, 137] on input "text" at bounding box center [416, 142] width 43 height 10
type input "$0.00"
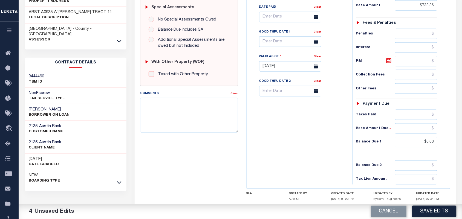
click at [328, 141] on div "Tax Bill No Multiple Payment Option Payment Plan Clear" at bounding box center [298, 64] width 101 height 242
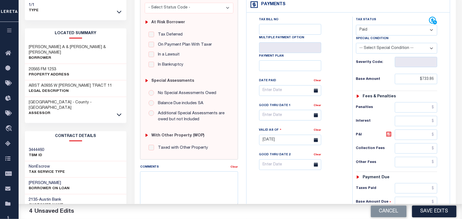
scroll to position [34, 0]
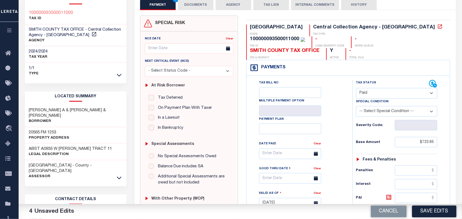
click at [196, 9] on button "DOCUMENTS" at bounding box center [196, 5] width 36 height 10
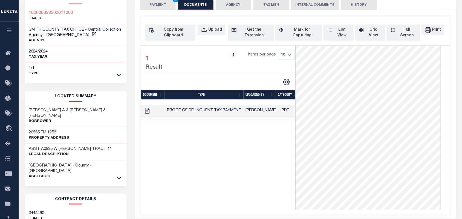
click at [160, 10] on div "SPECIAL RISK NCE Date Clear" at bounding box center [296, 114] width 322 height 209
click at [164, 7] on button "PAYMENT 4" at bounding box center [158, 5] width 36 height 10
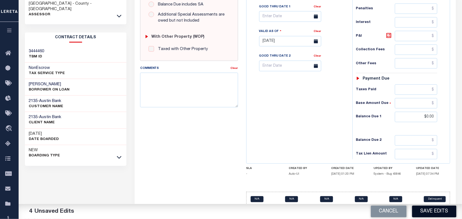
click at [429, 213] on button "Save Edits" at bounding box center [434, 212] width 44 height 12
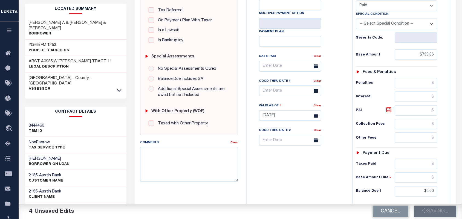
scroll to position [59, 0]
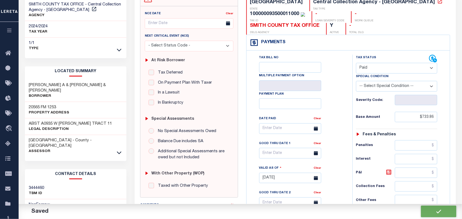
checkbox input "false"
type input "$733.86"
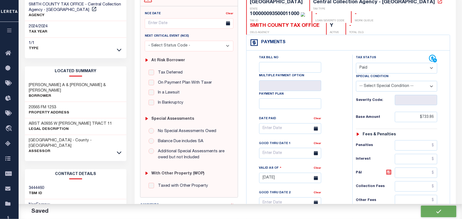
type input "$0"
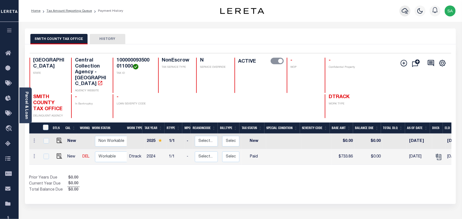
click at [406, 11] on icon "button" at bounding box center [405, 11] width 7 height 7
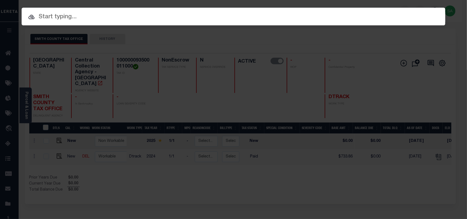
click at [368, 14] on input "text" at bounding box center [234, 17] width 424 height 10
paste input "1825009409"
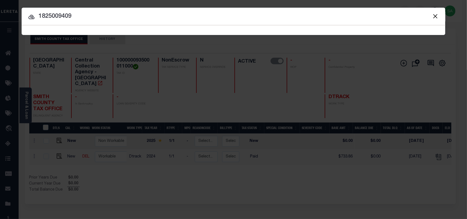
type input "1825009409"
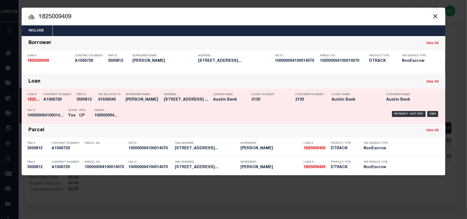
click at [150, 109] on div "Payment History OMS" at bounding box center [283, 114] width 313 height 16
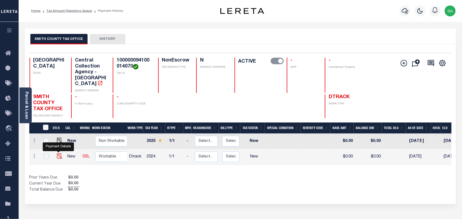
click at [60, 154] on img "" at bounding box center [59, 156] width 5 height 5
checkbox input "true"
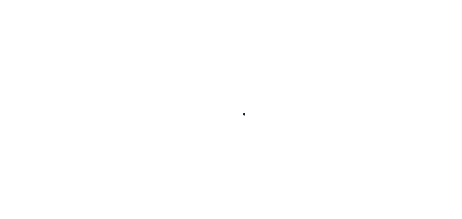
checkbox input "false"
type input "[DATE]"
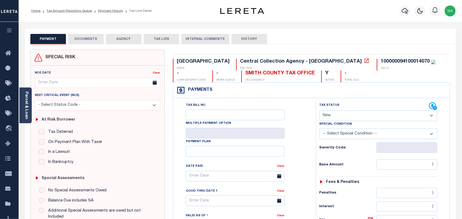
drag, startPoint x: 26, startPoint y: 102, endPoint x: 58, endPoint y: 84, distance: 36.2
click at [26, 102] on link "Parcel & Loan" at bounding box center [26, 106] width 4 height 28
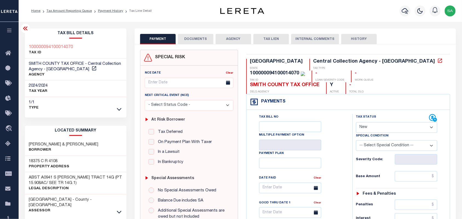
click at [208, 36] on button "DOCUMENTS" at bounding box center [196, 39] width 36 height 10
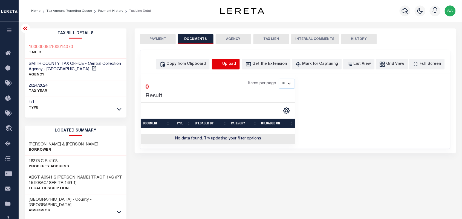
click at [222, 66] on icon "button" at bounding box center [219, 64] width 6 height 6
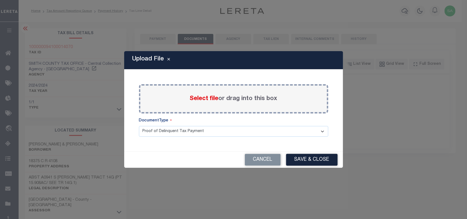
click at [213, 97] on span "Select file" at bounding box center [204, 99] width 29 height 6
click at [0, 0] on input "Select file or drag into this box" at bounding box center [0, 0] width 0 height 0
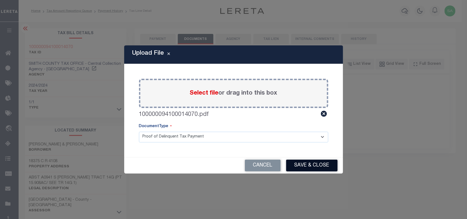
click at [299, 160] on button "Save & Close" at bounding box center [311, 166] width 51 height 12
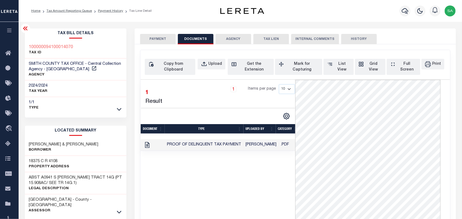
click at [160, 36] on button "PAYMENT" at bounding box center [158, 39] width 36 height 10
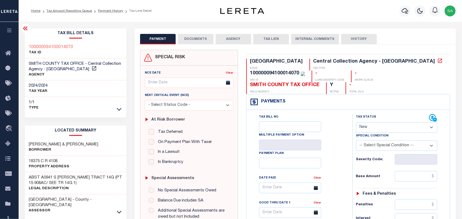
click at [386, 122] on select "- Select Status Code - Open Due/Unpaid Paid Incomplete No Tax Due Internal Refu…" at bounding box center [397, 127] width 82 height 11
select select "PYD"
click at [356, 122] on select "- Select Status Code - Open Due/Unpaid Paid Incomplete No Tax Due Internal Refu…" at bounding box center [397, 127] width 82 height 11
type input "[DATE]"
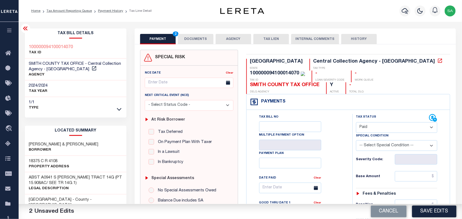
click at [191, 36] on button "DOCUMENTS" at bounding box center [196, 39] width 36 height 10
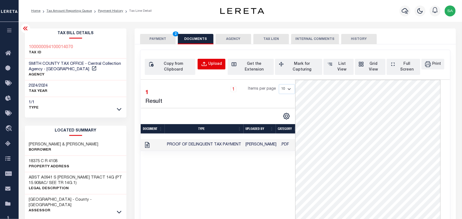
click at [210, 66] on div "Upload" at bounding box center [215, 64] width 14 height 6
select select "POP"
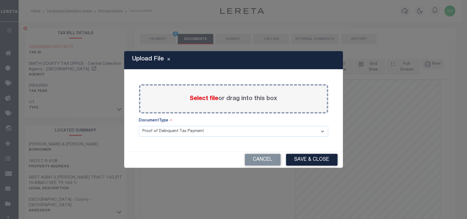
click at [207, 100] on span "Select file" at bounding box center [204, 99] width 29 height 6
click at [0, 0] on input "Select file or drag into this box" at bounding box center [0, 0] width 0 height 0
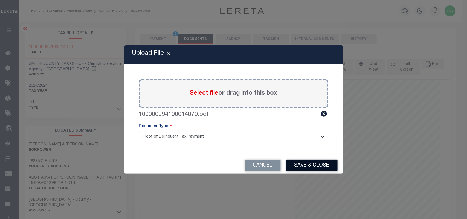
click at [304, 166] on button "Save & Close" at bounding box center [311, 166] width 51 height 12
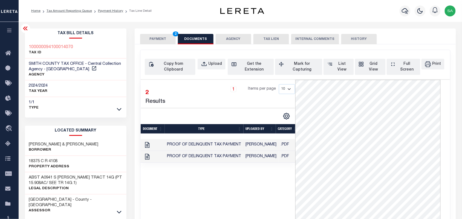
drag, startPoint x: 155, startPoint y: 40, endPoint x: 212, endPoint y: 91, distance: 75.8
click at [155, 41] on button "PAYMENT 2" at bounding box center [158, 39] width 36 height 10
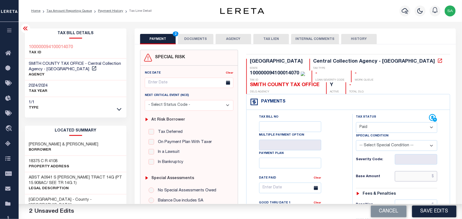
click at [414, 171] on input "text" at bounding box center [416, 176] width 43 height 10
paste input "69.85"
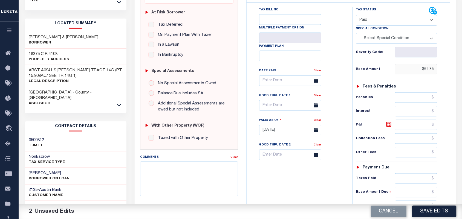
scroll to position [171, 0]
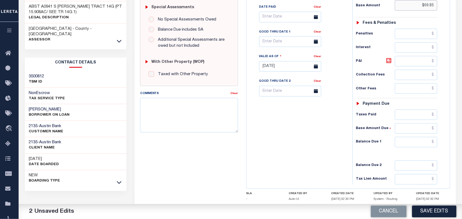
type input "$69.85"
drag, startPoint x: 424, startPoint y: 138, endPoint x: 416, endPoint y: 138, distance: 8.2
click at [424, 138] on input "text" at bounding box center [416, 142] width 43 height 10
type input "$0.00"
click at [323, 139] on div "Tax Bill No Multiple Payment Option Payment Plan Clear" at bounding box center [298, 64] width 101 height 242
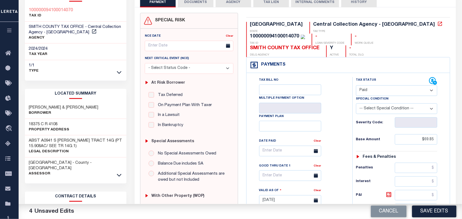
scroll to position [34, 0]
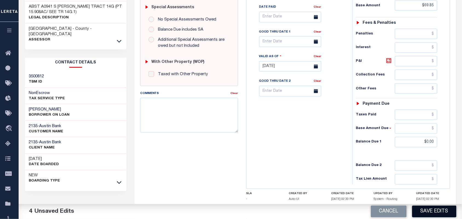
click at [425, 210] on button "Save Edits" at bounding box center [434, 212] width 44 height 12
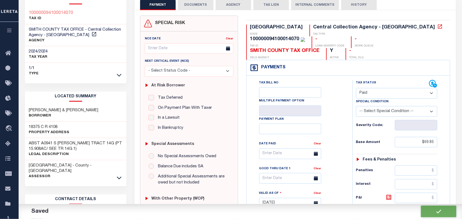
checkbox input "false"
type input "$69.85"
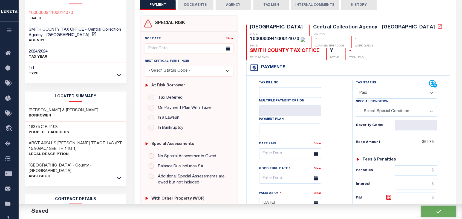
type input "$0"
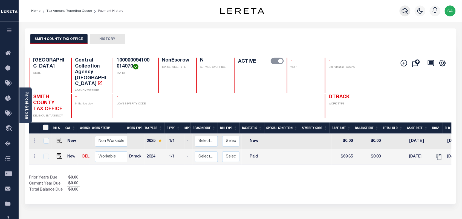
click at [403, 12] on icon "button" at bounding box center [405, 11] width 7 height 7
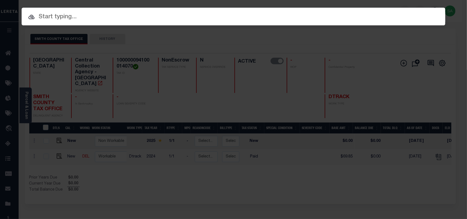
click at [359, 12] on input "text" at bounding box center [234, 17] width 424 height 10
paste input "1800032325"
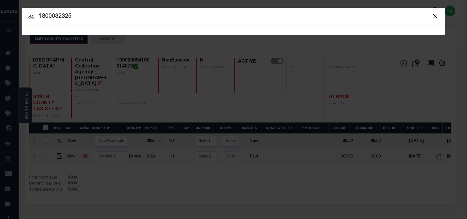
type input "1800032325"
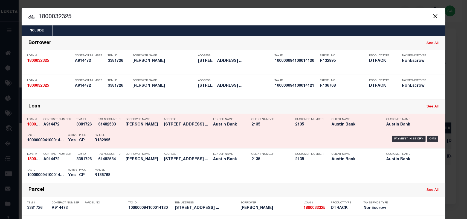
click at [139, 131] on div "Payment History OMS" at bounding box center [283, 139] width 313 height 16
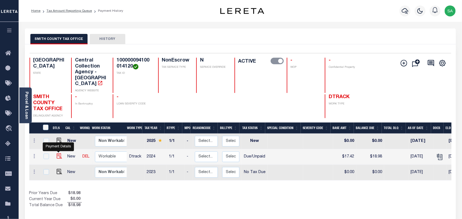
click at [59, 154] on img "" at bounding box center [59, 156] width 5 height 5
checkbox input "true"
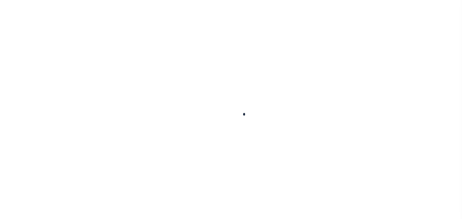
checkbox input "false"
type input "02/28/2025"
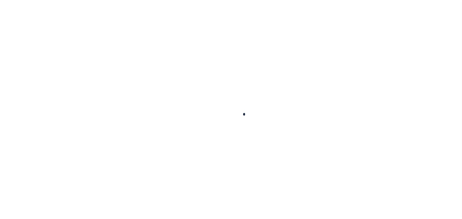
type input "03/04/2025"
select select "DUE"
type input "$17.42"
type input "$1.56"
type input "$18.98"
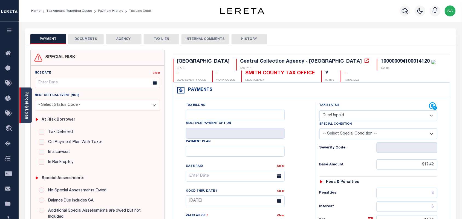
click at [28, 110] on link "Parcel & Loan" at bounding box center [26, 106] width 4 height 28
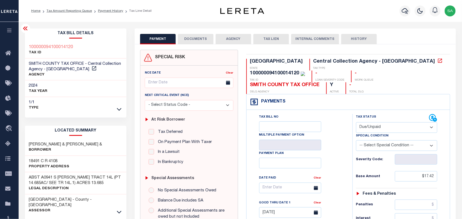
drag, startPoint x: 209, startPoint y: 36, endPoint x: 208, endPoint y: 40, distance: 4.0
click at [209, 36] on button "DOCUMENTS" at bounding box center [196, 39] width 36 height 10
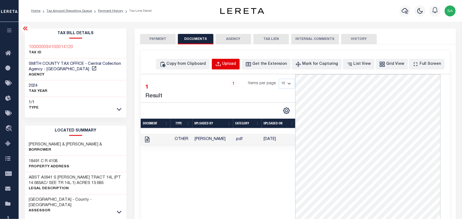
click at [236, 64] on div "Upload" at bounding box center [230, 64] width 14 height 6
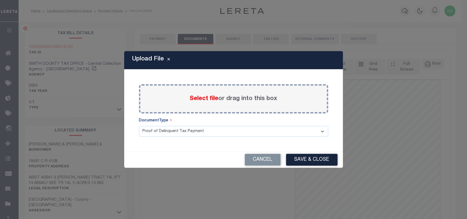
click at [209, 102] on span "Select file" at bounding box center [204, 99] width 29 height 6
click at [0, 0] on input "Select file or drag into this box" at bounding box center [0, 0] width 0 height 0
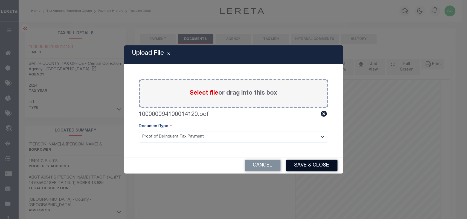
click at [301, 165] on button "Save & Close" at bounding box center [311, 166] width 51 height 12
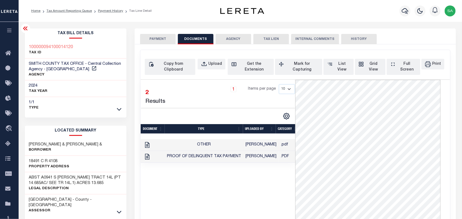
click at [153, 39] on button "PAYMENT" at bounding box center [158, 39] width 36 height 10
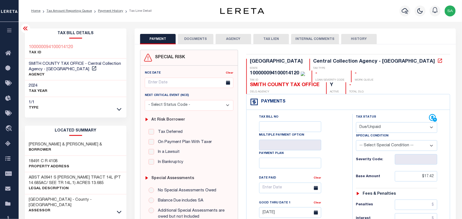
click at [384, 122] on select "- Select Status Code - Open Due/Unpaid Paid Incomplete No Tax Due Internal Refu…" at bounding box center [397, 127] width 82 height 11
select select "PYD"
click at [356, 122] on select "- Select Status Code - Open Due/Unpaid Paid Incomplete No Tax Due Internal Refu…" at bounding box center [397, 127] width 82 height 11
type input "08/13/2025"
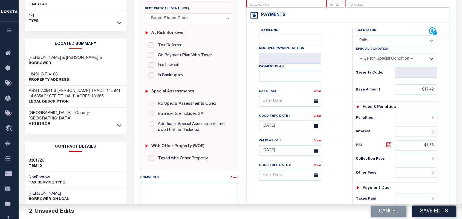
scroll to position [103, 0]
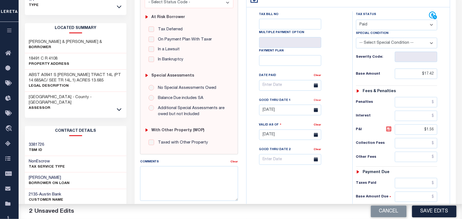
click at [318, 99] on link "Clear" at bounding box center [317, 100] width 7 height 3
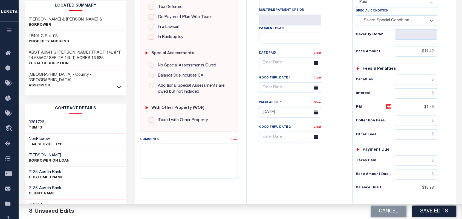
scroll to position [137, 0]
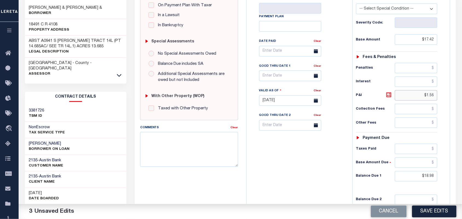
drag, startPoint x: 417, startPoint y: 84, endPoint x: 483, endPoint y: 85, distance: 66.0
click at [462, 85] on html "Home Tax Amount Reporting Queue Payment History Tax Line Detail Profile" at bounding box center [231, 75] width 462 height 425
drag, startPoint x: 420, startPoint y: 169, endPoint x: 440, endPoint y: 169, distance: 20.0
click at [440, 169] on div "Tax Status Status - Select Status Code -" at bounding box center [399, 98] width 92 height 242
type input "$0.00"
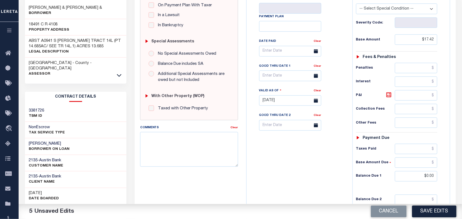
click at [353, 170] on div "Tax Status Status - Select Status Code -" at bounding box center [399, 98] width 92 height 242
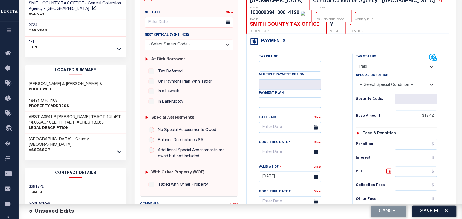
scroll to position [0, 0]
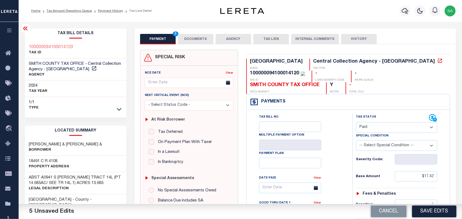
click at [200, 42] on button "DOCUMENTS" at bounding box center [196, 39] width 36 height 10
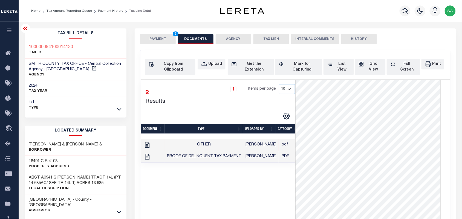
click at [153, 41] on button "PAYMENT 5" at bounding box center [158, 39] width 36 height 10
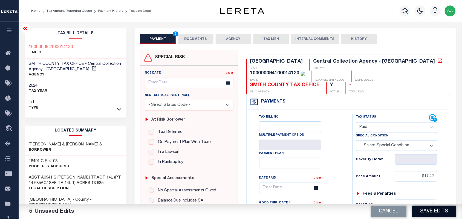
click at [421, 208] on button "Save Edits" at bounding box center [434, 212] width 44 height 12
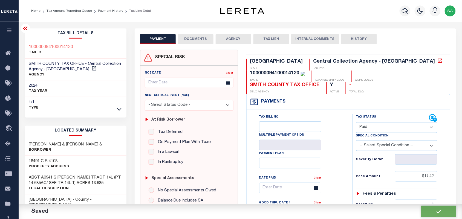
checkbox input "false"
type input "$17.42"
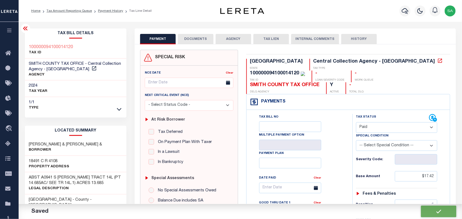
type input "$0"
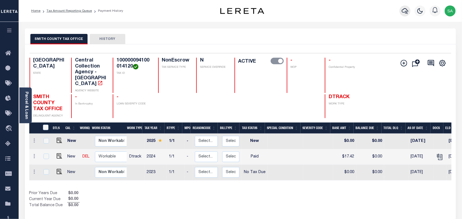
click at [401, 12] on button "button" at bounding box center [405, 10] width 11 height 11
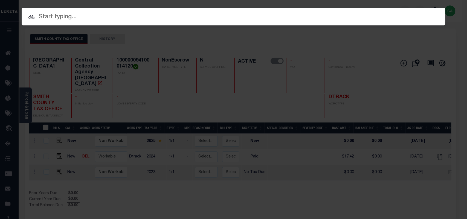
click at [372, 16] on div "Include Loans TBM Customers Borrowers Payments (Lender Non-Disb) Payments (Lend…" at bounding box center [233, 109] width 467 height 219
paste input "1800032325"
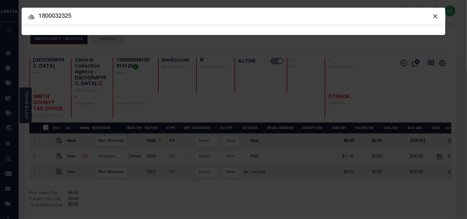
type input "1800032325"
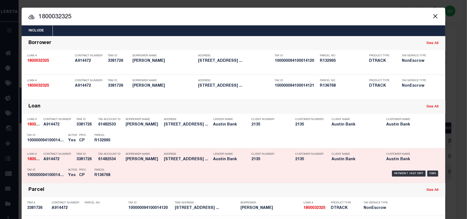
click at [111, 173] on div "Parcel R136768" at bounding box center [106, 174] width 25 height 16
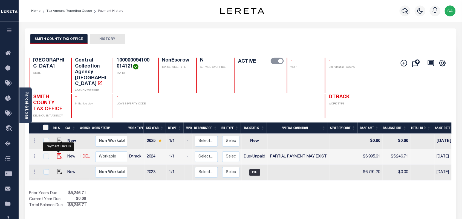
click at [59, 154] on img "" at bounding box center [59, 156] width 5 height 5
checkbox input "true"
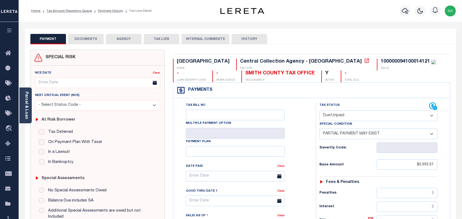
select select "DUE"
select select "15"
click at [33, 106] on div "Next Critical Event (NCE) - Select Status Code - Additional P & I Goes to attor…" at bounding box center [98, 102] width 130 height 18
click at [29, 109] on div "Parcel & Loan" at bounding box center [25, 106] width 12 height 36
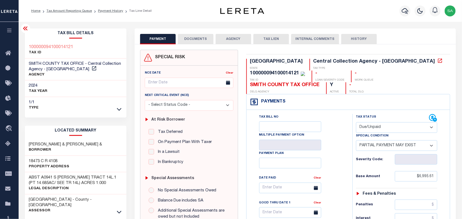
click at [369, 122] on select "- Select Status Code - Open Due/Unpaid Paid Incomplete No Tax Due Internal Refu…" at bounding box center [397, 127] width 82 height 11
select select "PYD"
click at [356, 122] on select "- Select Status Code - Open Due/Unpaid Paid Incomplete No Tax Due Internal Refu…" at bounding box center [397, 127] width 82 height 11
select select "0"
type input "[DATE]"
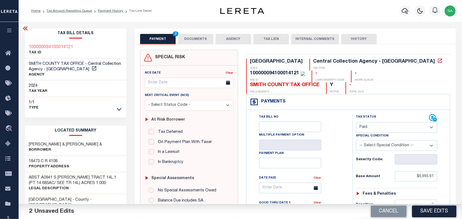
click at [359, 122] on select "- Select Status Code - Open Due/Unpaid Paid Incomplete No Tax Due Internal Refu…" at bounding box center [397, 127] width 82 height 11
select select "DUE"
click at [356, 122] on select "- Select Status Code - Open Due/Unpaid Paid Incomplete No Tax Due Internal Refu…" at bounding box center [397, 127] width 82 height 11
type input "03/04/2025"
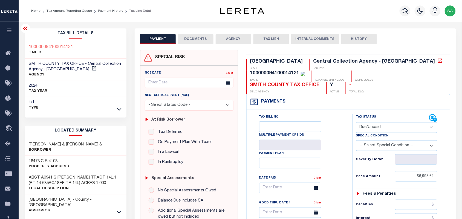
click at [179, 37] on button "DOCUMENTS" at bounding box center [196, 39] width 36 height 10
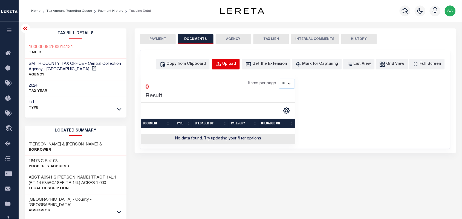
click at [236, 65] on div "Upload" at bounding box center [230, 64] width 14 height 6
select select "POP"
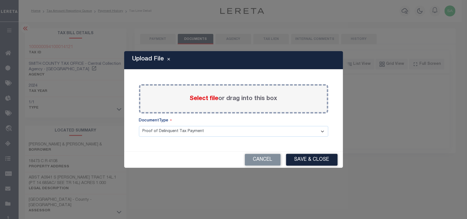
click at [212, 95] on label "Select file or drag into this box" at bounding box center [234, 98] width 88 height 9
click at [0, 0] on input "Select file or drag into this box" at bounding box center [0, 0] width 0 height 0
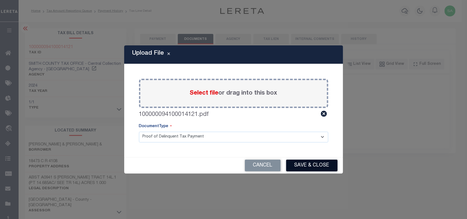
click at [317, 163] on button "Save & Close" at bounding box center [311, 166] width 51 height 12
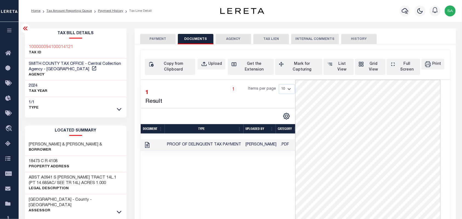
click at [159, 38] on button "PAYMENT" at bounding box center [158, 39] width 36 height 10
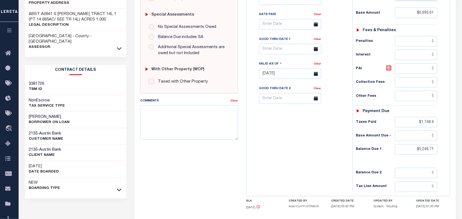
scroll to position [171, 0]
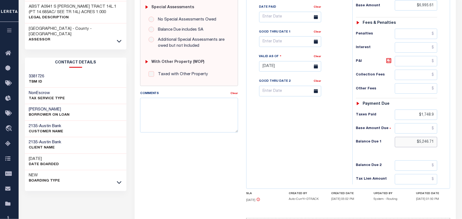
click at [428, 137] on input "$5,246.71" at bounding box center [416, 142] width 43 height 10
paste input "3,777.65"
type input "$3,777.65"
type input "[DATE]"
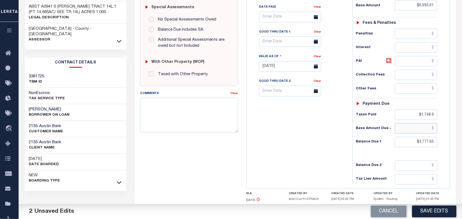
drag, startPoint x: 408, startPoint y: 119, endPoint x: 404, endPoint y: 120, distance: 4.0
click at [408, 124] on input "text" at bounding box center [416, 129] width 43 height 10
paste input "3,497.82"
type input "$3,497.82"
click at [332, 126] on div "Tax Bill No Multiple Payment Option Payment Plan Clear" at bounding box center [298, 64] width 101 height 242
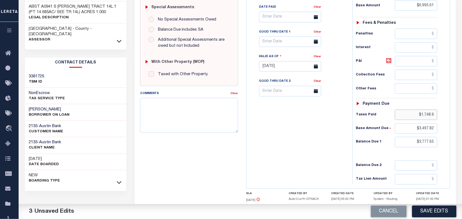
drag, startPoint x: 418, startPoint y: 104, endPoint x: 442, endPoint y: 109, distance: 24.4
click at [442, 109] on div "Tax Status Status - Select Status Code -" at bounding box center [399, 64] width 92 height 242
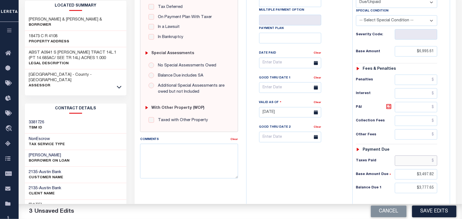
scroll to position [68, 0]
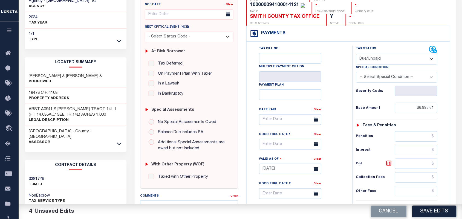
click at [375, 72] on select "-- Select Special Condition -- 3RD PARTY TAX LIEN AGENCY TAX LIEN (A.K.A Inside…" at bounding box center [397, 77] width 82 height 11
select select "15"
click at [375, 72] on select "-- Select Special Condition -- 3RD PARTY TAX LIEN AGENCY TAX LIEN (A.K.A Inside…" at bounding box center [397, 77] width 82 height 11
click at [425, 159] on input "text" at bounding box center [416, 164] width 43 height 10
paste input "279.83"
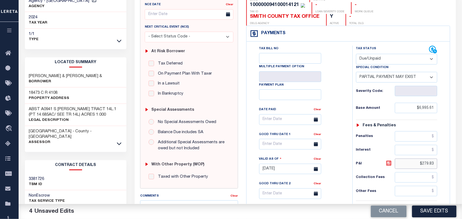
type input "$279.83"
click at [340, 158] on div "Tax Bill No Multiple Payment Option Payment Plan Clear" at bounding box center [298, 123] width 92 height 154
click at [277, 139] on input "text" at bounding box center [290, 144] width 62 height 11
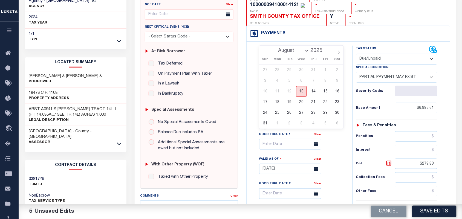
click at [299, 93] on span "13" at bounding box center [301, 91] width 11 height 11
type input "[DATE]"
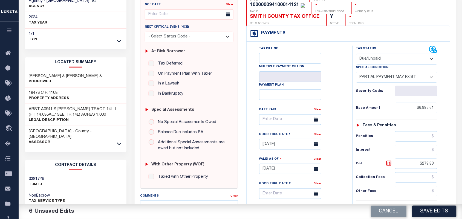
click at [335, 147] on div "Tax Bill No Multiple Payment Option Payment Plan Clear" at bounding box center [298, 123] width 92 height 154
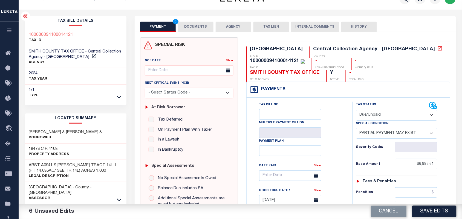
scroll to position [0, 0]
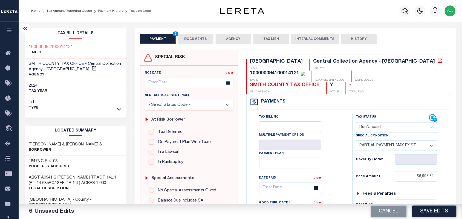
click at [194, 36] on button "DOCUMENTS" at bounding box center [196, 39] width 36 height 10
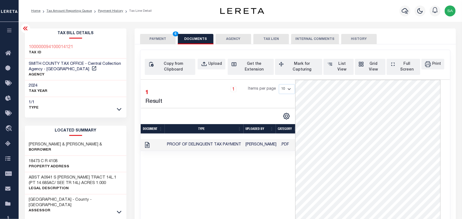
click at [159, 38] on button "PAYMENT 6" at bounding box center [158, 39] width 36 height 10
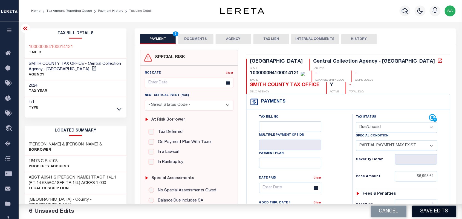
click at [443, 209] on button "Save Edits" at bounding box center [434, 212] width 44 height 12
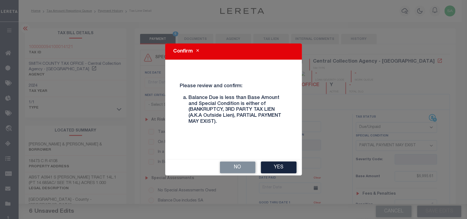
click at [283, 165] on button "Yes" at bounding box center [279, 168] width 36 height 12
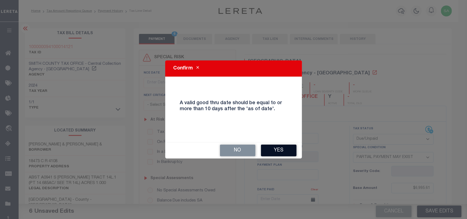
click at [277, 145] on button "Yes" at bounding box center [279, 151] width 36 height 12
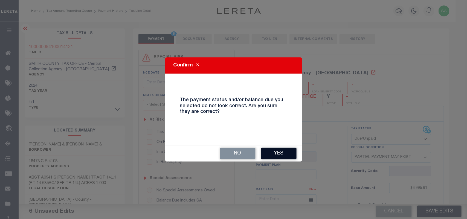
click at [282, 152] on button "Yes" at bounding box center [279, 154] width 36 height 12
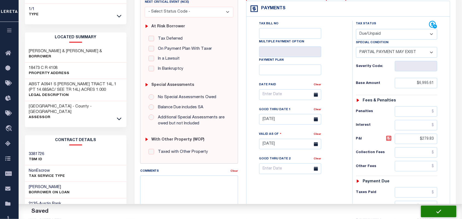
checkbox input "false"
type input "$6,995.61"
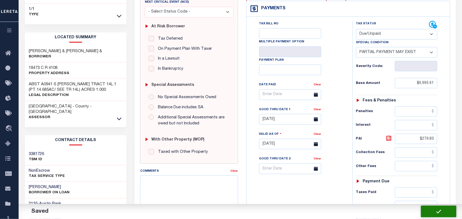
type input "$279.83"
type input "$3,497.82"
type input "$3,777.65"
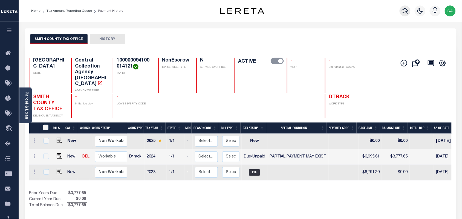
click at [402, 10] on icon "button" at bounding box center [405, 11] width 7 height 7
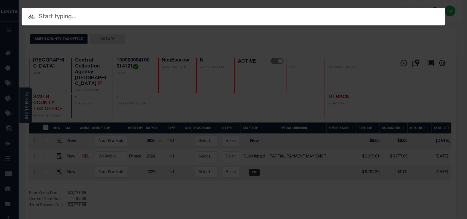
click at [361, 17] on div "Include Loans TBM Customers Borrowers Payments (Lender Non-Disb) Payments (Lend…" at bounding box center [234, 17] width 424 height 18
paste input "1224002129"
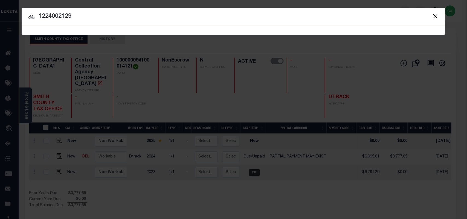
type input "1224002129"
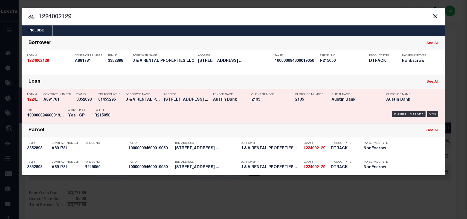
click at [129, 106] on div "Payment History OMS" at bounding box center [283, 114] width 313 height 16
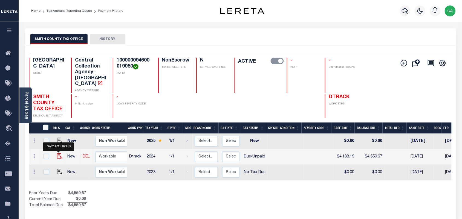
click at [58, 154] on img "" at bounding box center [59, 156] width 5 height 5
checkbox input "true"
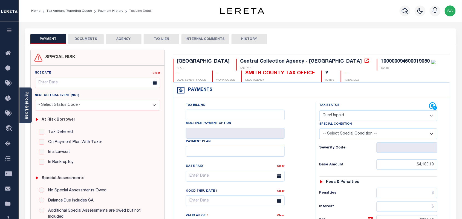
drag, startPoint x: 362, startPoint y: 116, endPoint x: 361, endPoint y: 120, distance: 4.0
click at [362, 116] on select "- Select Status Code - Open Due/Unpaid Paid Incomplete No Tax Due Internal Refu…" at bounding box center [379, 116] width 118 height 11
select select "PYD"
click at [320, 111] on select "- Select Status Code - Open Due/Unpaid Paid Incomplete No Tax Due Internal Refu…" at bounding box center [379, 116] width 118 height 11
type input "[DATE]"
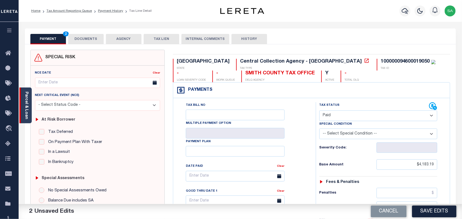
click at [30, 105] on div "Parcel & Loan" at bounding box center [25, 106] width 12 height 36
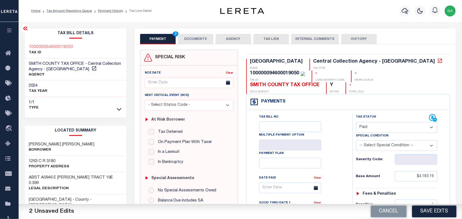
click at [196, 38] on button "DOCUMENTS" at bounding box center [196, 39] width 36 height 10
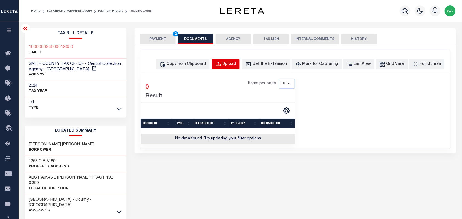
click at [234, 63] on div "Upload" at bounding box center [230, 64] width 14 height 6
select select "POP"
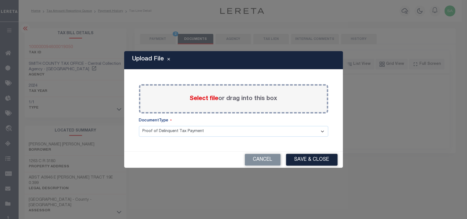
click at [204, 99] on span "Select file" at bounding box center [204, 99] width 29 height 6
click at [0, 0] on input "Select file or drag into this box" at bounding box center [0, 0] width 0 height 0
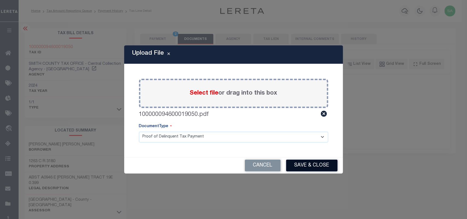
click at [315, 164] on button "Save & Close" at bounding box center [311, 166] width 51 height 12
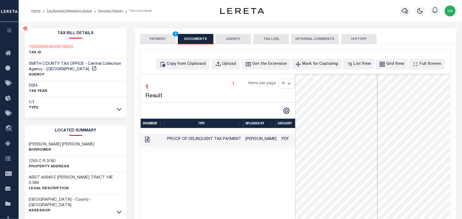
drag, startPoint x: 158, startPoint y: 40, endPoint x: 162, endPoint y: 45, distance: 6.3
click at [158, 40] on button "PAYMENT 2" at bounding box center [158, 39] width 36 height 10
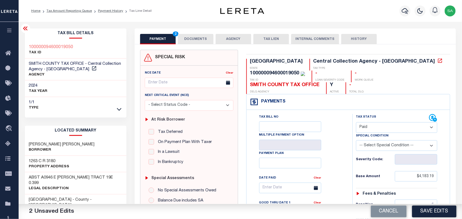
scroll to position [171, 0]
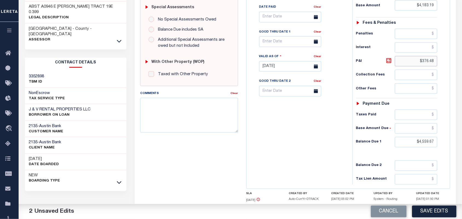
drag, startPoint x: 417, startPoint y: 47, endPoint x: 451, endPoint y: 49, distance: 34.3
click at [451, 49] on div "TX STATE Central Collection Agency - TX TAX TYPE 100000094600019050 TAX ID - LO…" at bounding box center [348, 61] width 213 height 364
drag, startPoint x: 411, startPoint y: 134, endPoint x: 446, endPoint y: 131, distance: 35.4
click at [446, 131] on div "Tax Status Status" at bounding box center [399, 64] width 101 height 242
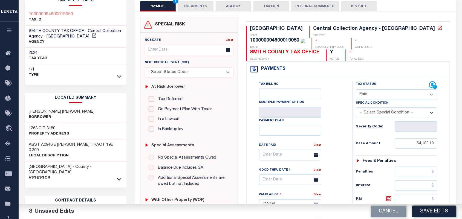
scroll to position [0, 0]
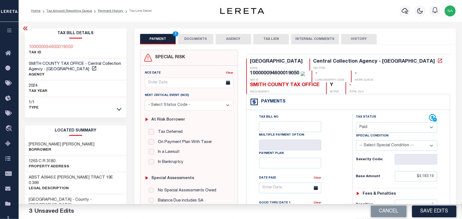
type input "$0.00"
click at [193, 41] on button "DOCUMENTS" at bounding box center [196, 39] width 36 height 10
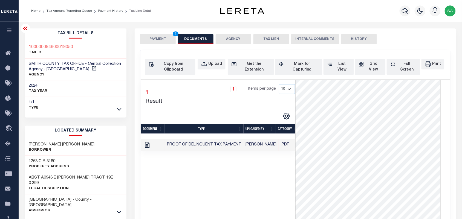
click at [154, 42] on button "PAYMENT 4" at bounding box center [158, 39] width 36 height 10
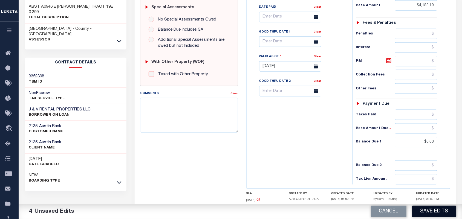
click at [422, 210] on button "Save Edits" at bounding box center [434, 212] width 44 height 12
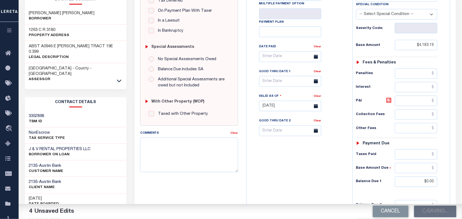
scroll to position [68, 0]
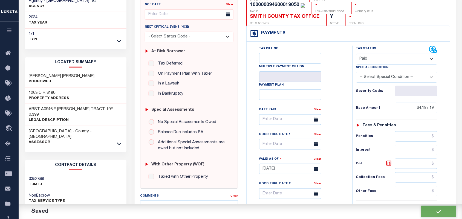
checkbox input "false"
type input "$4,183.19"
type input "$0"
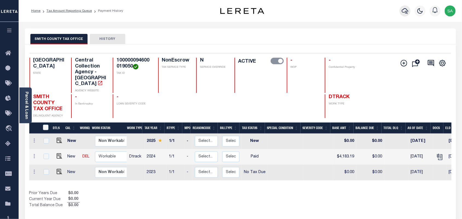
click at [406, 7] on button "button" at bounding box center [405, 10] width 11 height 11
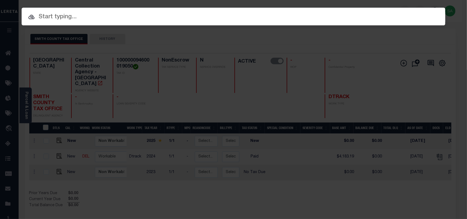
click at [360, 15] on div "Include Loans TBM Customers Borrowers Payments (Lender Non-Disb) Payments (Lend…" at bounding box center [234, 17] width 424 height 18
paste input "1221030073"
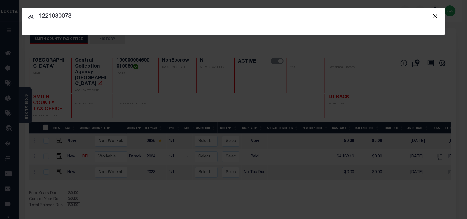
type input "1221030073"
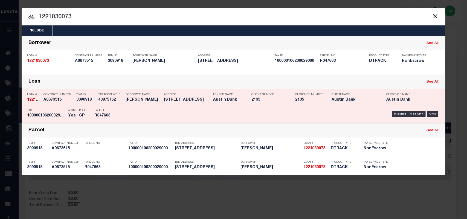
click at [99, 104] on div "Tax Account ID 40875762" at bounding box center [110, 98] width 25 height 16
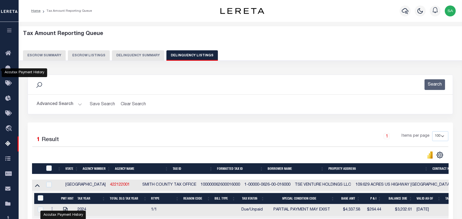
select select "100"
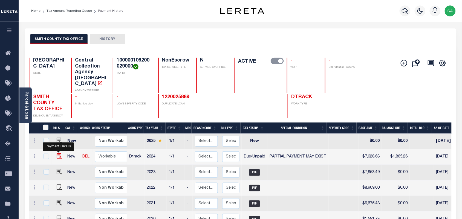
click at [58, 154] on img "" at bounding box center [59, 156] width 5 height 5
checkbox input "true"
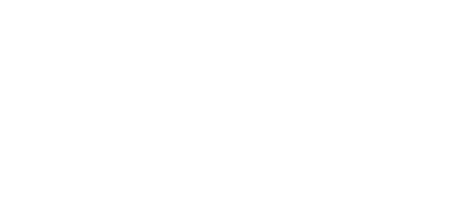
select select "DUE"
select select "15"
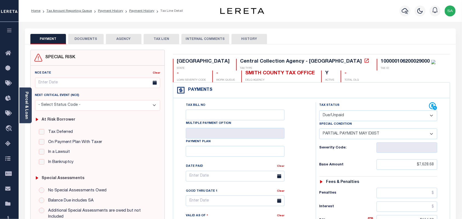
click at [348, 117] on select "- Select Status Code - Open Due/Unpaid Paid Incomplete No Tax Due Internal Refu…" at bounding box center [379, 116] width 118 height 11
select select "PYD"
click at [320, 111] on select "- Select Status Code - Open Due/Unpaid Paid Incomplete No Tax Due Internal Refu…" at bounding box center [379, 116] width 118 height 11
select select "0"
type input "[DATE]"
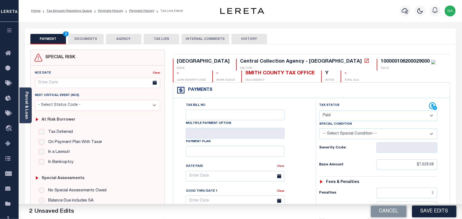
click at [85, 42] on button "DOCUMENTS" at bounding box center [86, 39] width 36 height 10
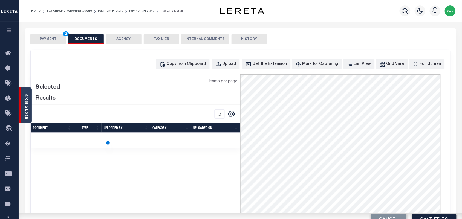
click at [27, 106] on link "Parcel & Loan" at bounding box center [26, 106] width 4 height 28
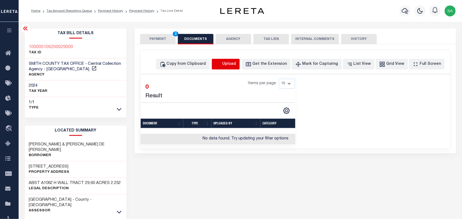
click at [222, 65] on icon "button" at bounding box center [219, 64] width 6 height 6
select select "POP"
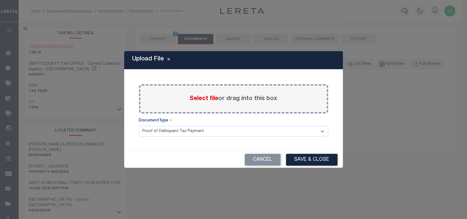
click at [220, 101] on label "Select file or drag into this box" at bounding box center [234, 98] width 88 height 9
click at [0, 0] on input "Select file or drag into this box" at bounding box center [0, 0] width 0 height 0
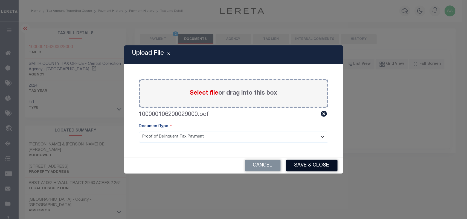
click at [309, 164] on button "Save & Close" at bounding box center [311, 166] width 51 height 12
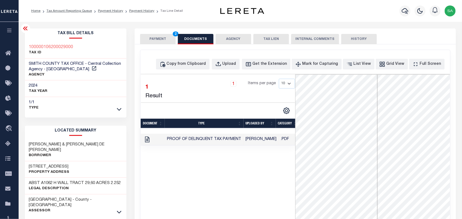
drag, startPoint x: 153, startPoint y: 36, endPoint x: 154, endPoint y: 42, distance: 6.4
click at [153, 36] on button "PAYMENT 2" at bounding box center [158, 39] width 36 height 10
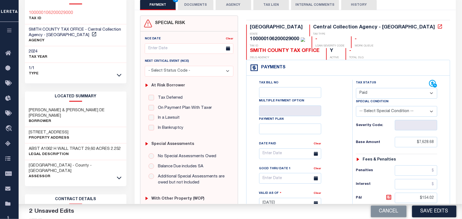
scroll to position [103, 0]
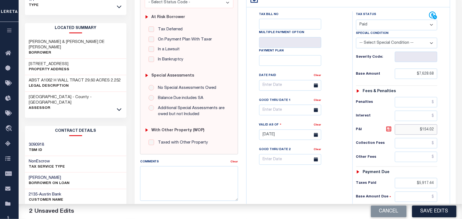
drag, startPoint x: 413, startPoint y: 121, endPoint x: 441, endPoint y: 121, distance: 28.8
click at [441, 121] on div "Tax Status Status - Select Status Code -" at bounding box center [399, 133] width 92 height 242
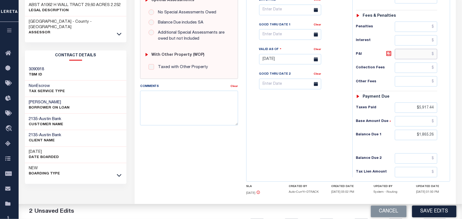
scroll to position [197, 0]
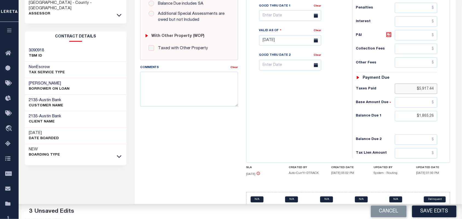
drag, startPoint x: 415, startPoint y: 78, endPoint x: 449, endPoint y: 77, distance: 33.7
click at [449, 77] on div "Tax Bill No Multiple Payment Option Payment Plan" at bounding box center [349, 38] width 204 height 250
drag, startPoint x: 414, startPoint y: 107, endPoint x: 449, endPoint y: 108, distance: 35.9
click at [449, 108] on div "Tax Bill No Multiple Payment Option Payment Plan" at bounding box center [349, 38] width 204 height 250
type input "$0.00"
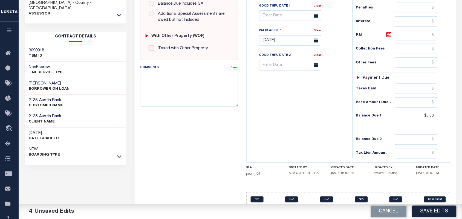
click at [347, 114] on div "Tax Bill No Multiple Payment Option Payment Plan Clear" at bounding box center [298, 38] width 101 height 242
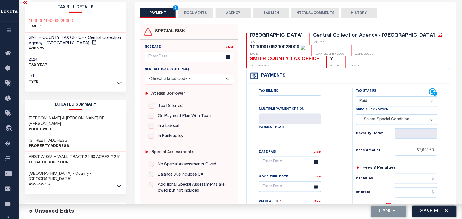
click at [196, 13] on button "DOCUMENTS" at bounding box center [196, 13] width 36 height 10
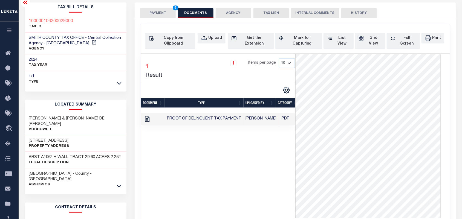
click at [155, 11] on button "PAYMENT 5" at bounding box center [158, 13] width 36 height 10
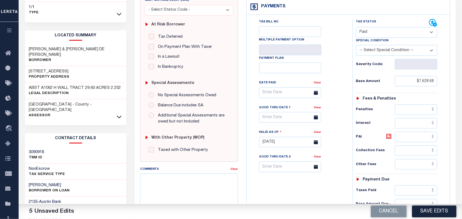
scroll to position [163, 0]
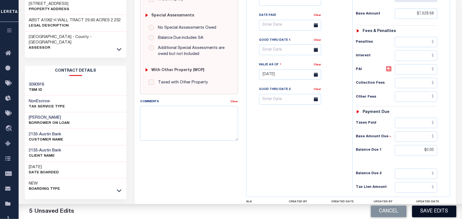
click at [421, 209] on button "Save Edits" at bounding box center [434, 212] width 44 height 12
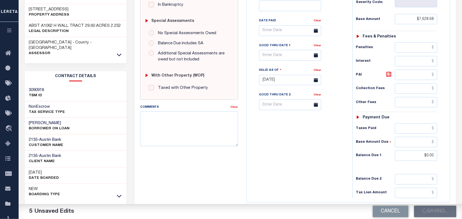
scroll to position [60, 0]
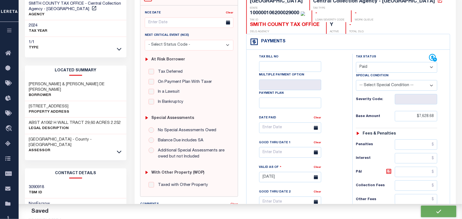
checkbox input "false"
type input "$7,628.68"
type input "$0"
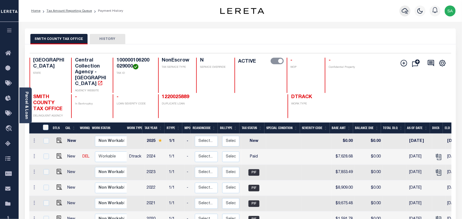
click at [404, 15] on button "button" at bounding box center [405, 10] width 11 height 11
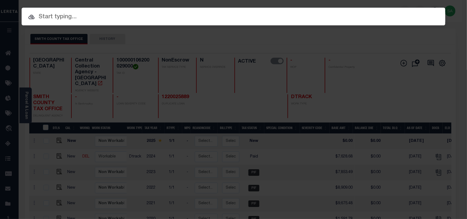
click at [347, 25] on span at bounding box center [234, 30] width 424 height 10
paste input "1224001497"
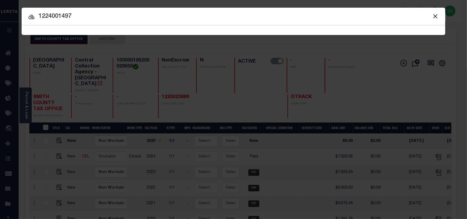
type input "1224001497"
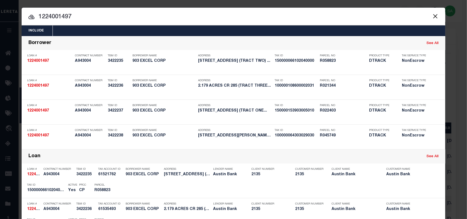
scroll to position [116, 0]
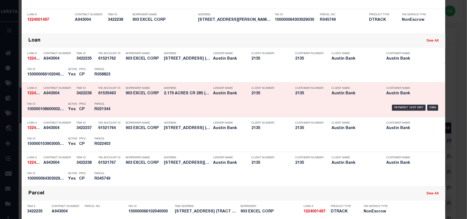
click at [131, 102] on div "Payment History OMS" at bounding box center [283, 108] width 313 height 16
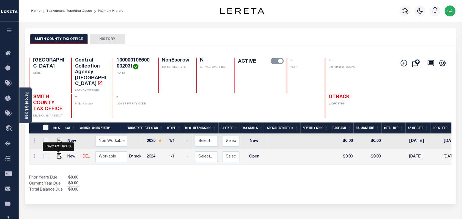
drag, startPoint x: 55, startPoint y: 150, endPoint x: 63, endPoint y: 150, distance: 7.9
click at [57, 154] on img "" at bounding box center [59, 156] width 5 height 5
checkbox input "true"
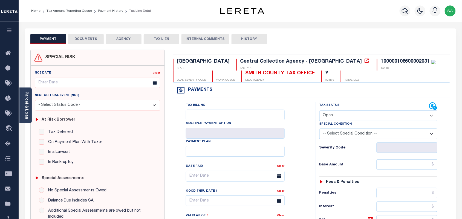
drag, startPoint x: 29, startPoint y: 101, endPoint x: 47, endPoint y: 104, distance: 18.0
click at [29, 101] on div "Parcel & Loan" at bounding box center [25, 106] width 12 height 36
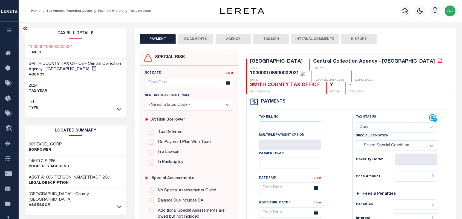
drag, startPoint x: 382, startPoint y: 114, endPoint x: 381, endPoint y: 118, distance: 4.6
click at [382, 122] on select "- Select Status Code - Open Due/Unpaid Paid Incomplete No Tax Due Internal Refu…" at bounding box center [397, 127] width 82 height 11
select select "PYD"
click at [356, 122] on select "- Select Status Code - Open Due/Unpaid Paid Incomplete No Tax Due Internal Refu…" at bounding box center [397, 127] width 82 height 11
type input "[DATE]"
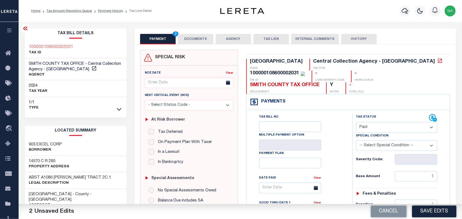
click at [198, 39] on button "DOCUMENTS" at bounding box center [196, 39] width 36 height 10
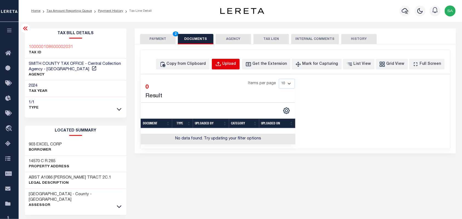
click at [236, 67] on div "Upload" at bounding box center [230, 64] width 14 height 6
select select "POP"
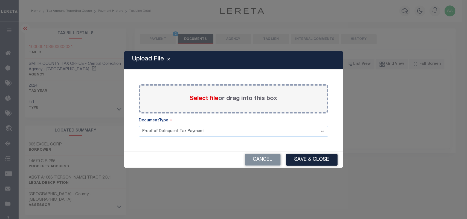
click at [212, 102] on span "Select file" at bounding box center [204, 99] width 29 height 6
click at [0, 0] on input "Select file or drag into this box" at bounding box center [0, 0] width 0 height 0
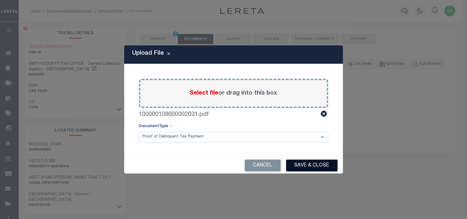
click at [310, 166] on button "Save & Close" at bounding box center [311, 166] width 51 height 12
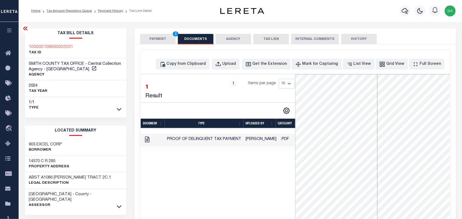
click at [164, 40] on button "PAYMENT 2" at bounding box center [158, 39] width 36 height 10
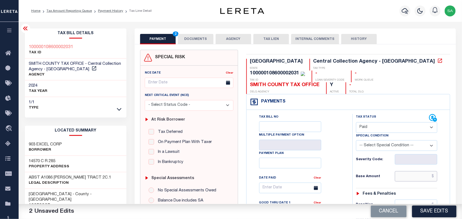
click at [406, 171] on input "text" at bounding box center [416, 176] width 43 height 10
paste input "388.52"
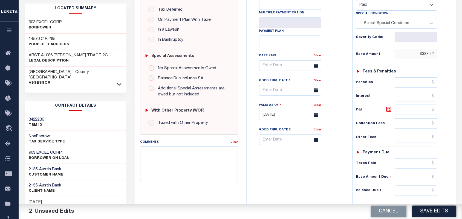
scroll to position [171, 0]
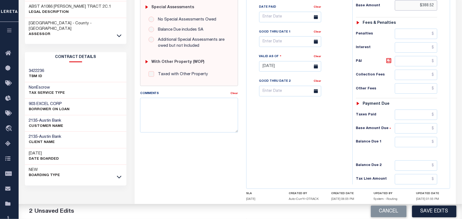
type input "$388.52"
click at [407, 138] on input "text" at bounding box center [416, 142] width 43 height 10
type input "$0.00"
click at [300, 136] on div "Tax Bill No Multiple Payment Option Payment Plan Clear" at bounding box center [298, 64] width 101 height 242
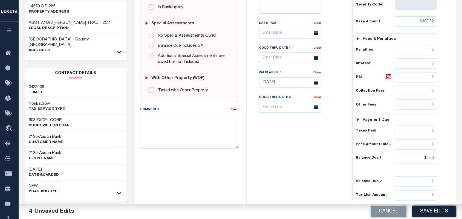
scroll to position [34, 0]
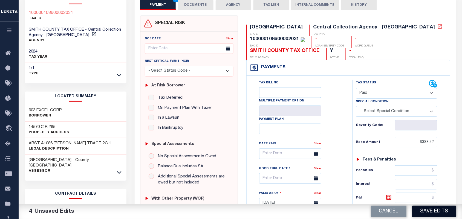
click at [423, 213] on button "Save Edits" at bounding box center [434, 212] width 44 height 12
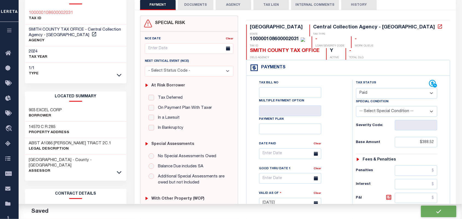
checkbox input "false"
type input "$388.52"
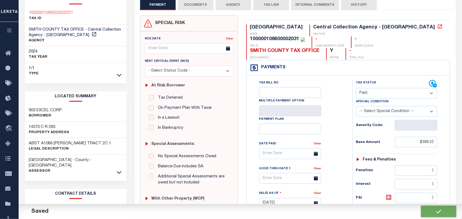
type input "$0"
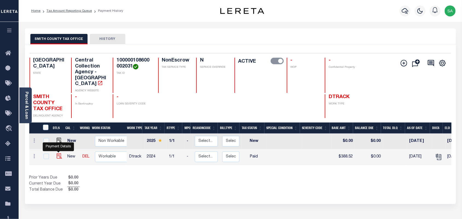
click at [58, 154] on img "" at bounding box center [59, 156] width 5 height 5
checkbox input "true"
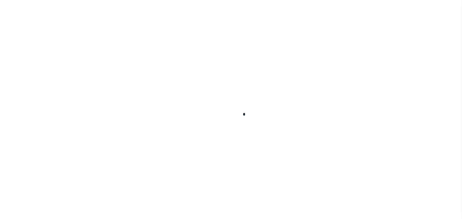
checkbox input "false"
type input "[DATE]"
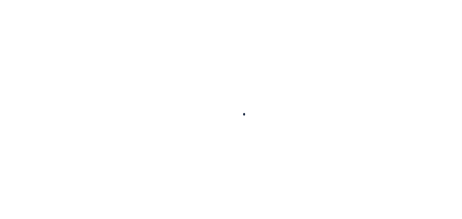
select select "PYD"
type input "$388.52"
type input "$0"
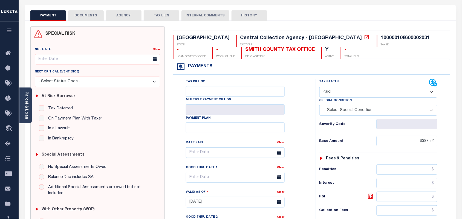
scroll to position [34, 0]
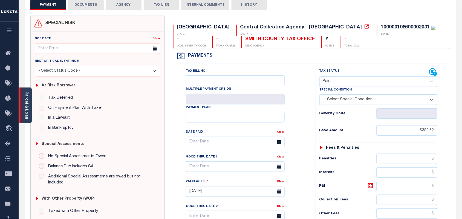
click at [25, 107] on link "Parcel & Loan" at bounding box center [26, 106] width 4 height 28
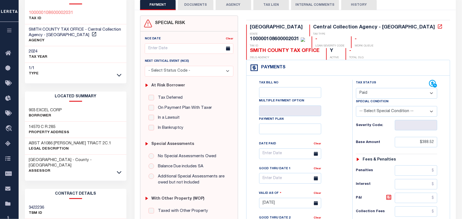
scroll to position [0, 0]
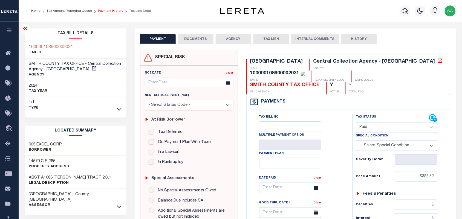
click at [110, 12] on link "Payment History" at bounding box center [110, 10] width 25 height 3
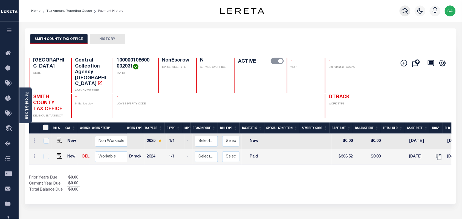
click at [403, 10] on icon "button" at bounding box center [405, 11] width 7 height 7
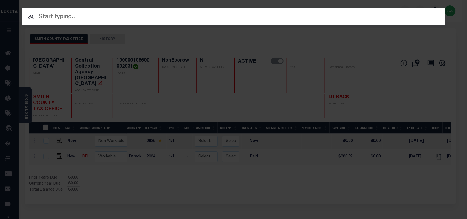
click at [359, 12] on input "text" at bounding box center [234, 17] width 424 height 10
paste input "1822001193"
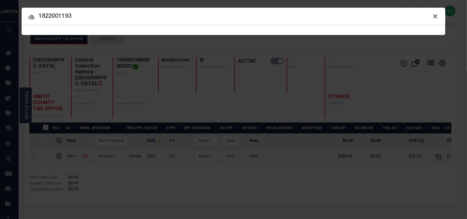
type input "1822001193"
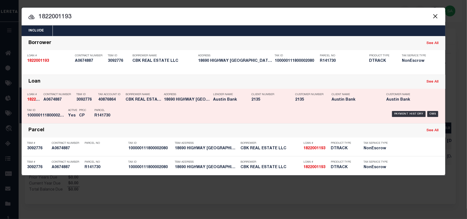
click at [119, 108] on div "Parcel R141730" at bounding box center [106, 114] width 25 height 16
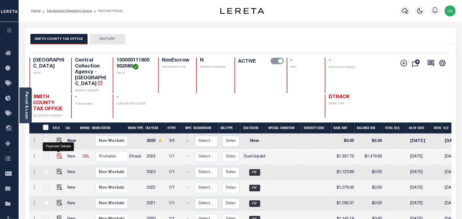
click at [59, 154] on img "" at bounding box center [59, 156] width 5 height 5
checkbox input "true"
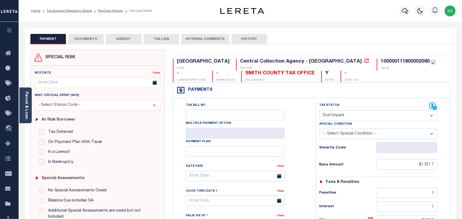
click at [345, 120] on select "- Select Status Code - Open Due/Unpaid Paid Incomplete No Tax Due Internal Refu…" at bounding box center [379, 116] width 118 height 11
select select "PYD"
click at [320, 111] on select "- Select Status Code - Open Due/Unpaid Paid Incomplete No Tax Due Internal Refu…" at bounding box center [379, 116] width 118 height 11
type input "[DATE]"
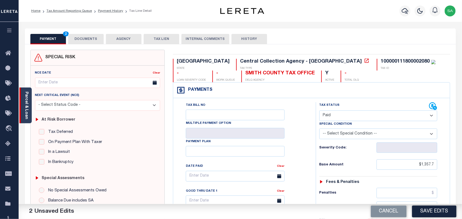
click at [29, 113] on div "Parcel & Loan" at bounding box center [25, 106] width 12 height 36
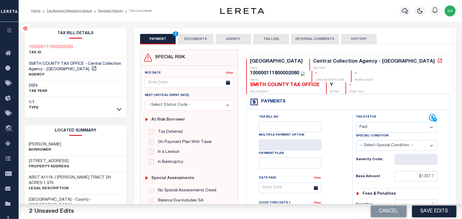
click at [196, 41] on button "DOCUMENTS" at bounding box center [196, 39] width 36 height 10
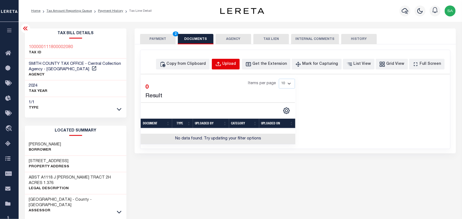
click at [234, 65] on div "Upload" at bounding box center [230, 64] width 14 height 6
select select "POP"
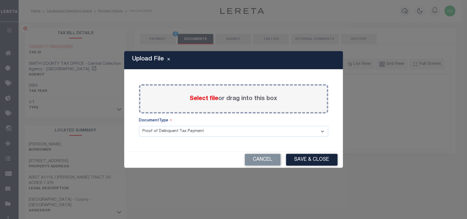
click at [206, 103] on label "Select file or drag into this box" at bounding box center [234, 98] width 88 height 9
click at [0, 0] on input "Select file or drag into this box" at bounding box center [0, 0] width 0 height 0
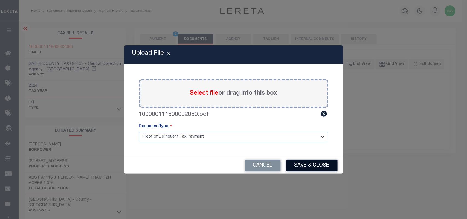
click at [302, 163] on button "Save & Close" at bounding box center [311, 166] width 51 height 12
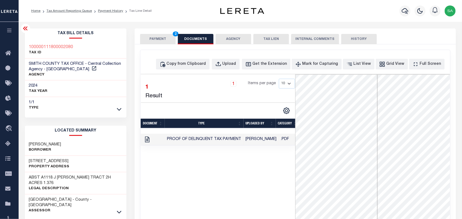
click at [158, 45] on div "SPECIAL RISK NCE Date Clear" at bounding box center [296, 145] width 322 height 203
click at [158, 42] on button "PAYMENT 2" at bounding box center [158, 39] width 36 height 10
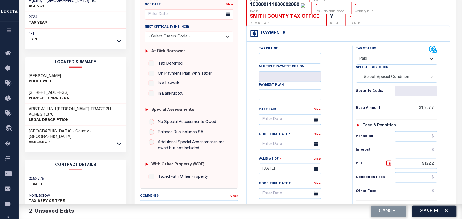
scroll to position [137, 0]
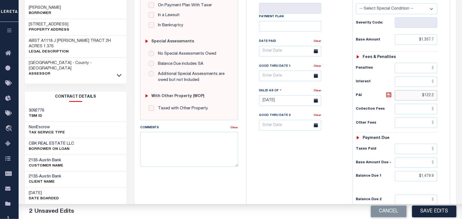
drag, startPoint x: 417, startPoint y: 83, endPoint x: 442, endPoint y: 86, distance: 25.4
click at [442, 86] on div "Tax Status Status - Select Status Code -" at bounding box center [399, 98] width 92 height 242
drag, startPoint x: 432, startPoint y: 167, endPoint x: 458, endPoint y: 171, distance: 26.9
click at [462, 169] on html "Home Tax Amount Reporting Queue Payment History Tax Line Detail Profile" at bounding box center [231, 75] width 462 height 425
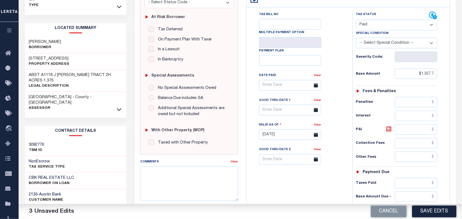
scroll to position [0, 0]
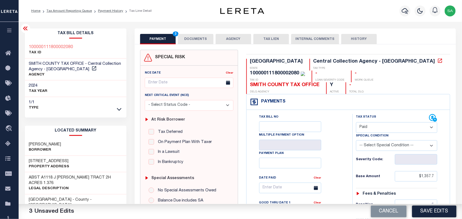
type input "$0.00"
click at [196, 42] on button "DOCUMENTS" at bounding box center [196, 39] width 36 height 10
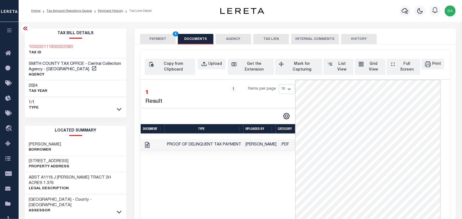
click at [164, 42] on button "PAYMENT 4" at bounding box center [158, 39] width 36 height 10
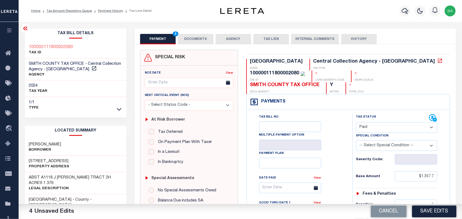
click at [196, 38] on button "DOCUMENTS" at bounding box center [196, 39] width 36 height 10
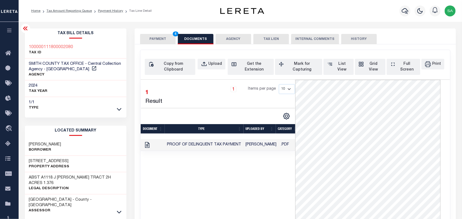
click at [164, 38] on button "PAYMENT 4" at bounding box center [158, 39] width 36 height 10
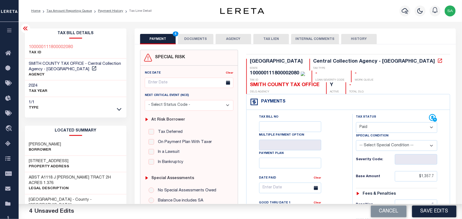
click at [205, 40] on button "DOCUMENTS" at bounding box center [196, 39] width 36 height 10
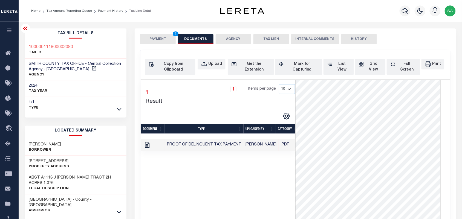
click at [160, 40] on button "PAYMENT 4" at bounding box center [158, 39] width 36 height 10
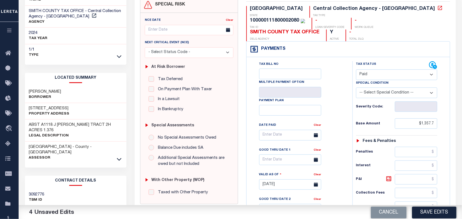
scroll to position [103, 0]
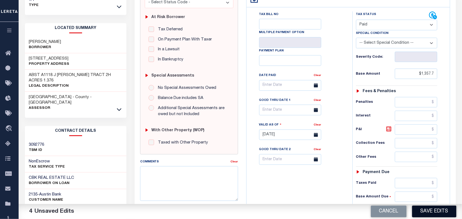
click at [427, 210] on button "Save Edits" at bounding box center [434, 212] width 44 height 12
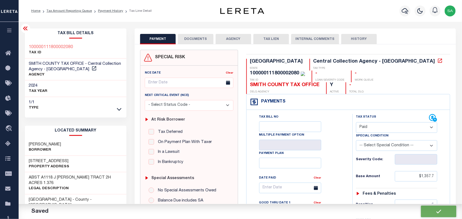
checkbox input "false"
type input "$1,357.7"
type input "$0"
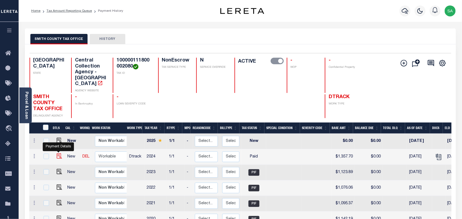
click at [58, 154] on img "" at bounding box center [59, 156] width 5 height 5
checkbox input "true"
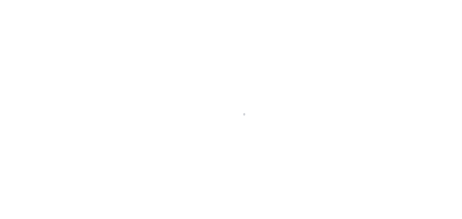
select select "PYD"
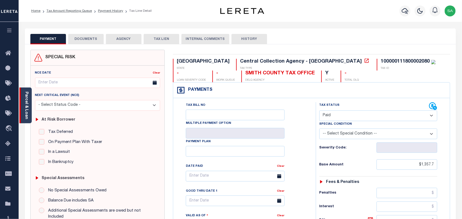
click at [29, 109] on div "Parcel & Loan" at bounding box center [25, 106] width 12 height 36
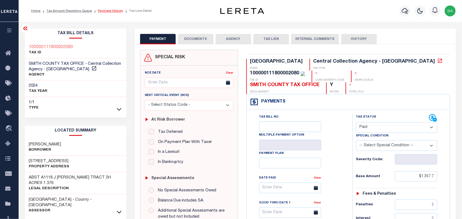
click at [113, 12] on link "Payment History" at bounding box center [110, 10] width 25 height 3
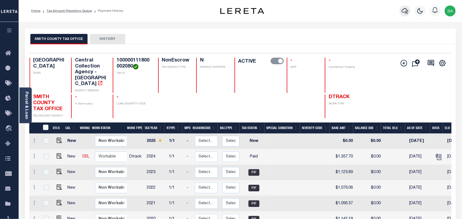
click at [407, 14] on icon "button" at bounding box center [405, 11] width 7 height 7
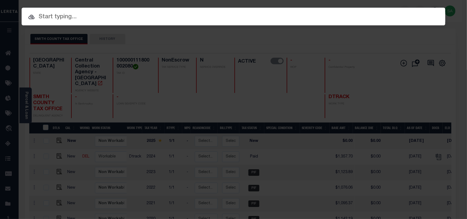
paste input "30013429"
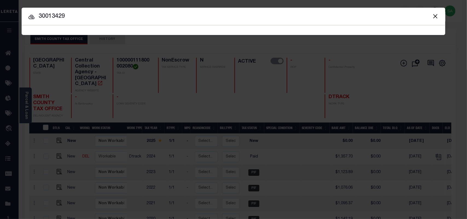
type input "30013429"
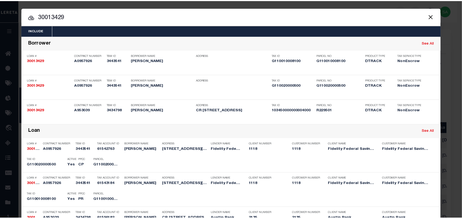
scroll to position [125, 0]
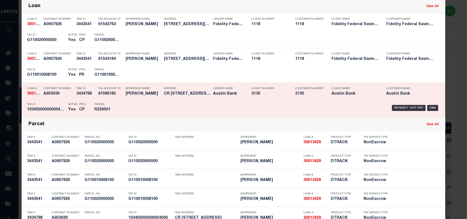
click at [134, 99] on div "Borrower Name JAVIER BARRERA" at bounding box center [144, 92] width 36 height 16
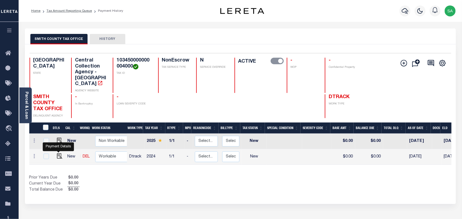
drag, startPoint x: 58, startPoint y: 151, endPoint x: 62, endPoint y: 151, distance: 4.4
click at [58, 154] on img "" at bounding box center [59, 156] width 5 height 5
checkbox input "true"
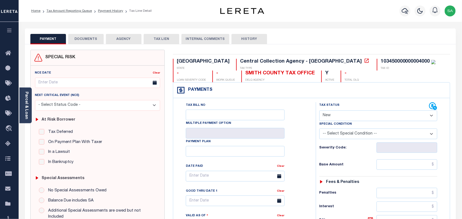
drag, startPoint x: 345, startPoint y: 116, endPoint x: 344, endPoint y: 120, distance: 4.7
click at [345, 116] on select "- Select Status Code - Open Due/Unpaid Paid Incomplete No Tax Due Internal Refu…" at bounding box center [379, 116] width 118 height 11
select select "PYD"
click at [320, 111] on select "- Select Status Code - Open Due/Unpaid Paid Incomplete No Tax Due Internal Refu…" at bounding box center [379, 116] width 118 height 11
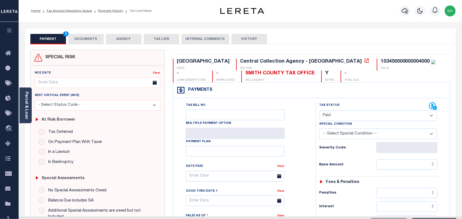
type input "08/13/2025"
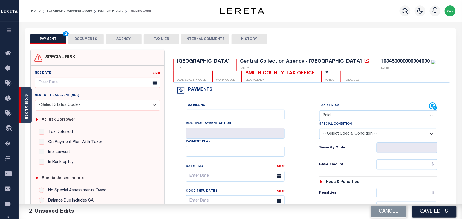
click at [28, 102] on link "Parcel & Loan" at bounding box center [26, 106] width 4 height 28
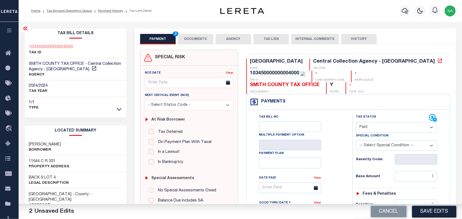
click at [208, 44] on button "DOCUMENTS" at bounding box center [196, 39] width 36 height 10
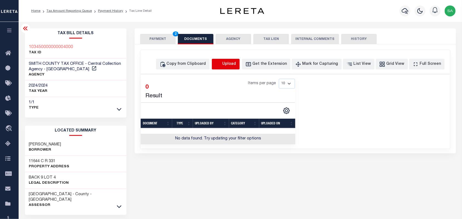
click at [222, 64] on icon "button" at bounding box center [219, 64] width 6 height 6
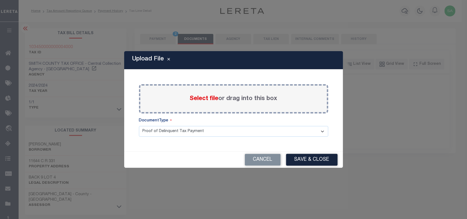
click at [207, 96] on span "Select file" at bounding box center [204, 99] width 29 height 6
click at [0, 0] on input "Select file or drag into this box" at bounding box center [0, 0] width 0 height 0
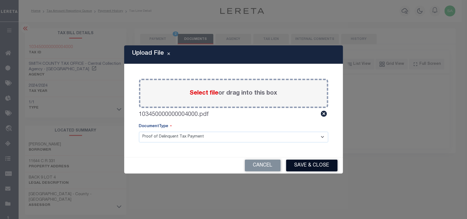
click at [304, 166] on button "Save & Close" at bounding box center [311, 166] width 51 height 12
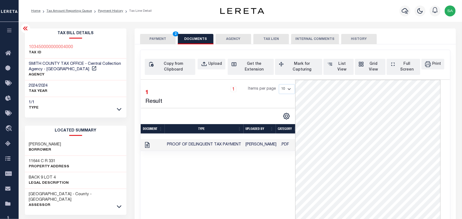
drag, startPoint x: 157, startPoint y: 36, endPoint x: 167, endPoint y: 41, distance: 11.9
click at [157, 36] on button "PAYMENT 2" at bounding box center [158, 39] width 36 height 10
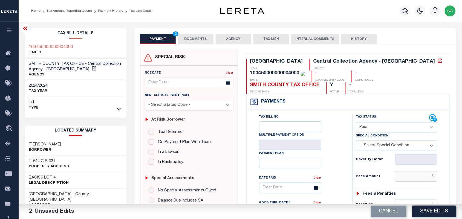
drag, startPoint x: 415, startPoint y: 165, endPoint x: 403, endPoint y: 167, distance: 12.5
click at [415, 171] on input "text" at bounding box center [416, 176] width 43 height 10
paste input "173.21"
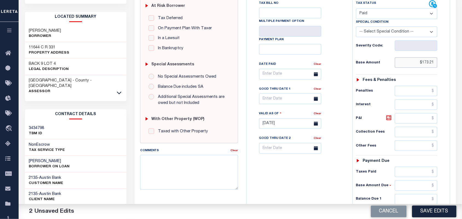
scroll to position [171, 0]
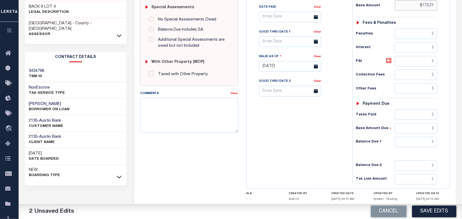
type input "$173.21"
drag, startPoint x: 422, startPoint y: 133, endPoint x: 400, endPoint y: 136, distance: 21.9
click at [422, 137] on input "text" at bounding box center [416, 142] width 43 height 10
type input "$0.00"
click at [430, 211] on button "Save Edits" at bounding box center [434, 212] width 44 height 12
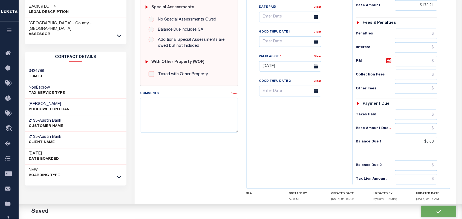
checkbox input "false"
type input "$173.21"
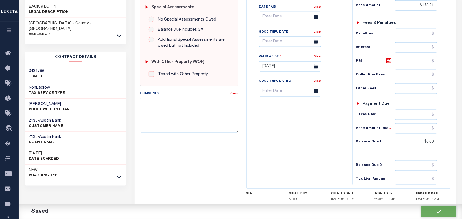
type input "$0"
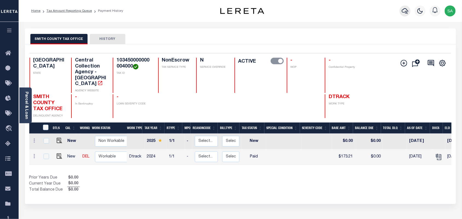
click at [401, 13] on button "button" at bounding box center [405, 10] width 11 height 11
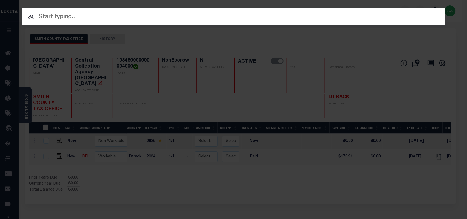
click at [370, 13] on input "text" at bounding box center [234, 17] width 424 height 10
paste input "119018537"
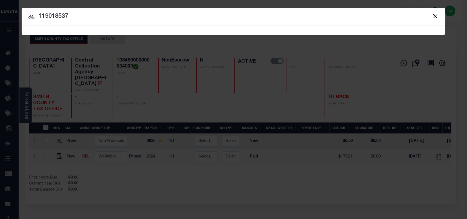
type input "119018537"
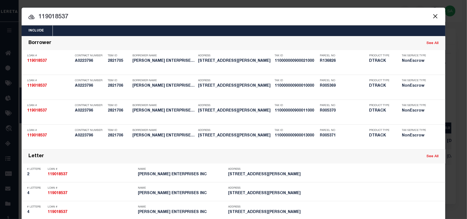
scroll to position [205, 0]
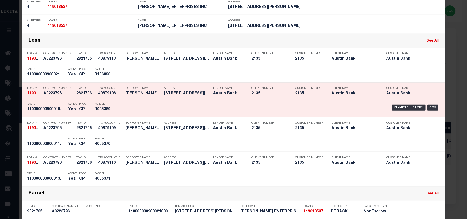
click at [153, 106] on div "Payment History OMS" at bounding box center [283, 108] width 313 height 16
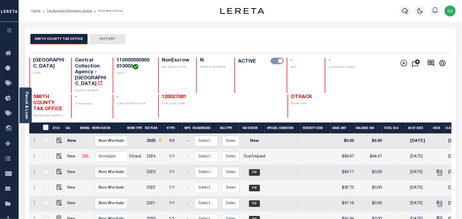
scroll to position [34, 0]
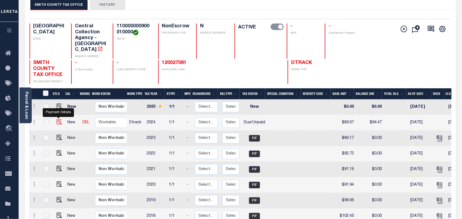
drag, startPoint x: 56, startPoint y: 117, endPoint x: 59, endPoint y: 116, distance: 2.9
click at [57, 119] on img "" at bounding box center [59, 121] width 5 height 5
checkbox input "true"
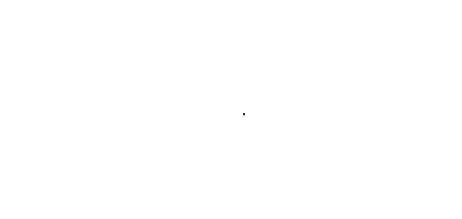
checkbox input "false"
type input "[DATE]"
select select "DUE"
type input "$86.67"
type input "$7.8"
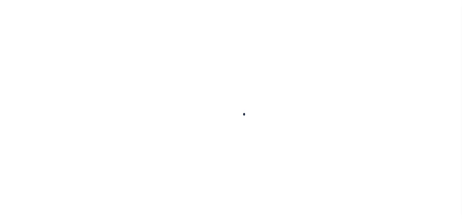
type input "$94.47"
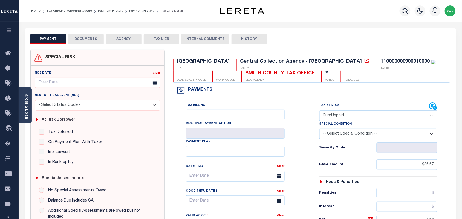
click at [91, 40] on button "DOCUMENTS" at bounding box center [86, 39] width 36 height 10
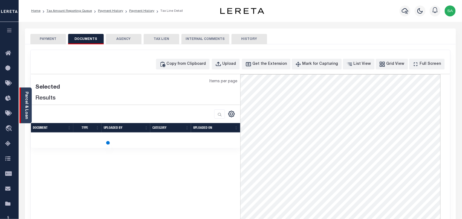
click at [29, 105] on div "Parcel & Loan" at bounding box center [25, 106] width 12 height 36
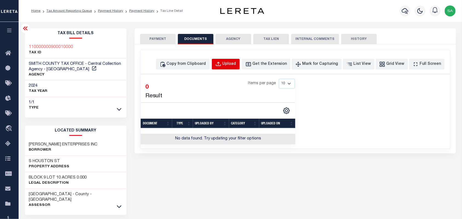
click at [234, 65] on div "Upload" at bounding box center [230, 64] width 14 height 6
select select "POP"
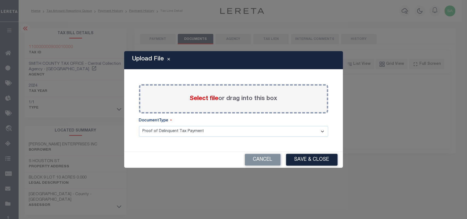
click at [206, 100] on span "Select file" at bounding box center [204, 99] width 29 height 6
click at [0, 0] on input "Select file or drag into this box" at bounding box center [0, 0] width 0 height 0
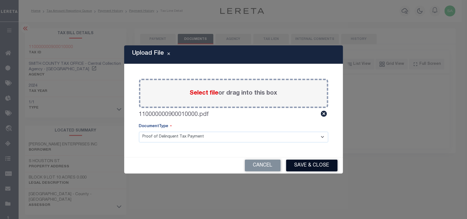
click at [311, 169] on button "Save & Close" at bounding box center [311, 166] width 51 height 12
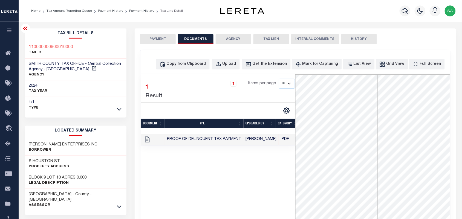
drag, startPoint x: 163, startPoint y: 38, endPoint x: 189, endPoint y: 56, distance: 31.8
click at [163, 38] on button "PAYMENT" at bounding box center [158, 39] width 36 height 10
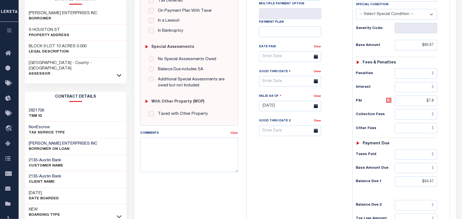
scroll to position [137, 0]
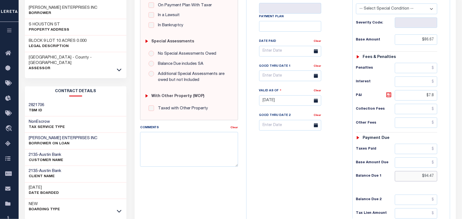
drag, startPoint x: 418, startPoint y: 167, endPoint x: 438, endPoint y: 170, distance: 20.0
click at [438, 171] on input "$94.47" at bounding box center [416, 176] width 43 height 10
paste input "118.61"
type input "$118.61"
type input "08/13/2025"
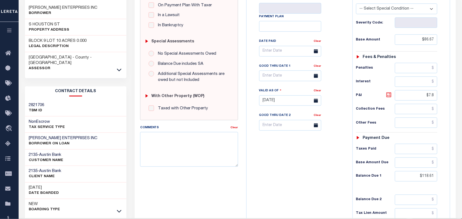
click at [388, 92] on icon at bounding box center [389, 95] width 7 height 7
type input "$31.94"
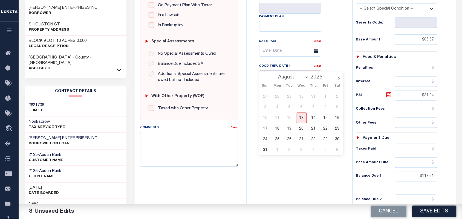
drag, startPoint x: 298, startPoint y: 63, endPoint x: 299, endPoint y: 84, distance: 21.1
click at [298, 71] on input "text" at bounding box center [290, 76] width 62 height 11
click at [303, 119] on span "13" at bounding box center [301, 118] width 11 height 11
type input "[DATE]"
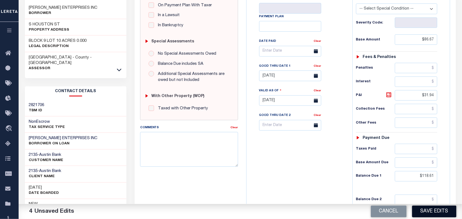
click at [435, 213] on button "Save Edits" at bounding box center [434, 212] width 44 height 12
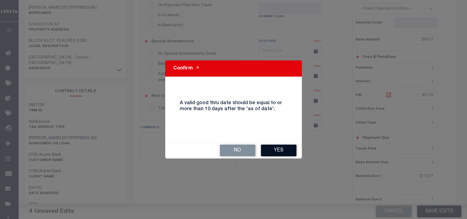
click at [279, 149] on button "Yes" at bounding box center [279, 151] width 36 height 12
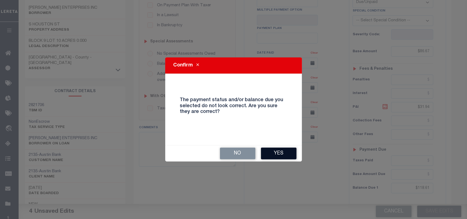
click at [275, 151] on button "Yes" at bounding box center [279, 154] width 36 height 12
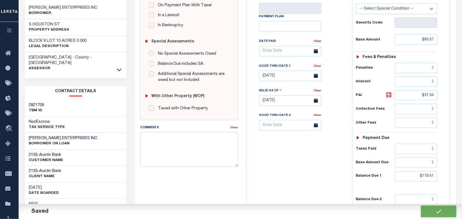
checkbox input "false"
type input "$86.67"
type input "$31.94"
type input "$118.61"
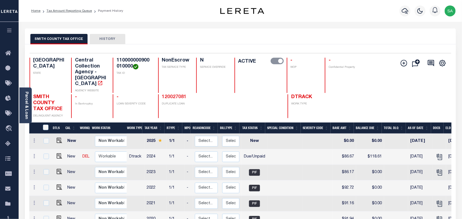
click at [167, 95] on link "120027081" at bounding box center [174, 97] width 25 height 5
click at [408, 15] on button "button" at bounding box center [405, 10] width 11 height 11
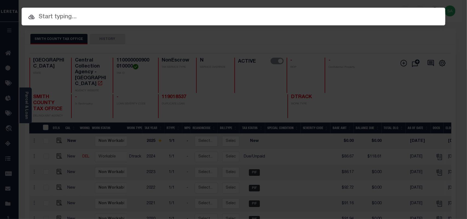
click at [332, 25] on div "Include Loans TBM Customers Borrowers Payments (Lender Non-Disb) Payments (Lend…" at bounding box center [233, 109] width 467 height 219
click at [314, 22] on input "text" at bounding box center [234, 17] width 424 height 10
paste input "119018537"
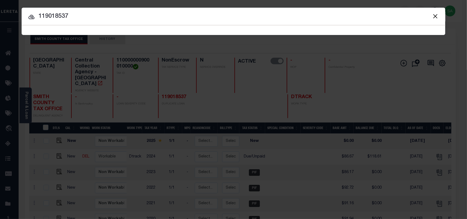
type input "119018537"
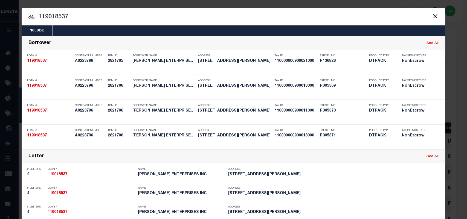
scroll to position [240, 0]
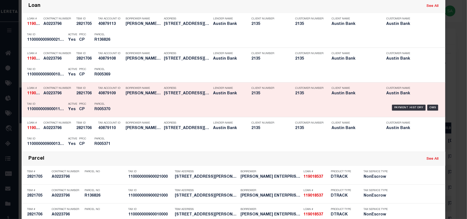
click at [124, 106] on div "Payment History OMS" at bounding box center [283, 108] width 321 height 16
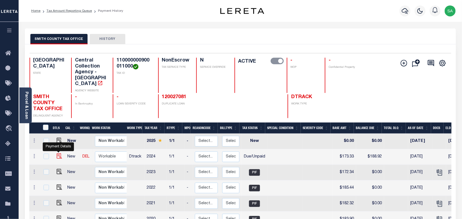
click at [60, 154] on img "" at bounding box center [59, 156] width 5 height 5
checkbox input "true"
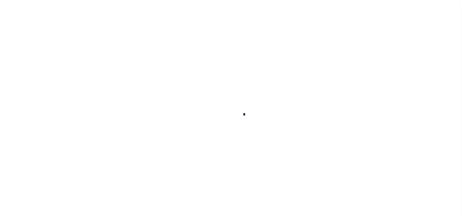
checkbox input "false"
type input "[DATE]"
select select "DUE"
type input "$173.33"
type input "$15.59"
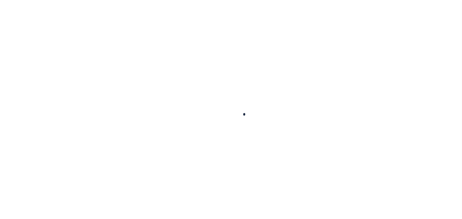
type input "$188.92"
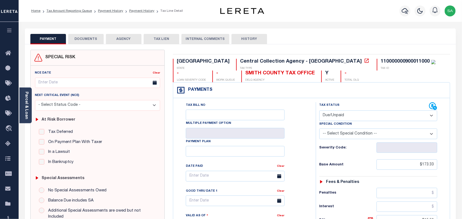
click at [29, 107] on div "Parcel & Loan" at bounding box center [25, 106] width 12 height 36
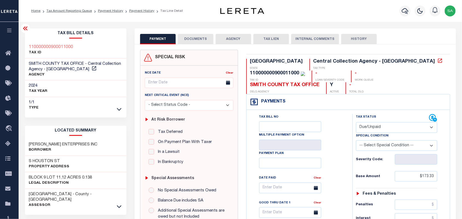
click at [188, 37] on button "DOCUMENTS" at bounding box center [196, 39] width 36 height 10
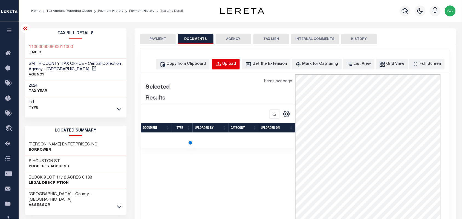
click at [234, 64] on div "Upload" at bounding box center [230, 64] width 14 height 6
select select "POP"
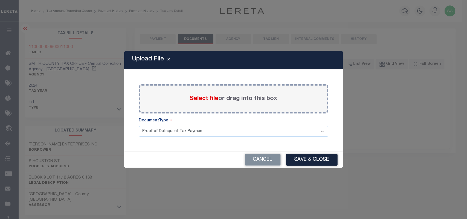
click at [217, 99] on span "Select file" at bounding box center [204, 99] width 29 height 6
click at [0, 0] on input "Select file or drag into this box" at bounding box center [0, 0] width 0 height 0
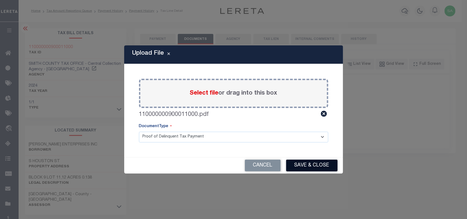
click at [327, 170] on button "Save & Close" at bounding box center [311, 166] width 51 height 12
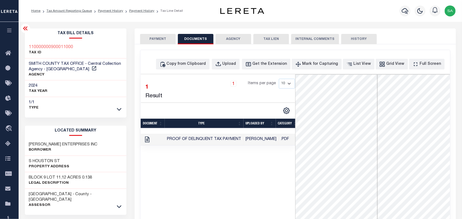
click at [150, 40] on button "PAYMENT" at bounding box center [158, 39] width 36 height 10
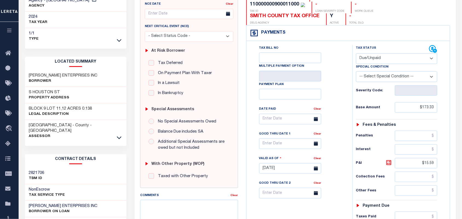
scroll to position [171, 0]
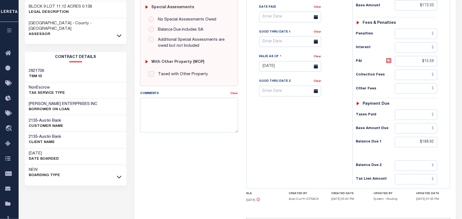
click at [419, 140] on div "Tax Status Status - Select Status Code -" at bounding box center [399, 64] width 92 height 242
drag, startPoint x: 417, startPoint y: 130, endPoint x: 446, endPoint y: 131, distance: 28.8
click at [446, 131] on div "Tax Status Status" at bounding box center [399, 64] width 101 height 242
paste input "237.19"
type input "$237.19"
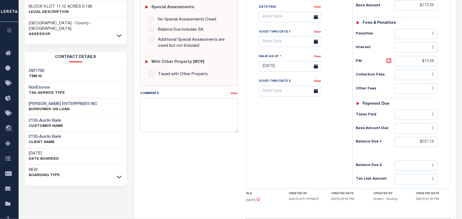
type input "[DATE]"
click at [389, 59] on icon at bounding box center [388, 60] width 3 height 3
type input "$63.86"
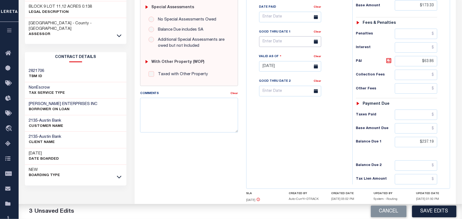
click at [289, 36] on input "text" at bounding box center [290, 41] width 62 height 11
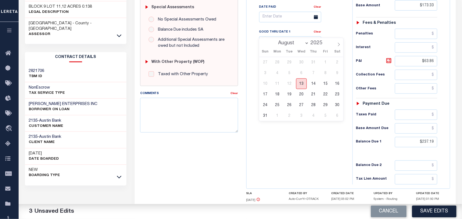
click at [299, 87] on span "13" at bounding box center [301, 84] width 11 height 11
type input "[DATE]"
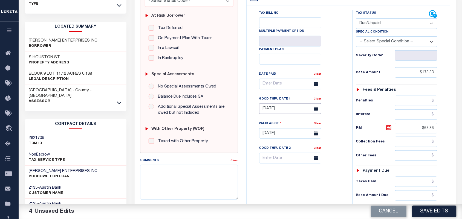
scroll to position [34, 0]
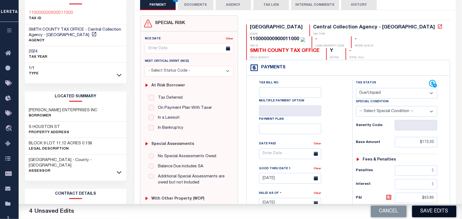
click at [421, 209] on button "Save Edits" at bounding box center [434, 212] width 44 height 12
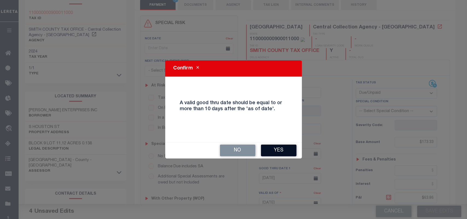
click at [291, 147] on button "Yes" at bounding box center [279, 151] width 36 height 12
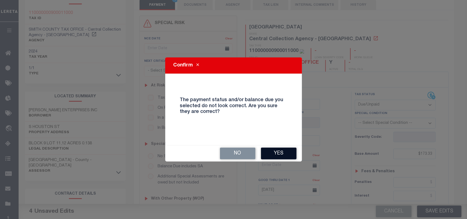
click at [269, 150] on button "Yes" at bounding box center [279, 154] width 36 height 12
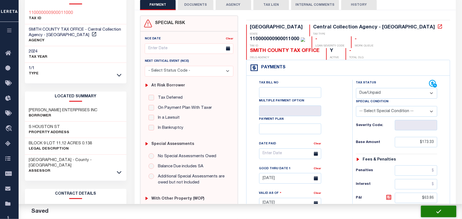
checkbox input "false"
type input "$173.33"
type input "$63.86"
type input "$237.19"
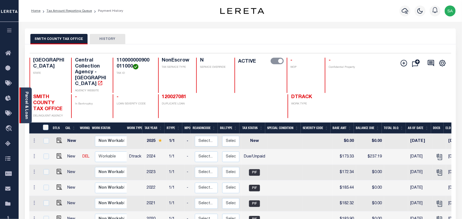
click at [29, 114] on div "Parcel & Loan" at bounding box center [25, 106] width 12 height 36
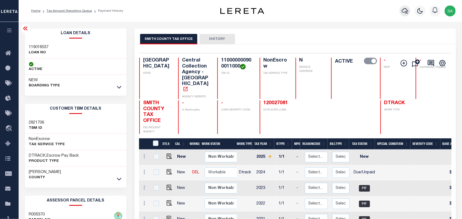
click at [403, 14] on icon "button" at bounding box center [405, 11] width 7 height 7
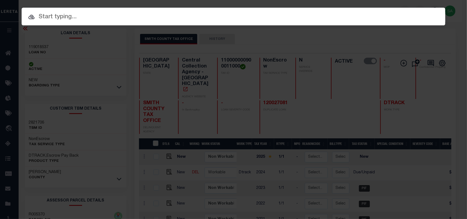
click at [371, 14] on div "Include Loans TBM Customers Borrowers Payments (Lender Non-Disb) Payments (Lend…" at bounding box center [234, 17] width 424 height 18
paste input "119018537"
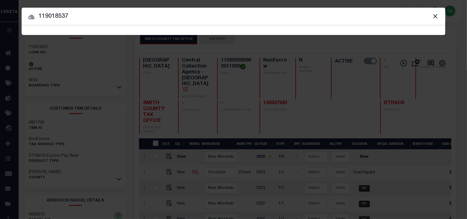
type input "119018537"
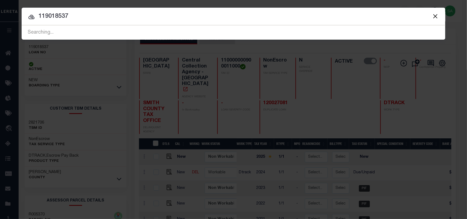
click at [435, 14] on button "Close" at bounding box center [435, 16] width 7 height 7
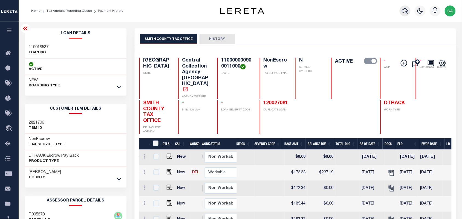
click at [405, 13] on icon "button" at bounding box center [405, 11] width 7 height 7
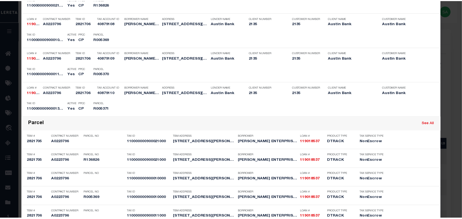
scroll to position [346, 0]
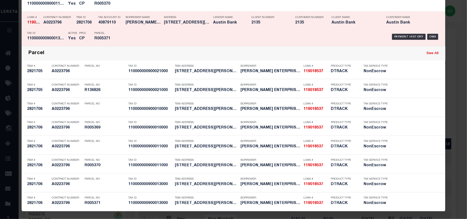
click at [123, 30] on div "Payment History OMS" at bounding box center [283, 37] width 321 height 16
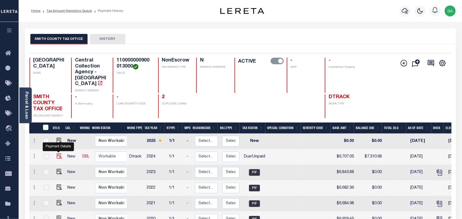
click at [59, 154] on img "" at bounding box center [59, 156] width 5 height 5
checkbox input "true"
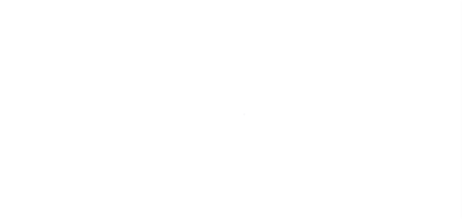
select select "DUE"
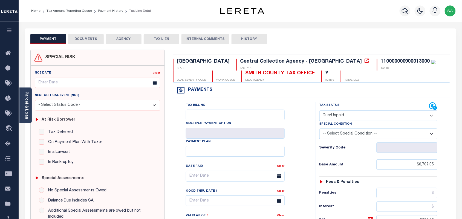
click at [25, 102] on link "Parcel & Loan" at bounding box center [26, 106] width 4 height 28
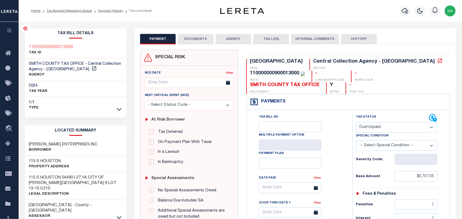
scroll to position [34, 0]
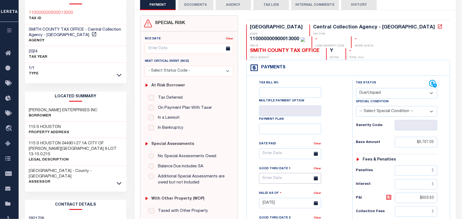
click at [282, 173] on input "text" at bounding box center [290, 178] width 62 height 11
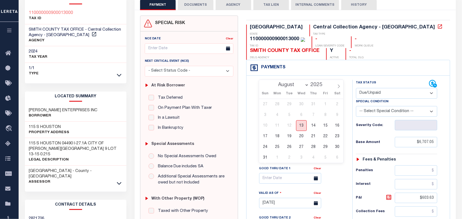
click at [303, 125] on span "13" at bounding box center [301, 125] width 11 height 11
type input "[DATE]"
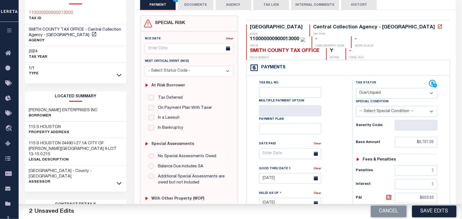
click at [203, 6] on button "DOCUMENTS" at bounding box center [196, 5] width 36 height 10
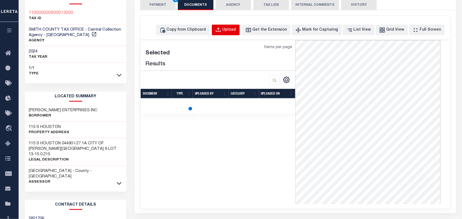
click at [234, 28] on div "Upload" at bounding box center [230, 30] width 14 height 6
select select "POP"
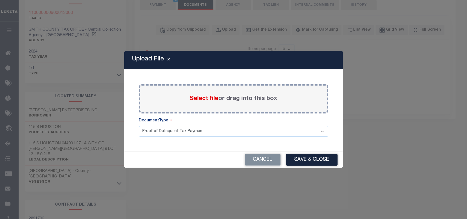
click at [206, 100] on span "Select file" at bounding box center [204, 99] width 29 height 6
click at [0, 0] on input "Select file or drag into this box" at bounding box center [0, 0] width 0 height 0
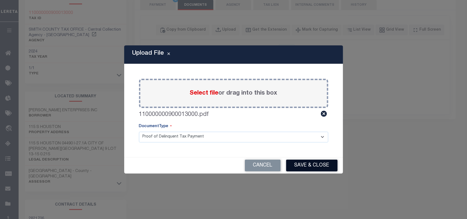
click at [310, 170] on button "Save & Close" at bounding box center [311, 166] width 51 height 12
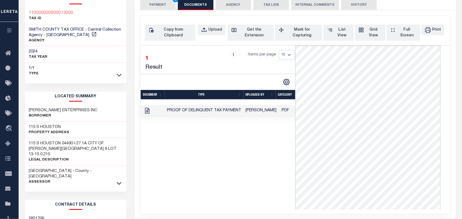
click at [166, 8] on button "PAYMENT 2" at bounding box center [158, 5] width 36 height 10
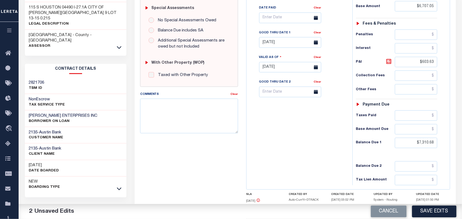
scroll to position [171, 0]
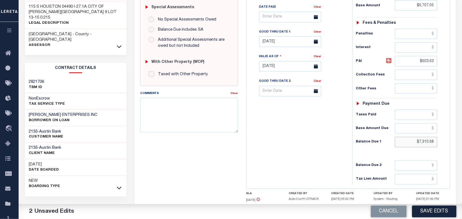
click at [462, 135] on div "Parcel & Loan Tax Bill Details 110000000900013000 TAX ID AGENCY 2024 TAX YEAR 2…" at bounding box center [241, 52] width 444 height 403
paste input "9,178.59"
type input "$9,178.59"
click at [391, 58] on icon at bounding box center [389, 61] width 7 height 7
type input "$2,471.54"
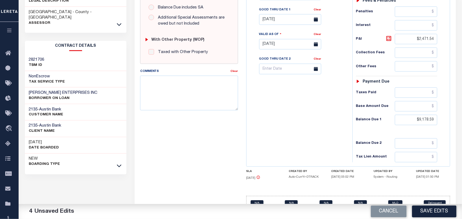
scroll to position [197, 0]
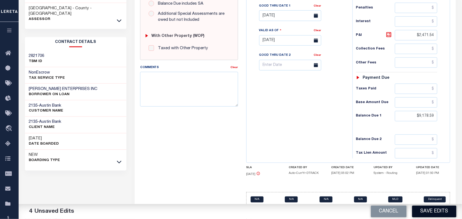
click at [421, 208] on button "Save Edits" at bounding box center [434, 212] width 44 height 12
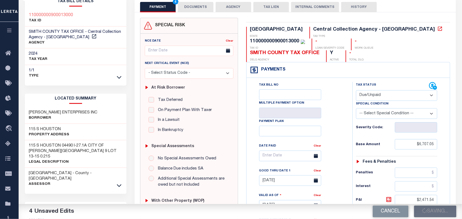
scroll to position [0, 0]
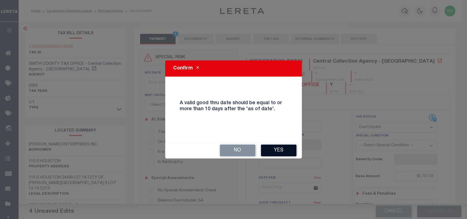
click at [280, 151] on button "Yes" at bounding box center [279, 151] width 36 height 12
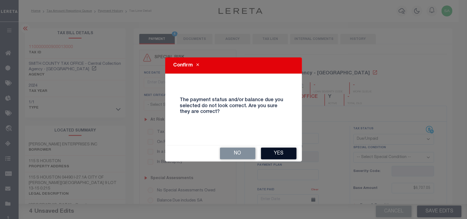
click at [282, 154] on button "Yes" at bounding box center [279, 154] width 36 height 12
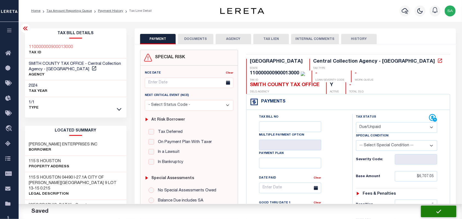
checkbox input "false"
type input "$6,707.05"
type input "$2,471.54"
type input "$9,178.59"
